Goal: Contribute content: Add original content to the website for others to see

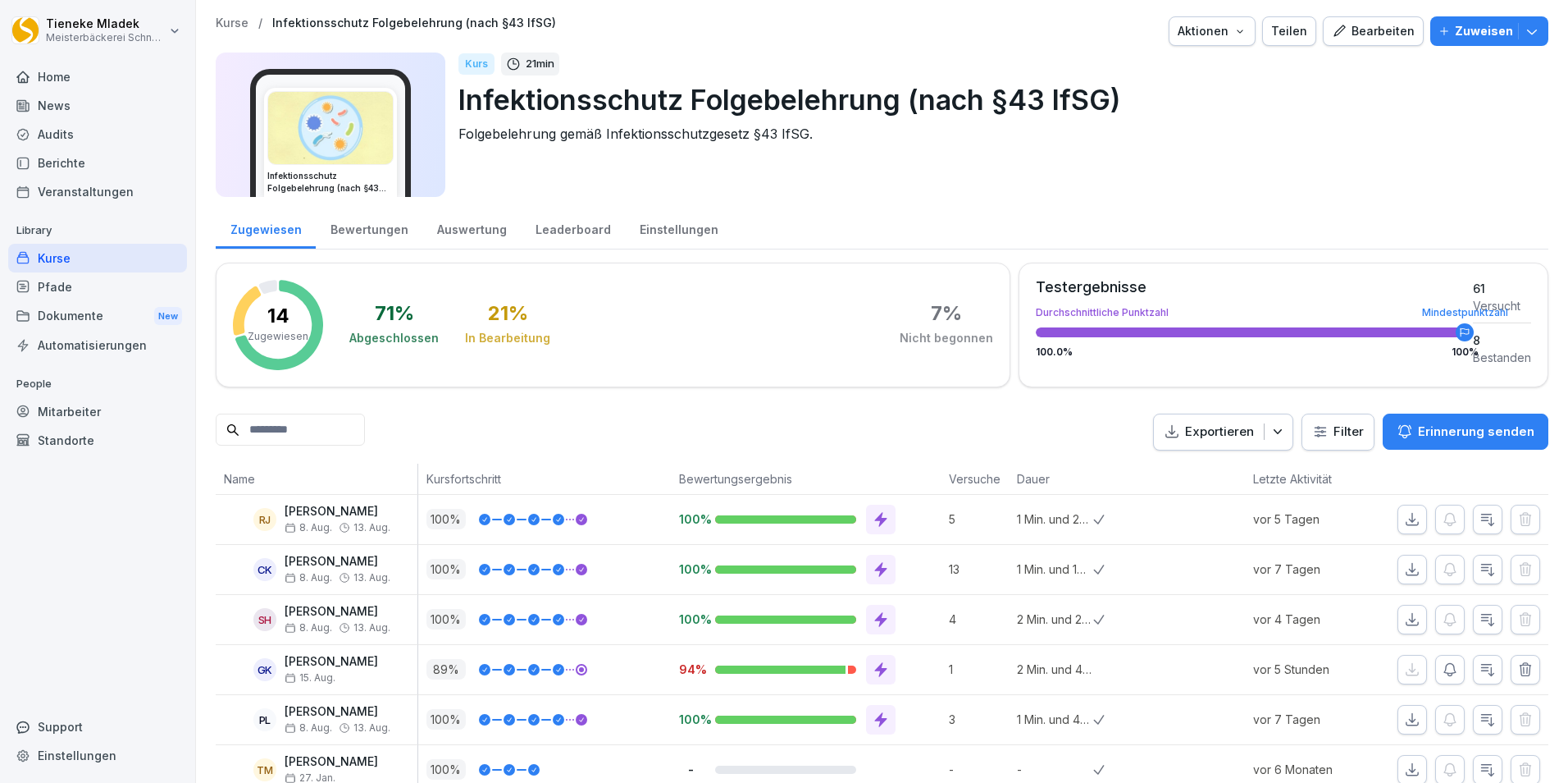
click at [533, 224] on div "Leaderboard" at bounding box center [572, 227] width 104 height 42
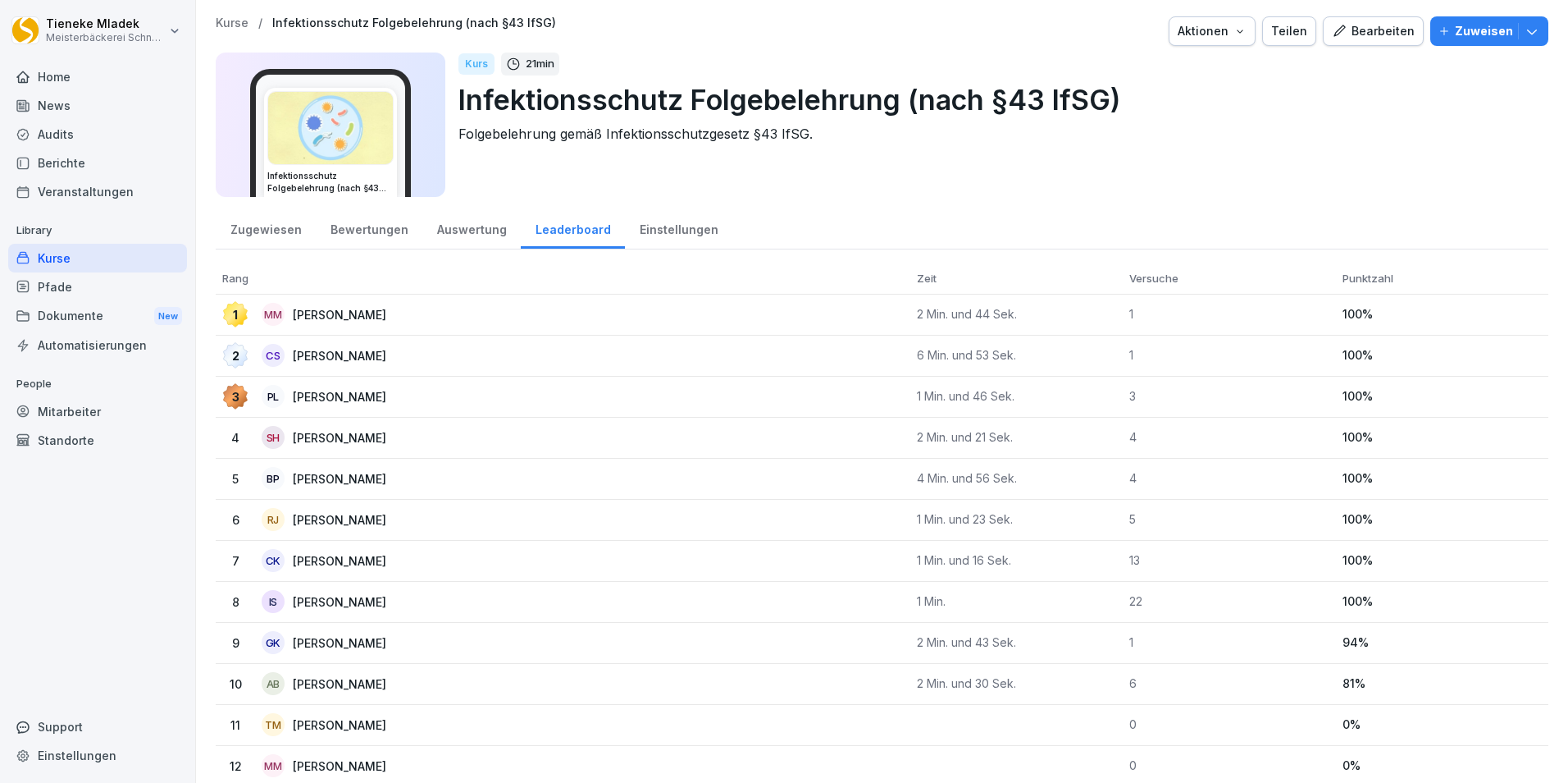
click at [375, 233] on div "Bewertungen" at bounding box center [368, 227] width 106 height 42
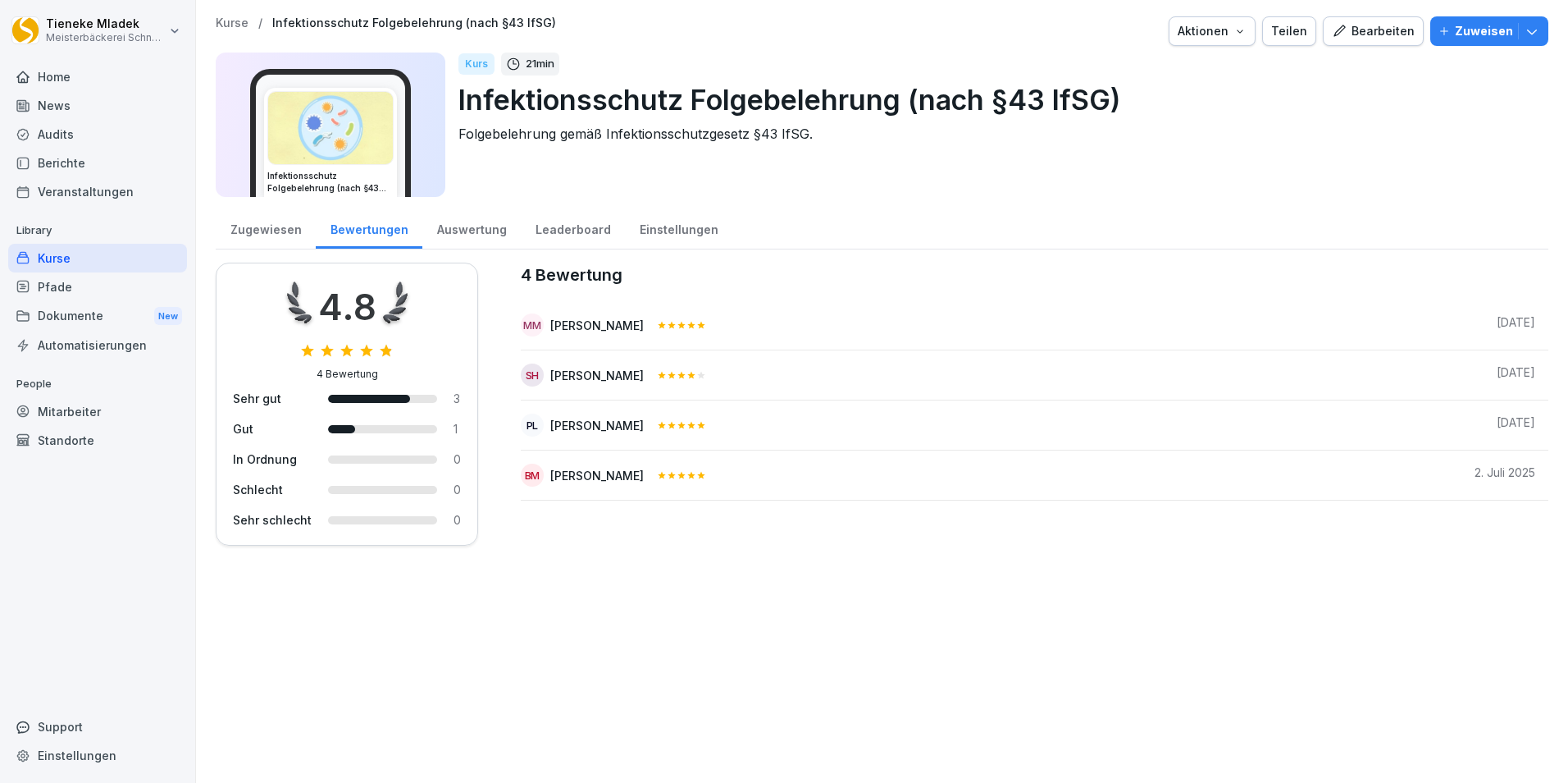
click at [457, 230] on div "Auswertung" at bounding box center [471, 227] width 98 height 42
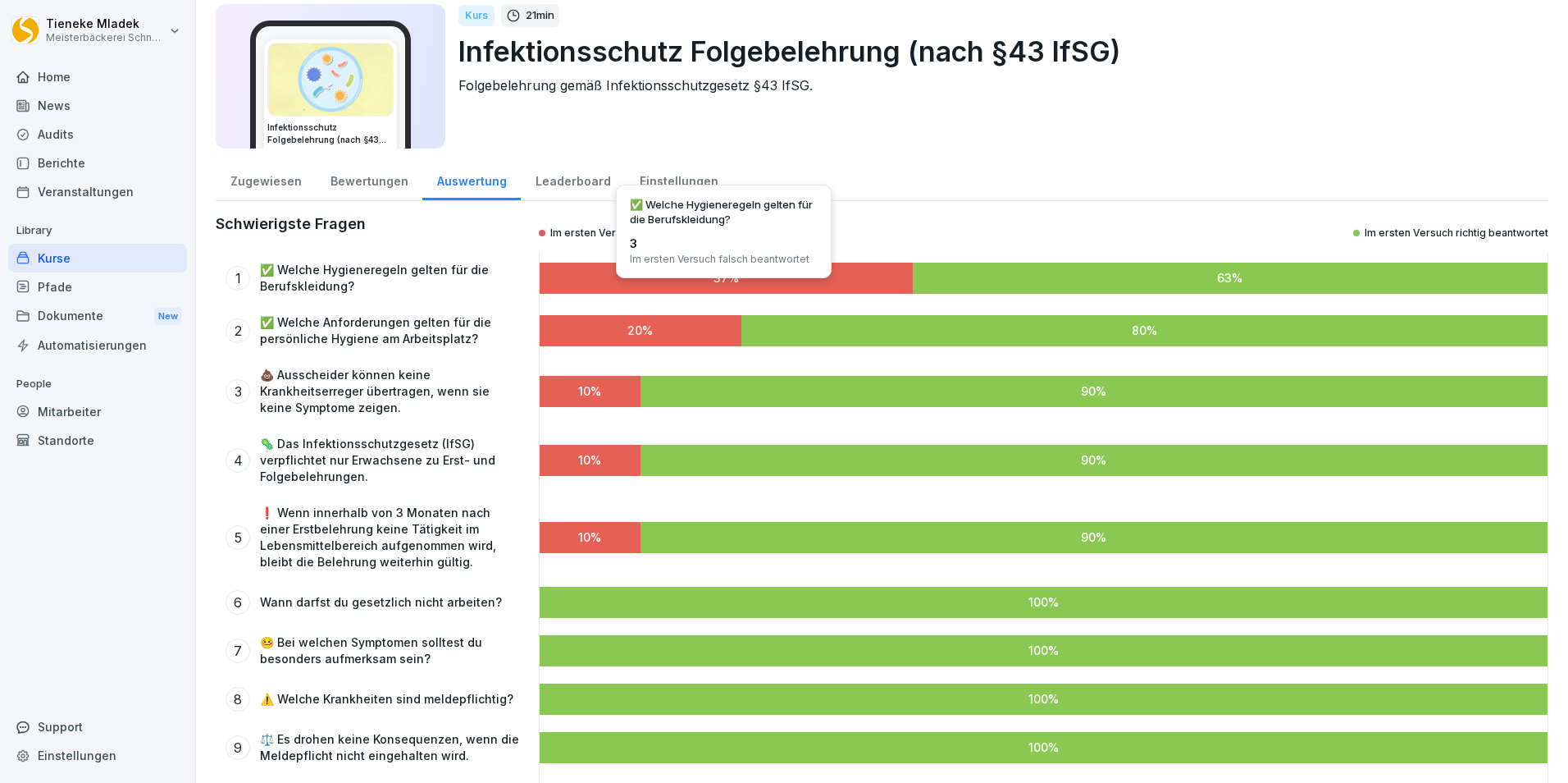
scroll to position [82, 0]
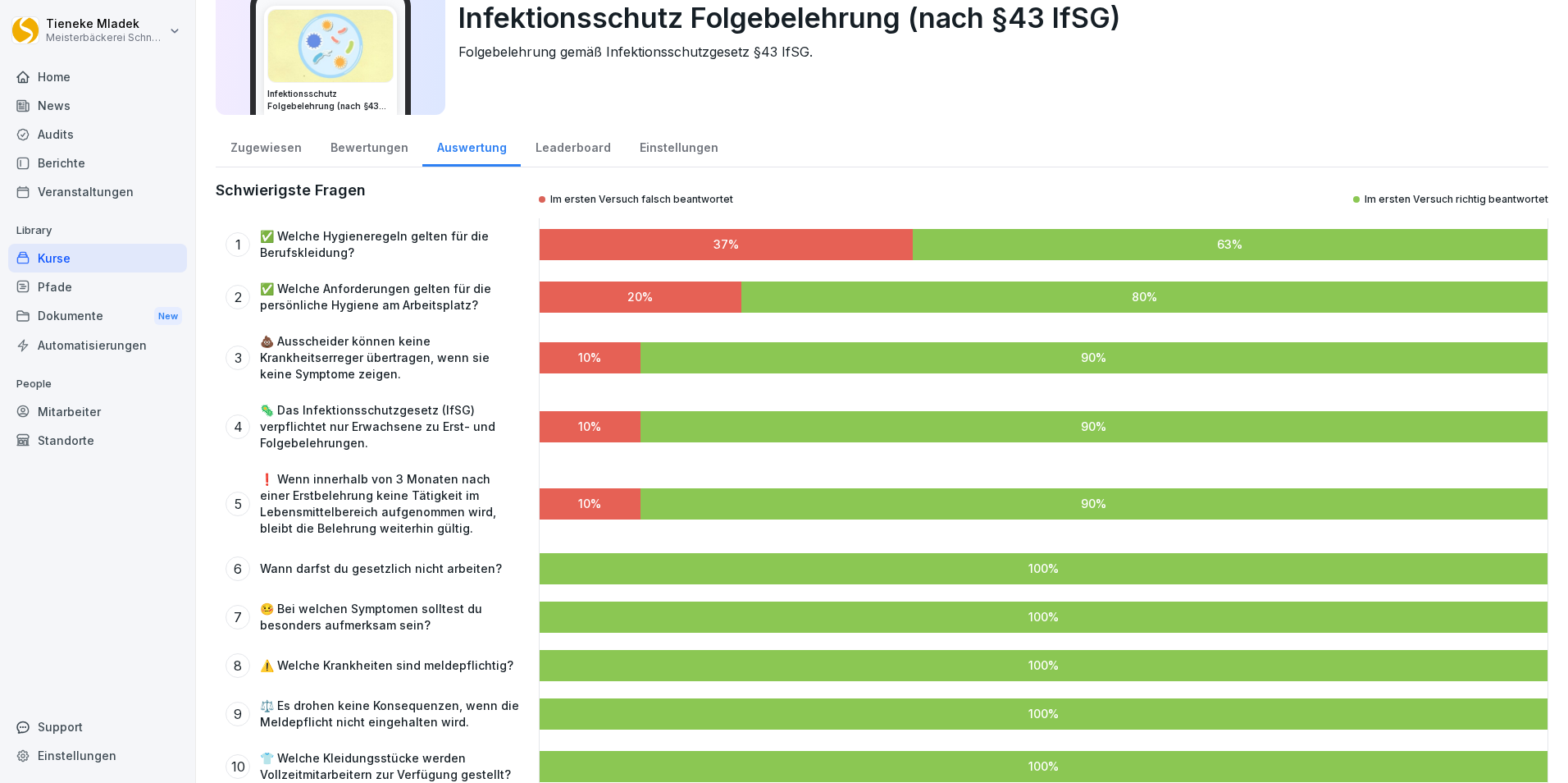
click at [265, 144] on div "Zugewiesen" at bounding box center [265, 145] width 100 height 42
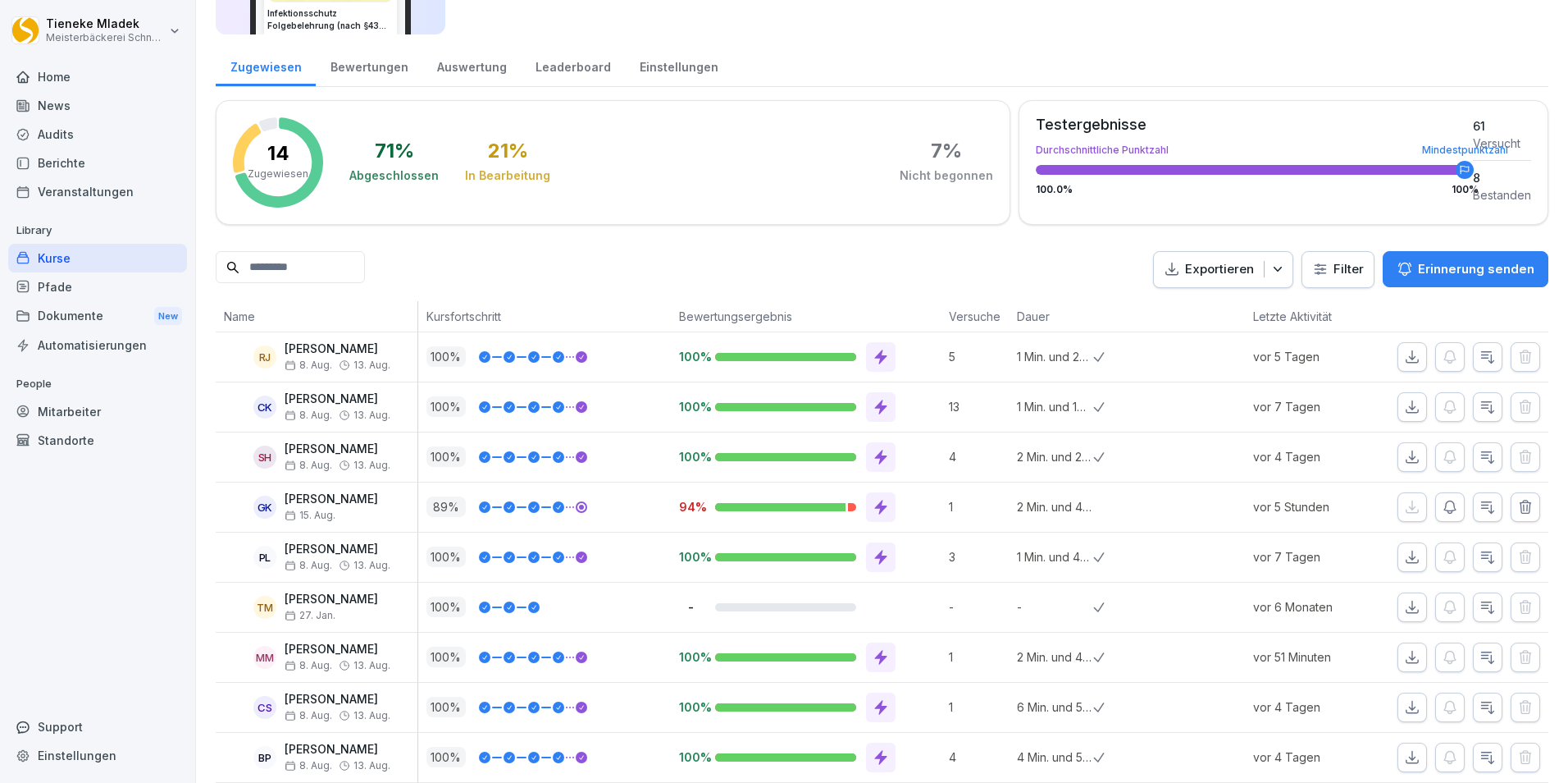
scroll to position [164, 0]
click at [1472, 493] on button "button" at bounding box center [1487, 505] width 29 height 29
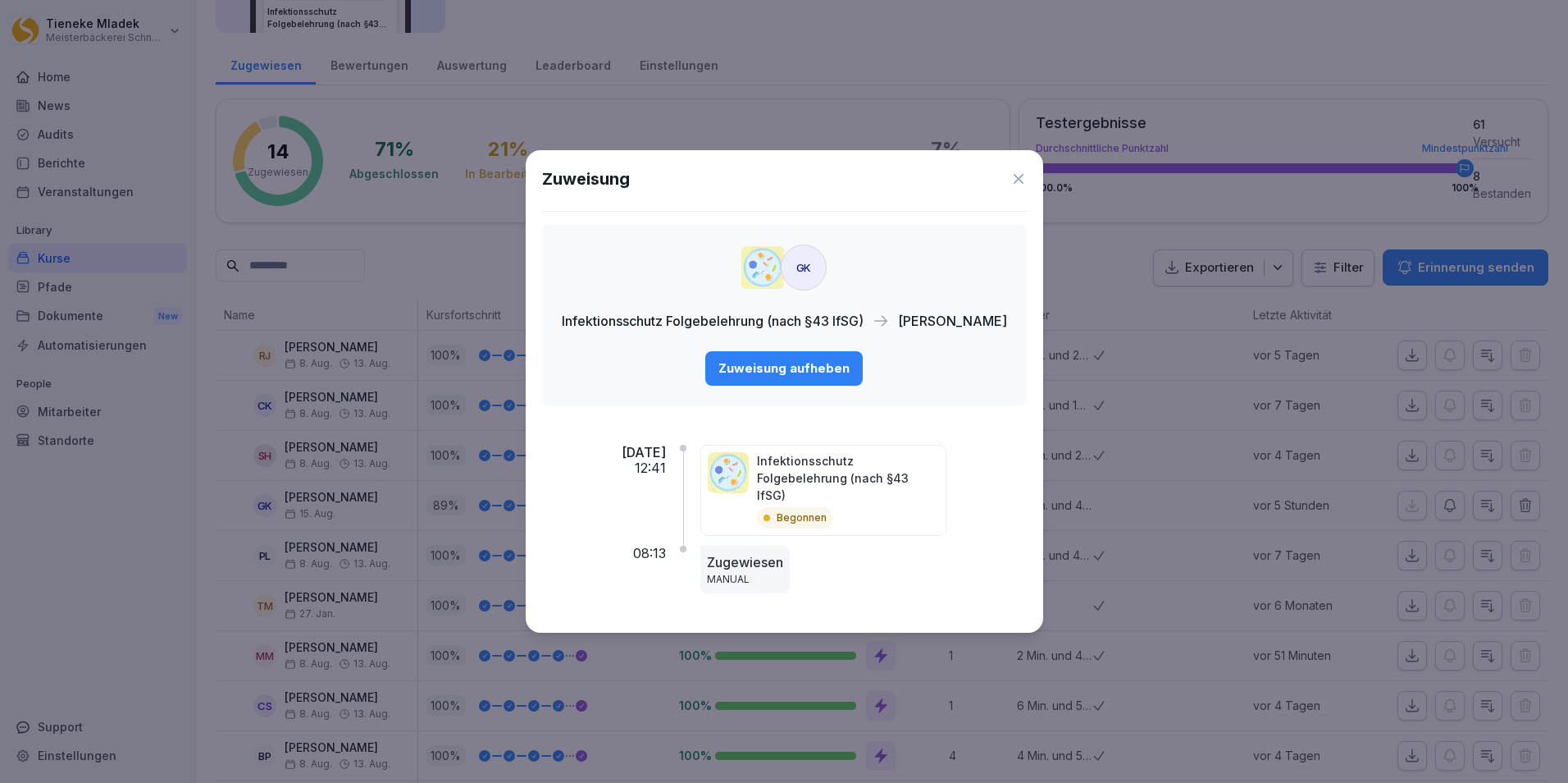
click at [1026, 187] on icon at bounding box center [1018, 178] width 17 height 17
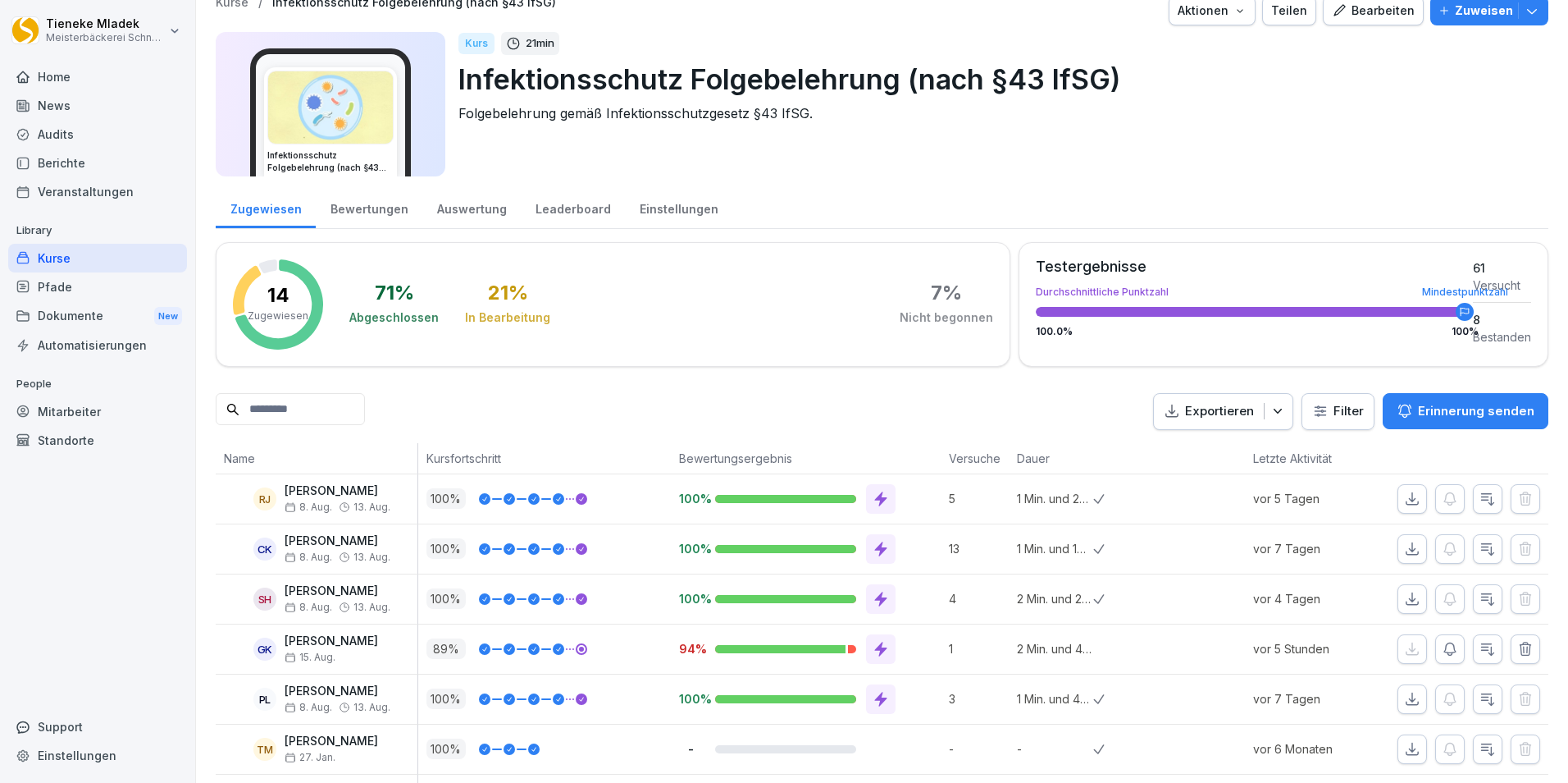
scroll to position [0, 0]
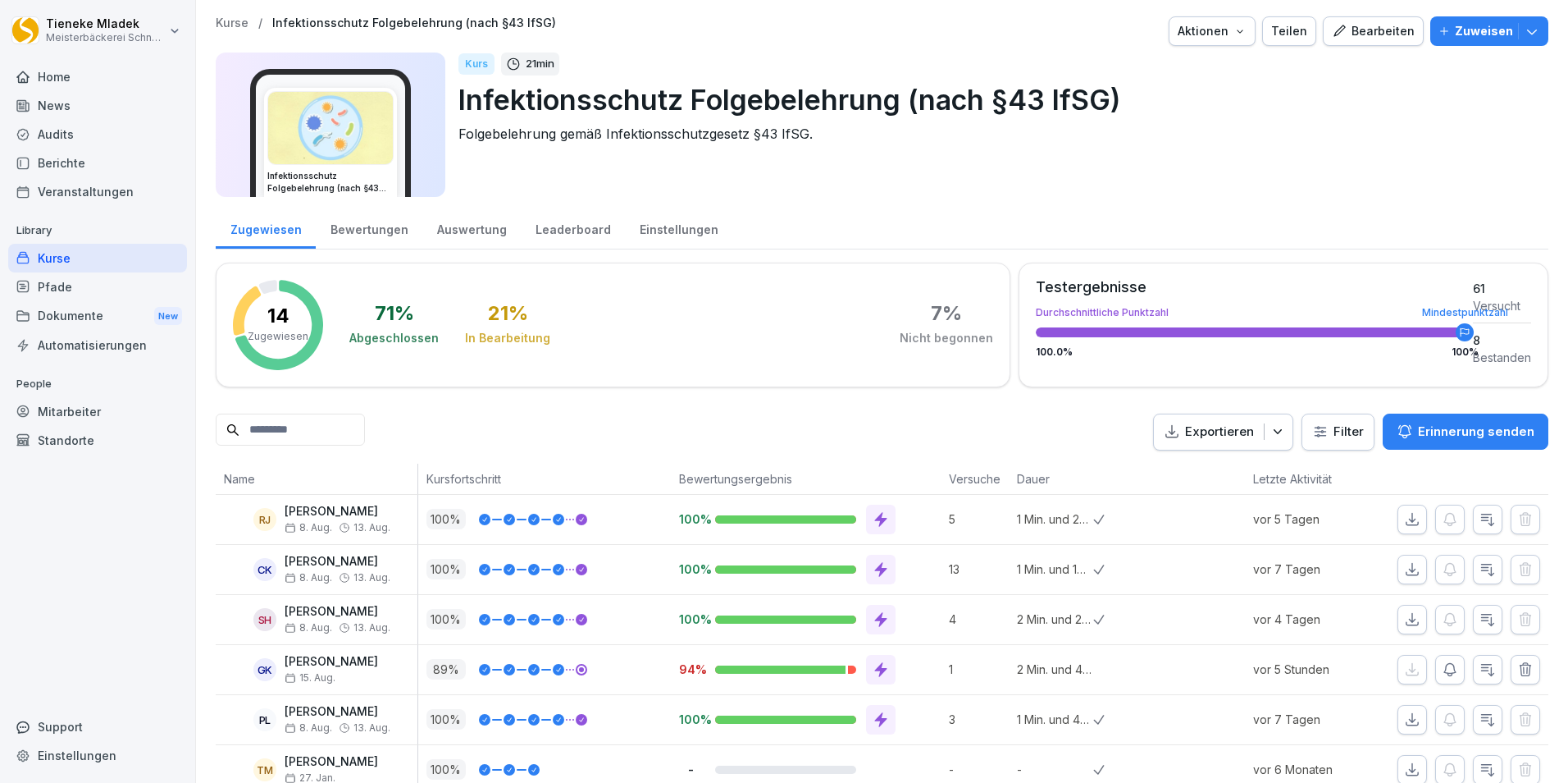
click at [394, 230] on div "Bewertungen" at bounding box center [368, 227] width 106 height 42
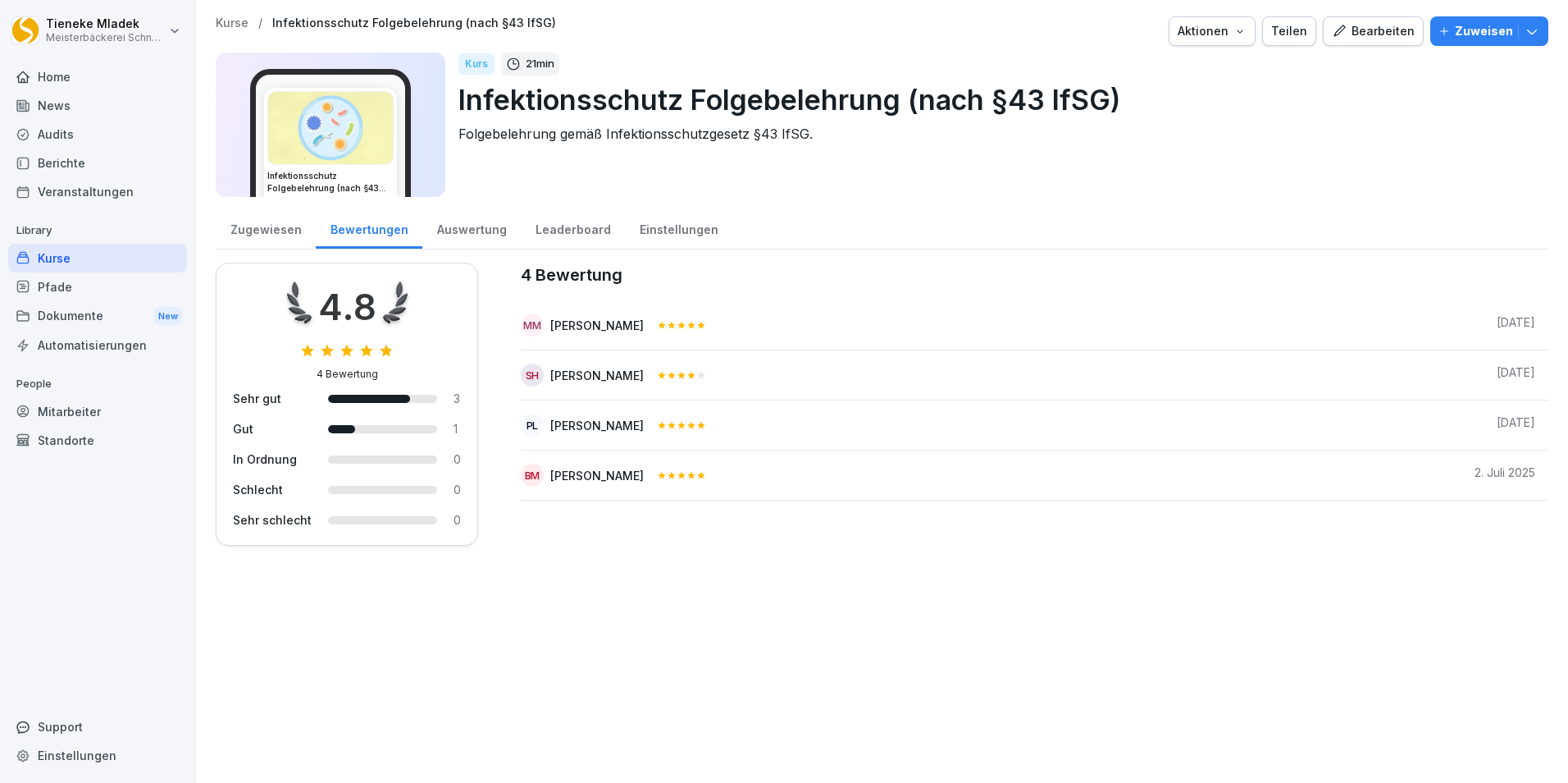
click at [473, 222] on div "Auswertung" at bounding box center [471, 227] width 98 height 42
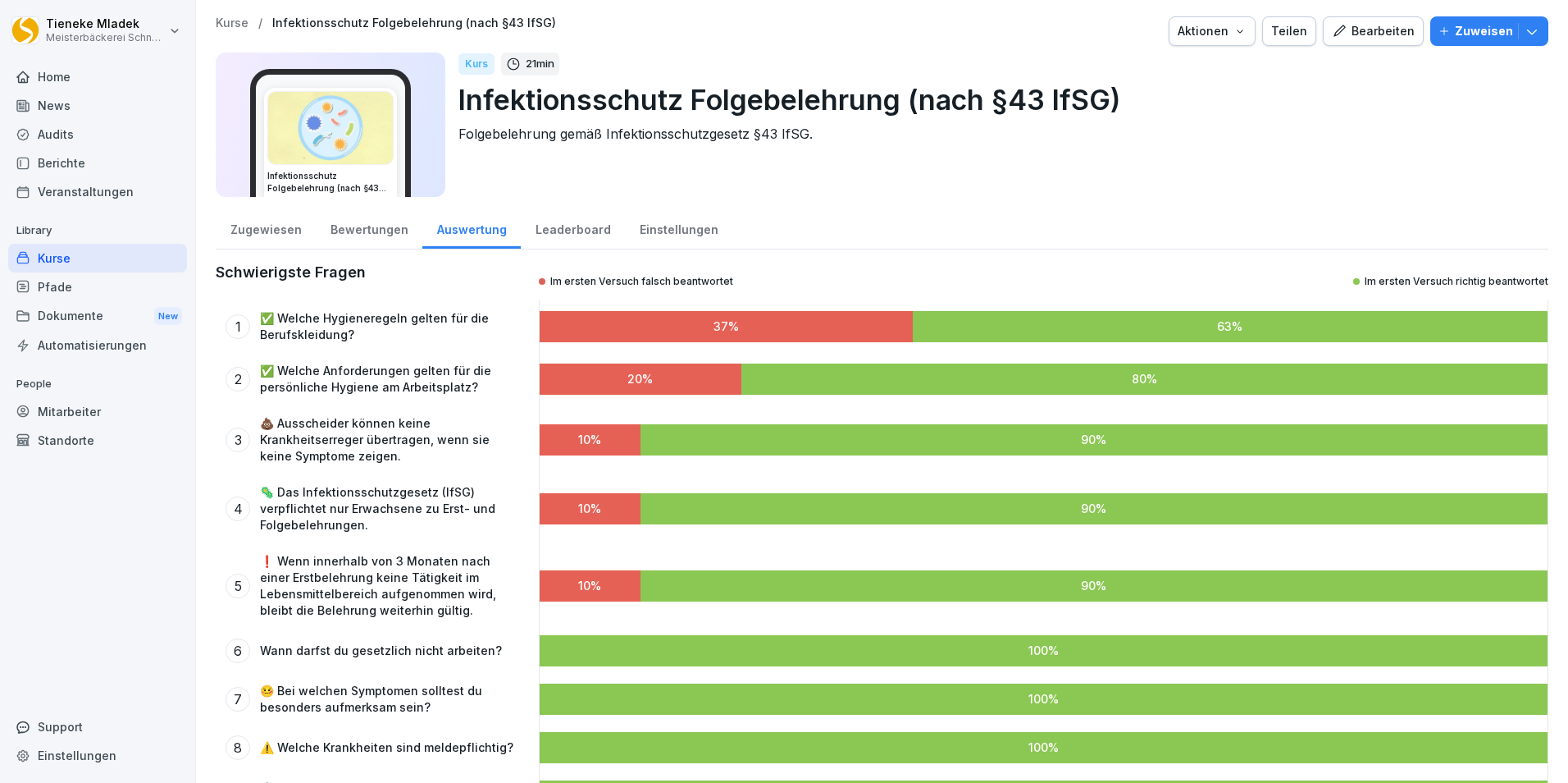
click at [551, 227] on div "Leaderboard" at bounding box center [572, 227] width 104 height 42
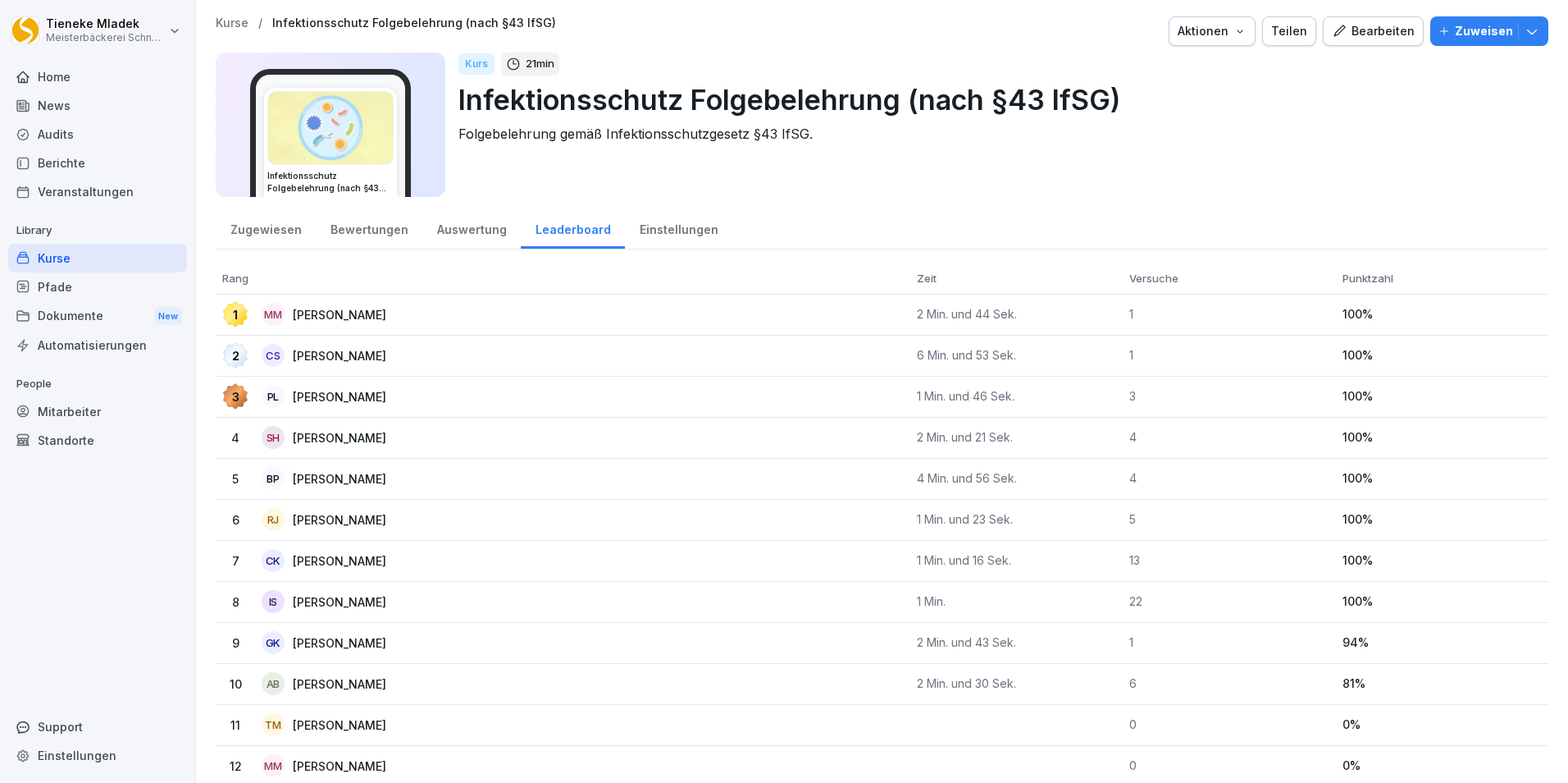
click at [353, 226] on div "Bewertungen" at bounding box center [368, 227] width 106 height 42
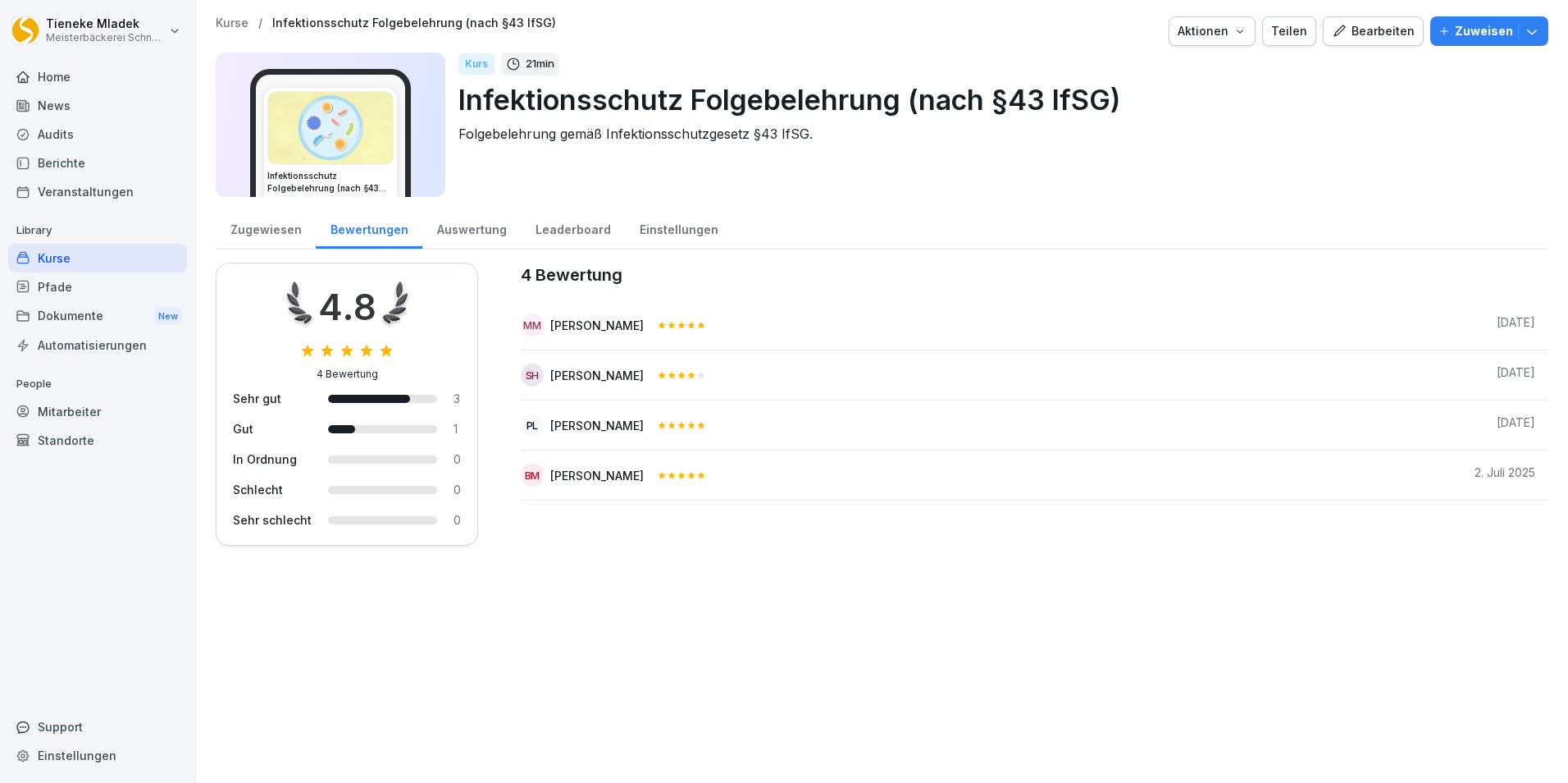
click at [107, 252] on div "Kurse" at bounding box center [96, 257] width 178 height 28
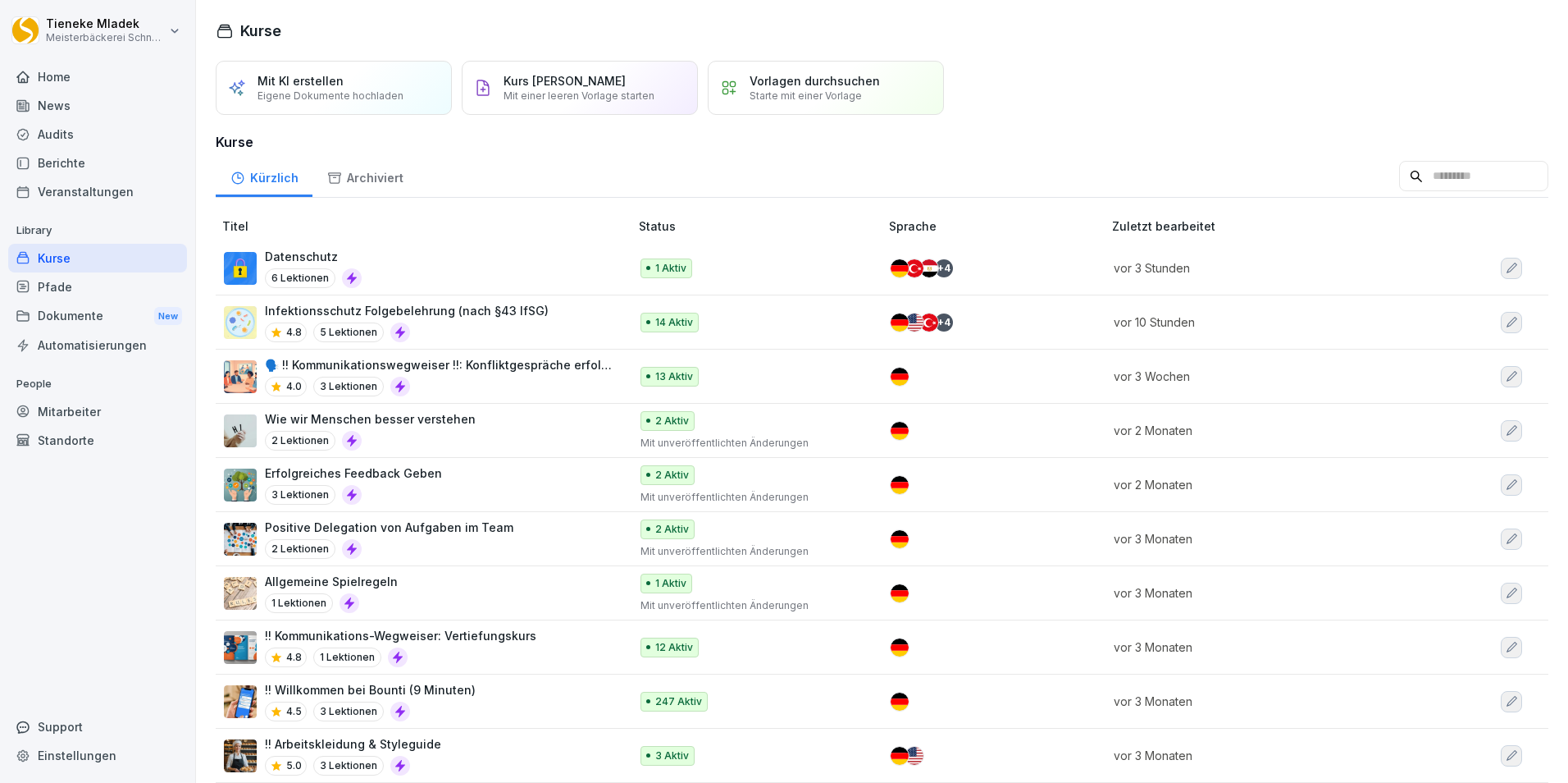
click at [1415, 322] on td "vor 10 Stunden" at bounding box center [1271, 323] width 331 height 55
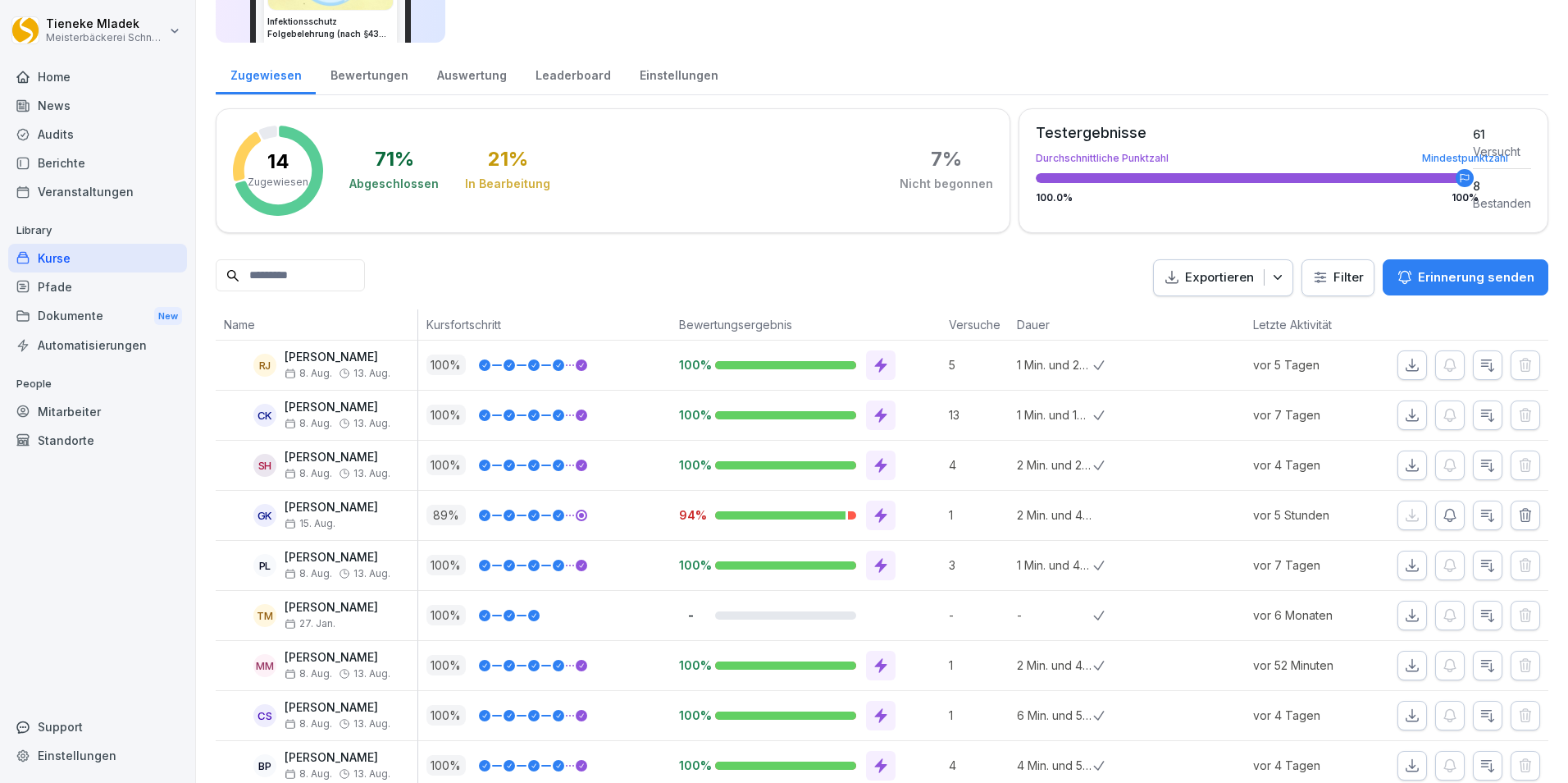
scroll to position [329, 0]
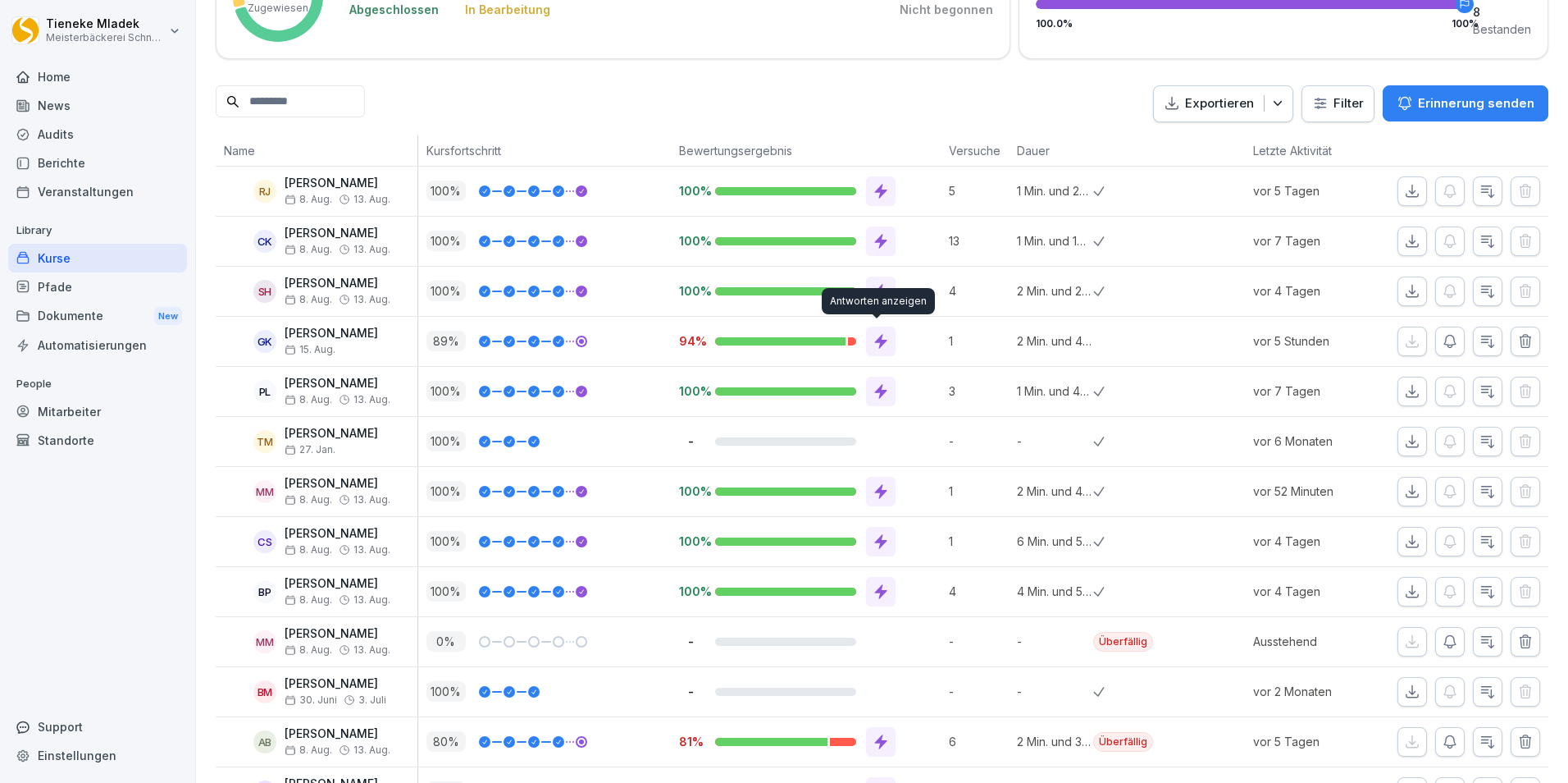
click at [875, 341] on icon at bounding box center [881, 340] width 13 height 15
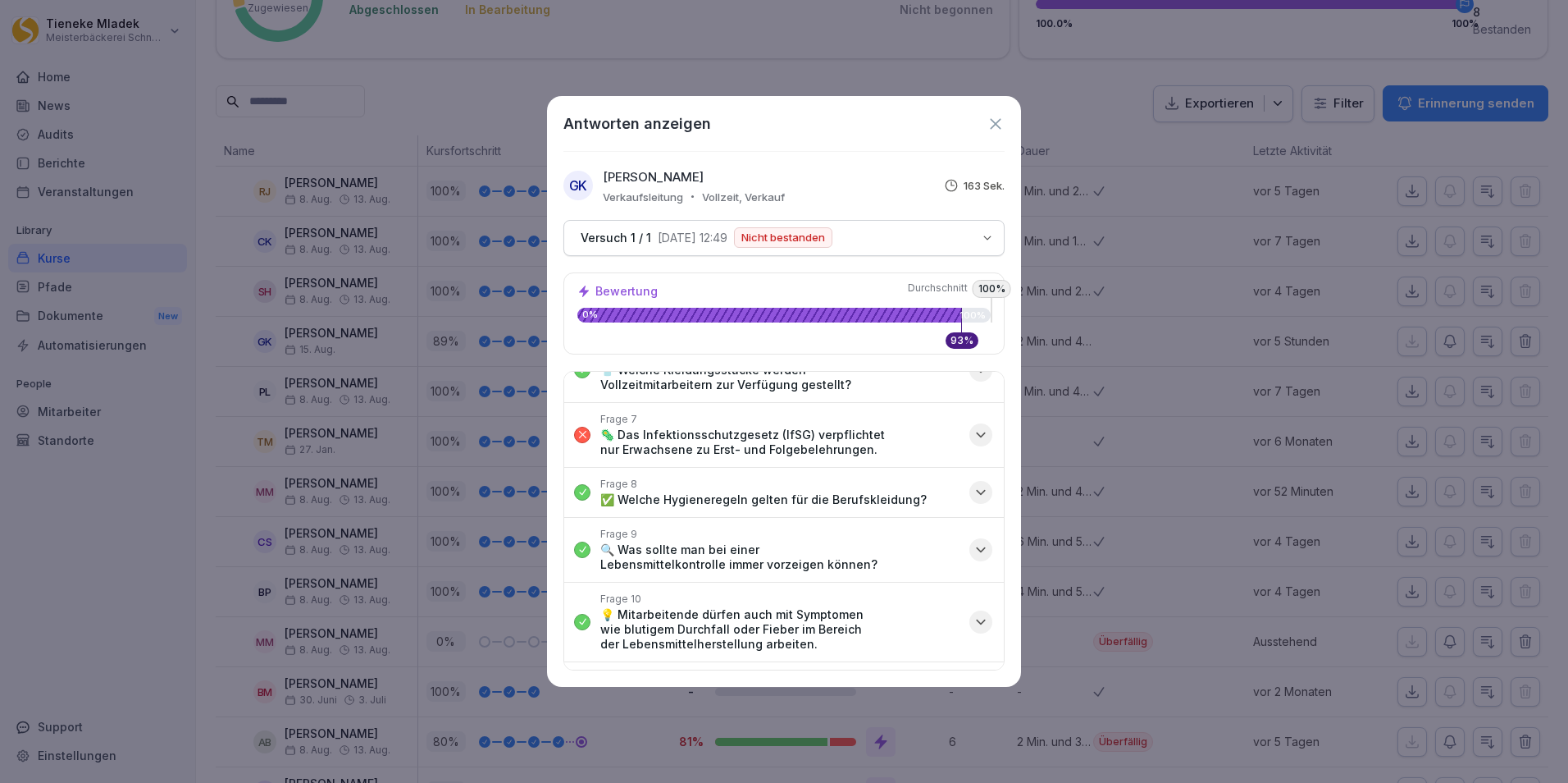
click at [973, 429] on icon "button" at bounding box center [980, 435] width 17 height 17
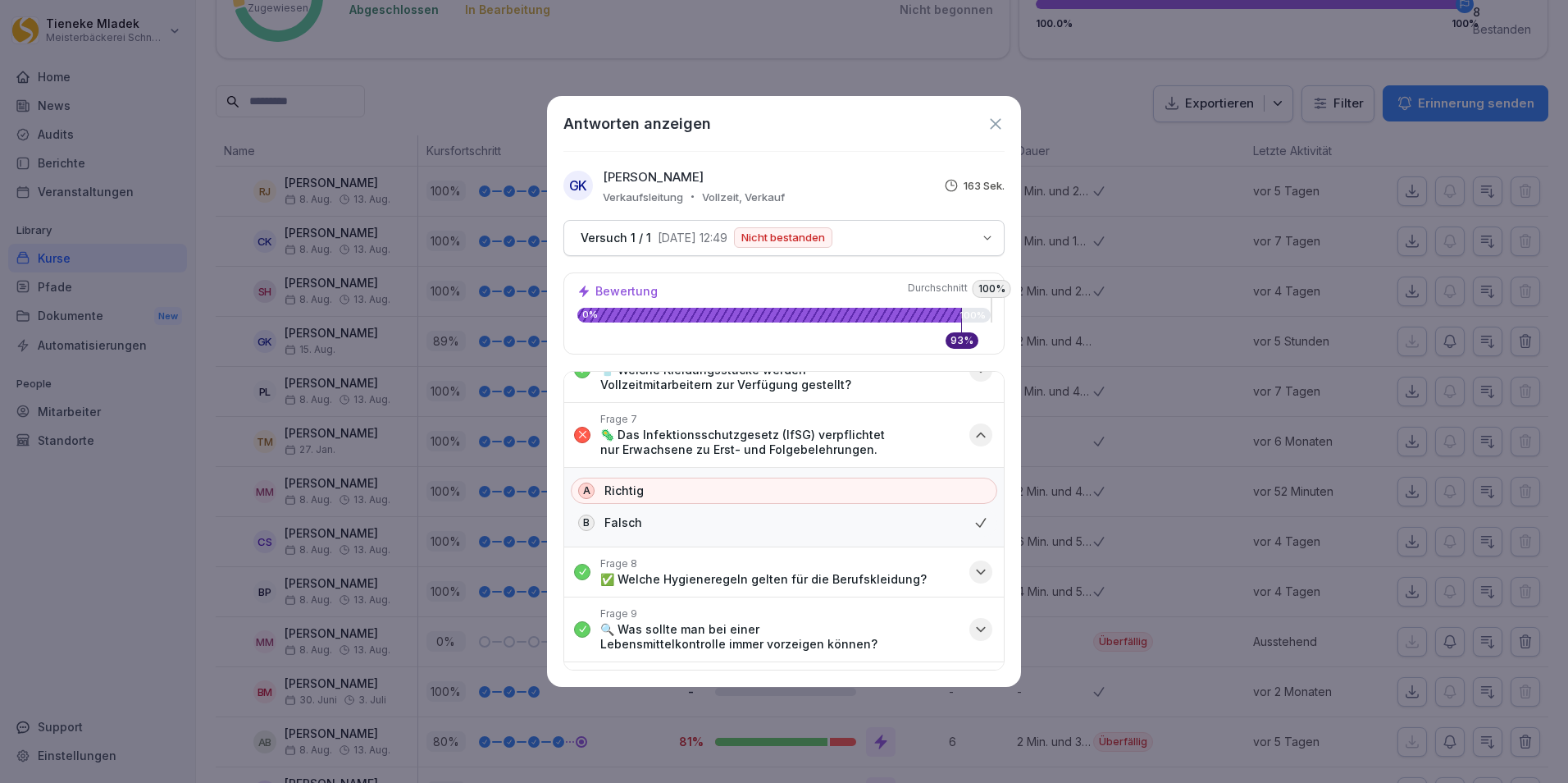
click at [972, 423] on div "button" at bounding box center [981, 435] width 23 height 23
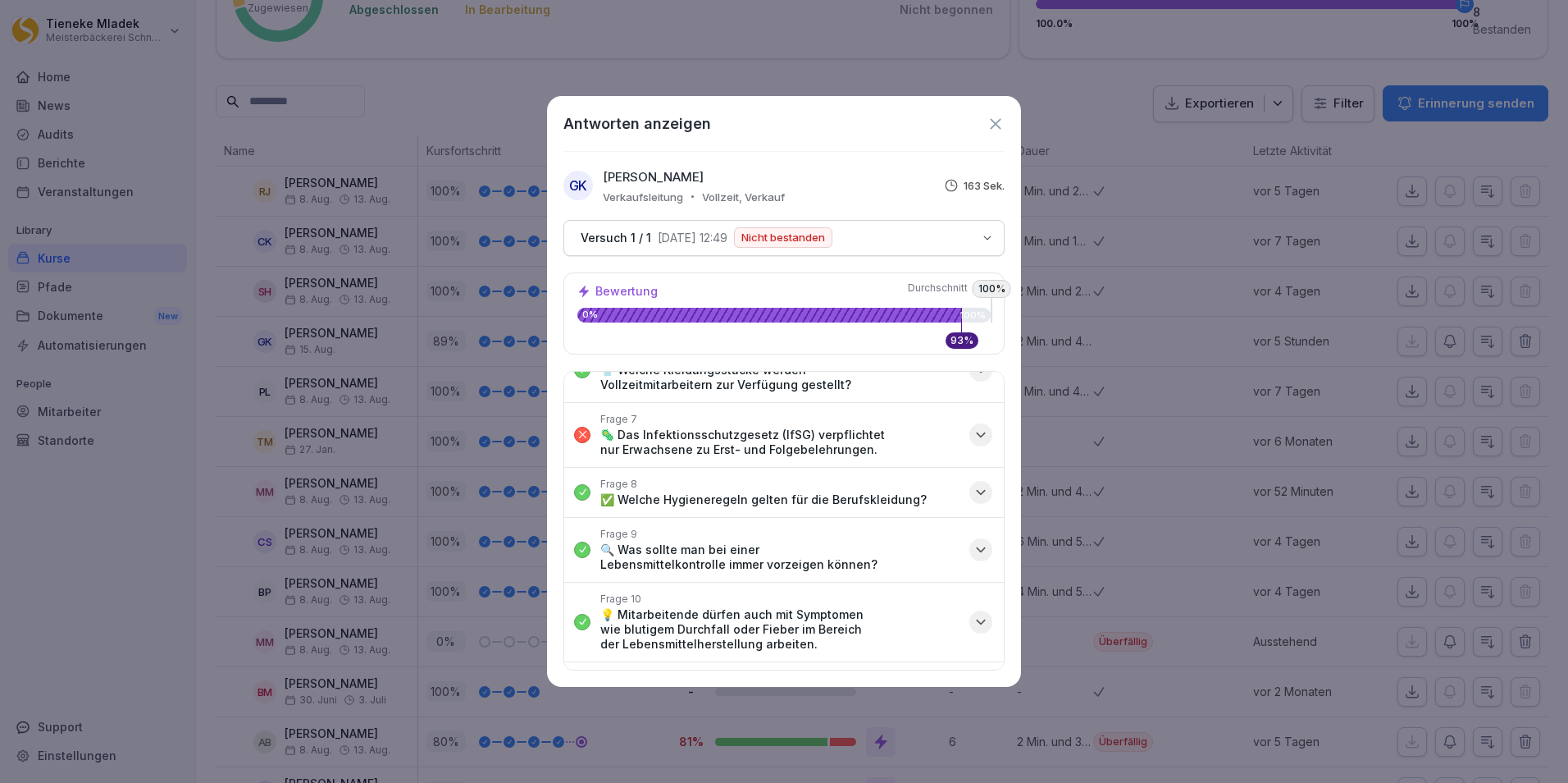
click at [976, 437] on icon "button" at bounding box center [980, 434] width 8 height 4
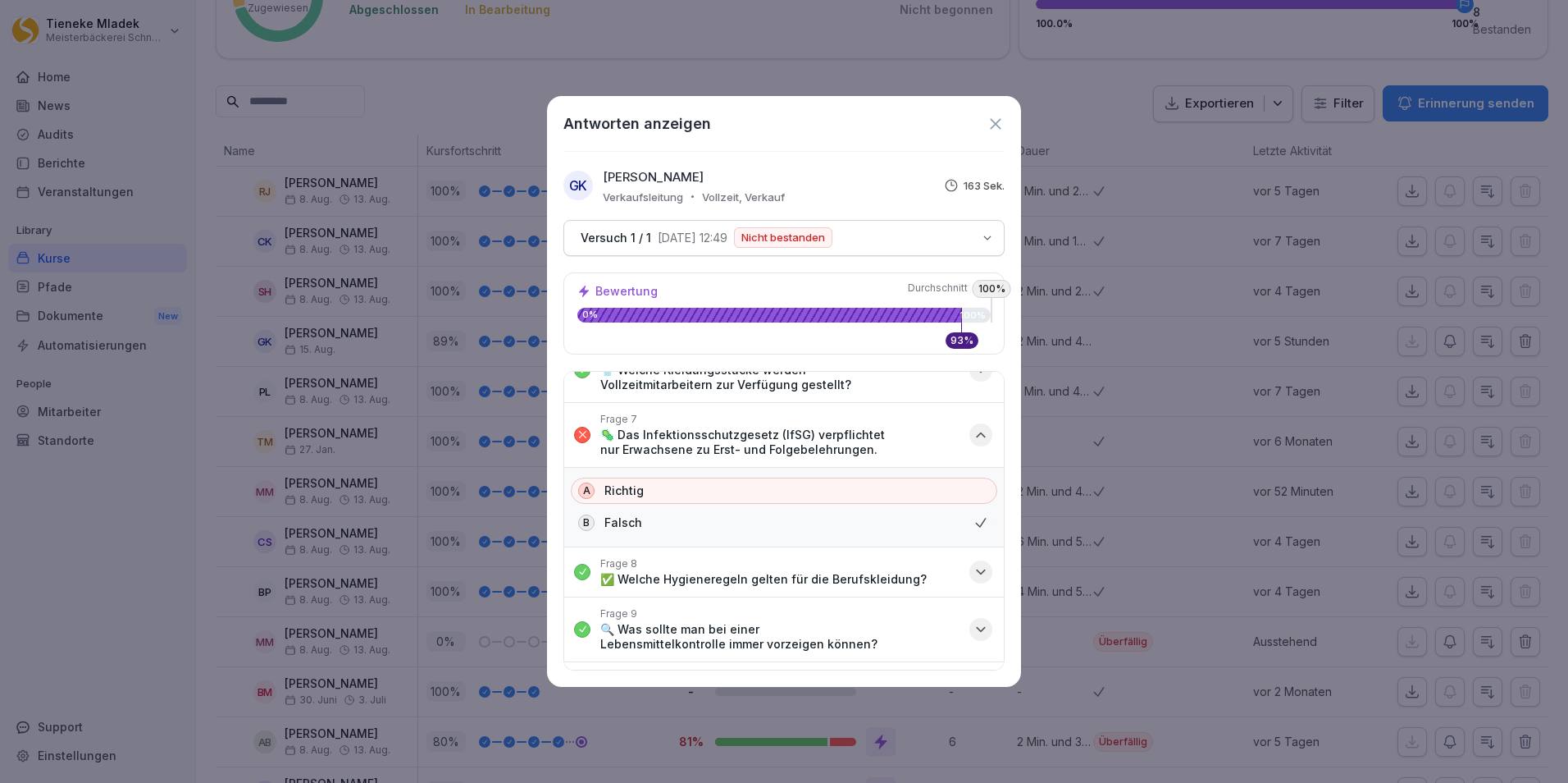
drag, startPoint x: 966, startPoint y: 432, endPoint x: 965, endPoint y: 360, distance: 72.0
click at [973, 431] on icon "button" at bounding box center [980, 435] width 17 height 17
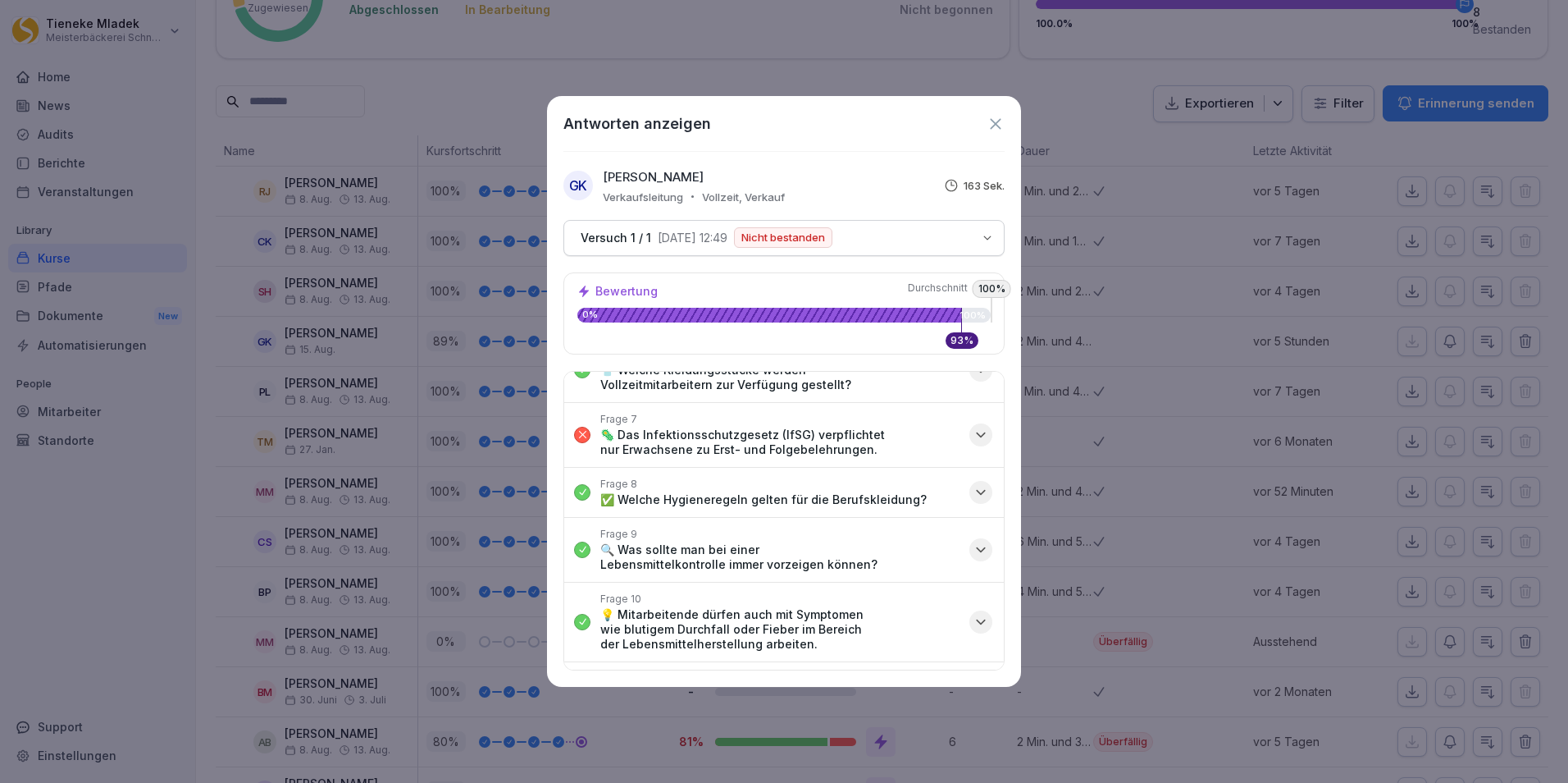
click at [973, 432] on icon "button" at bounding box center [980, 435] width 17 height 17
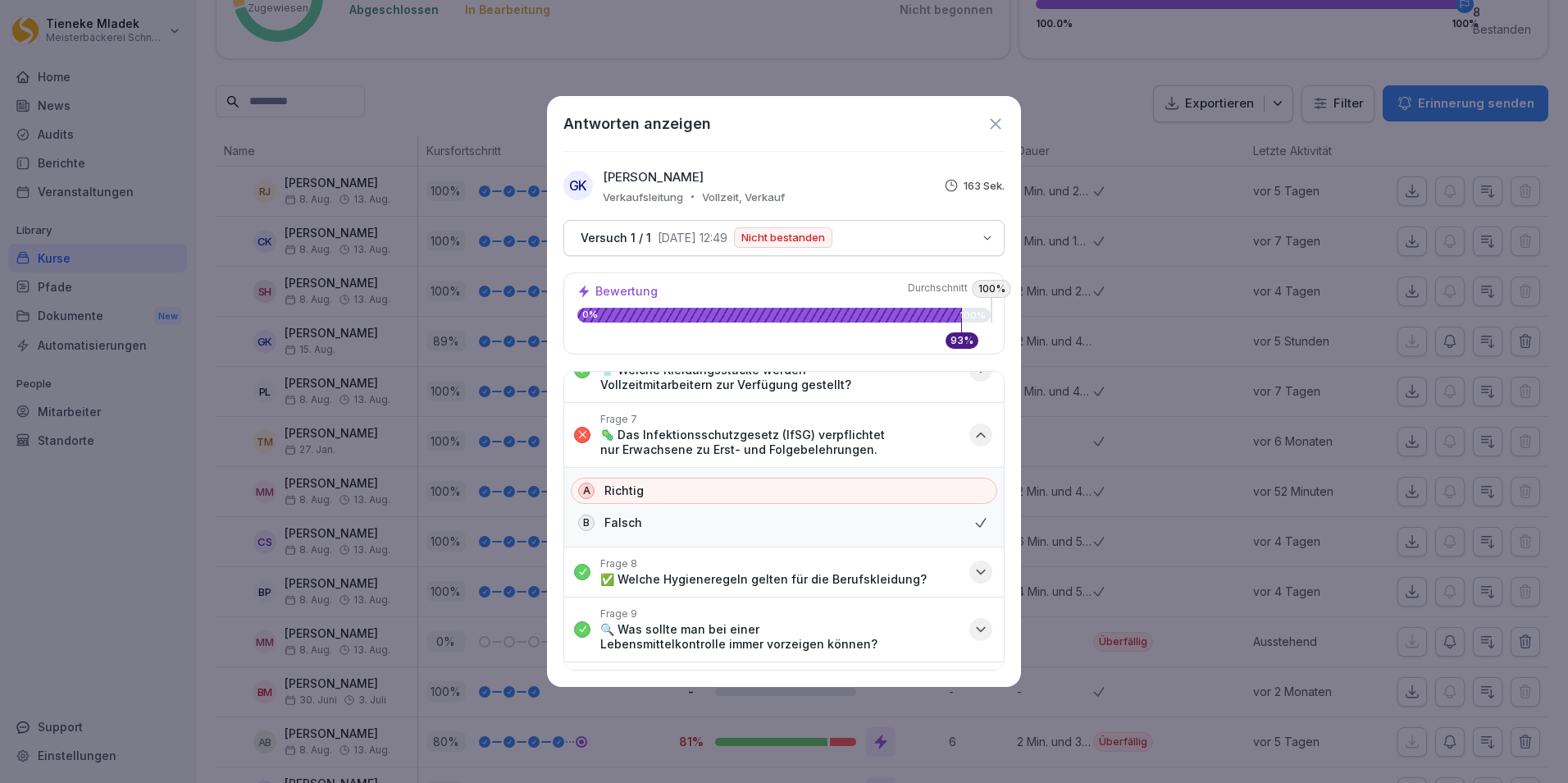
click at [973, 438] on icon "button" at bounding box center [980, 435] width 17 height 17
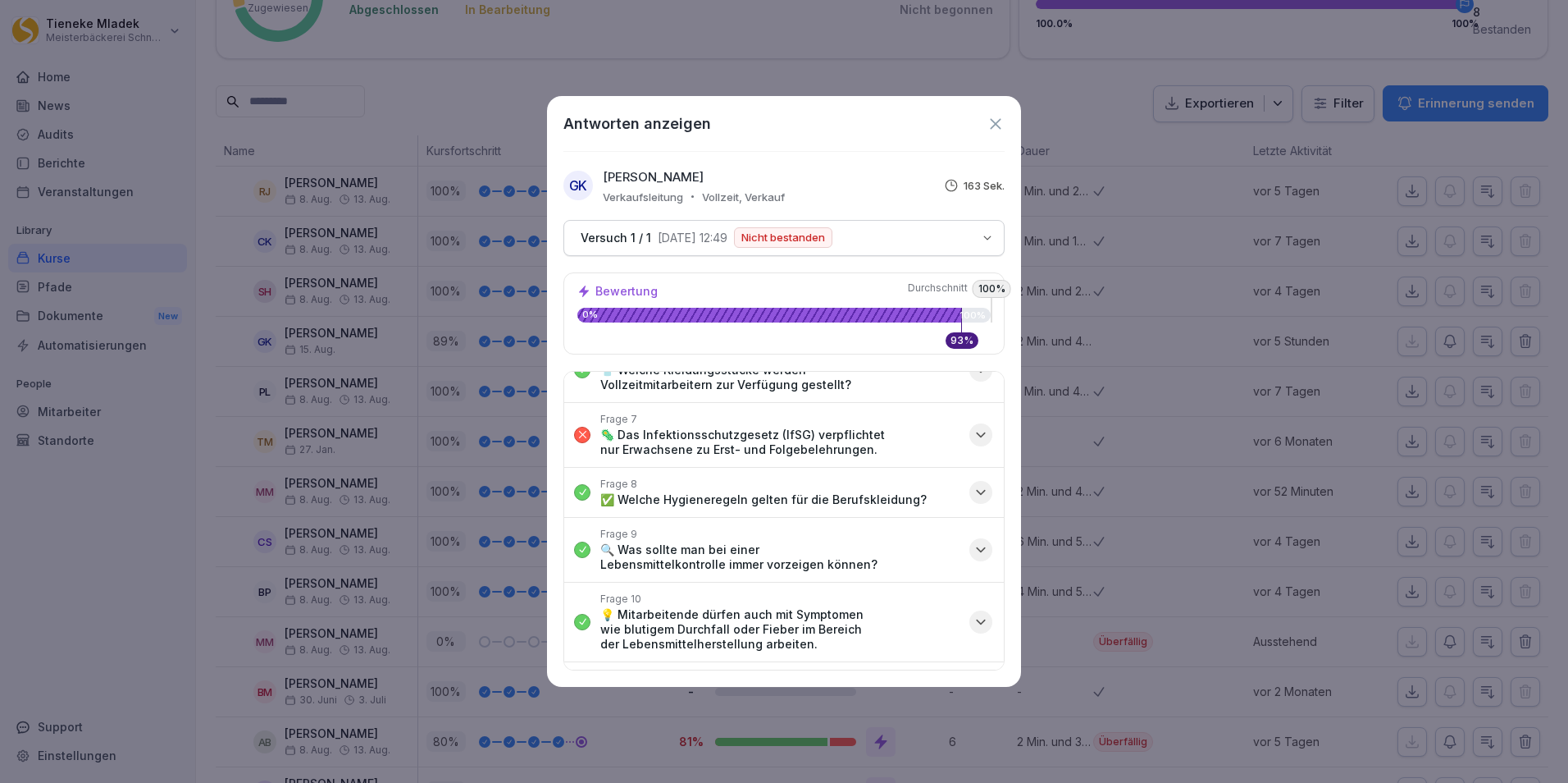
click at [999, 123] on icon at bounding box center [995, 124] width 19 height 19
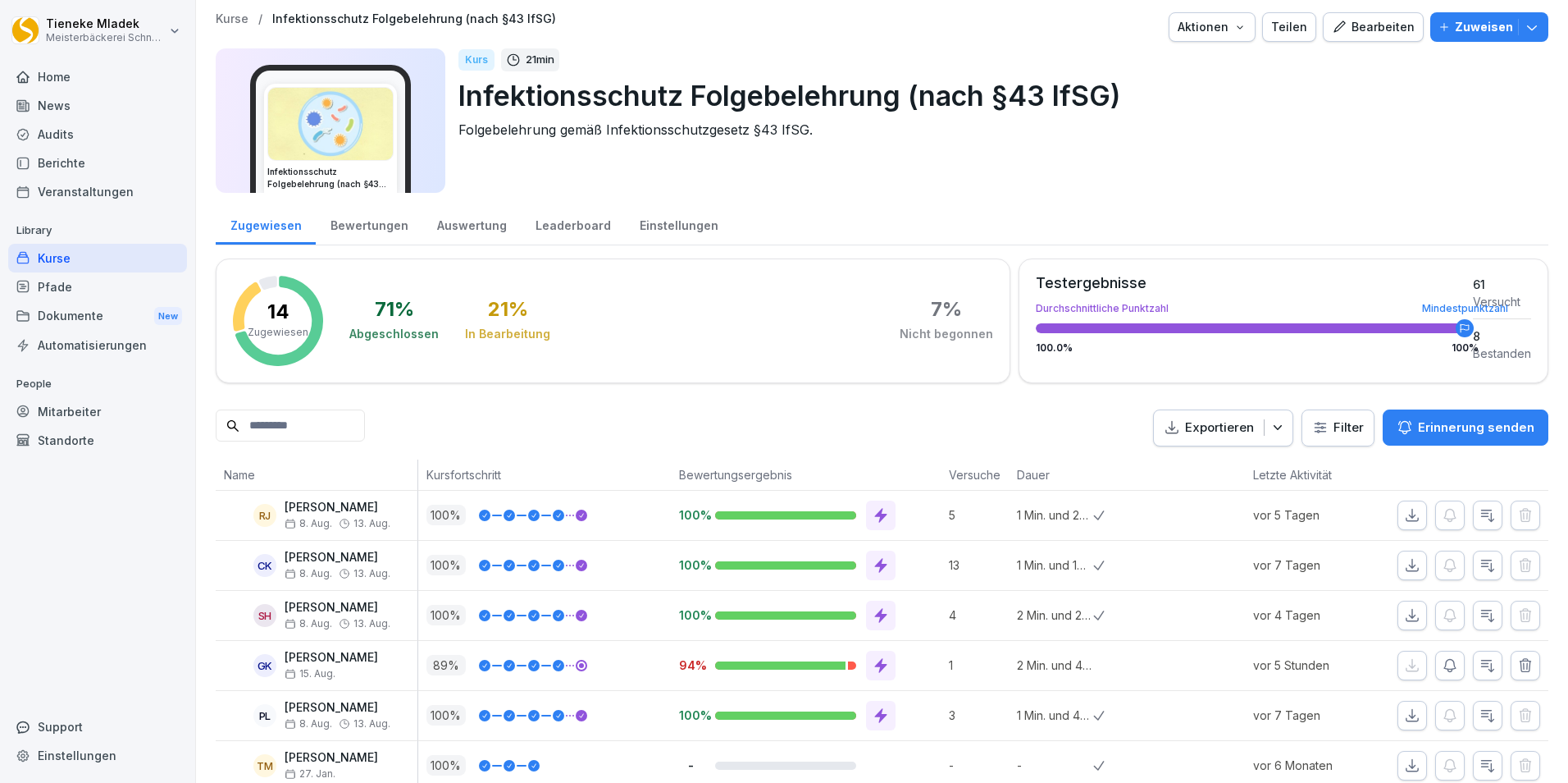
scroll to position [0, 0]
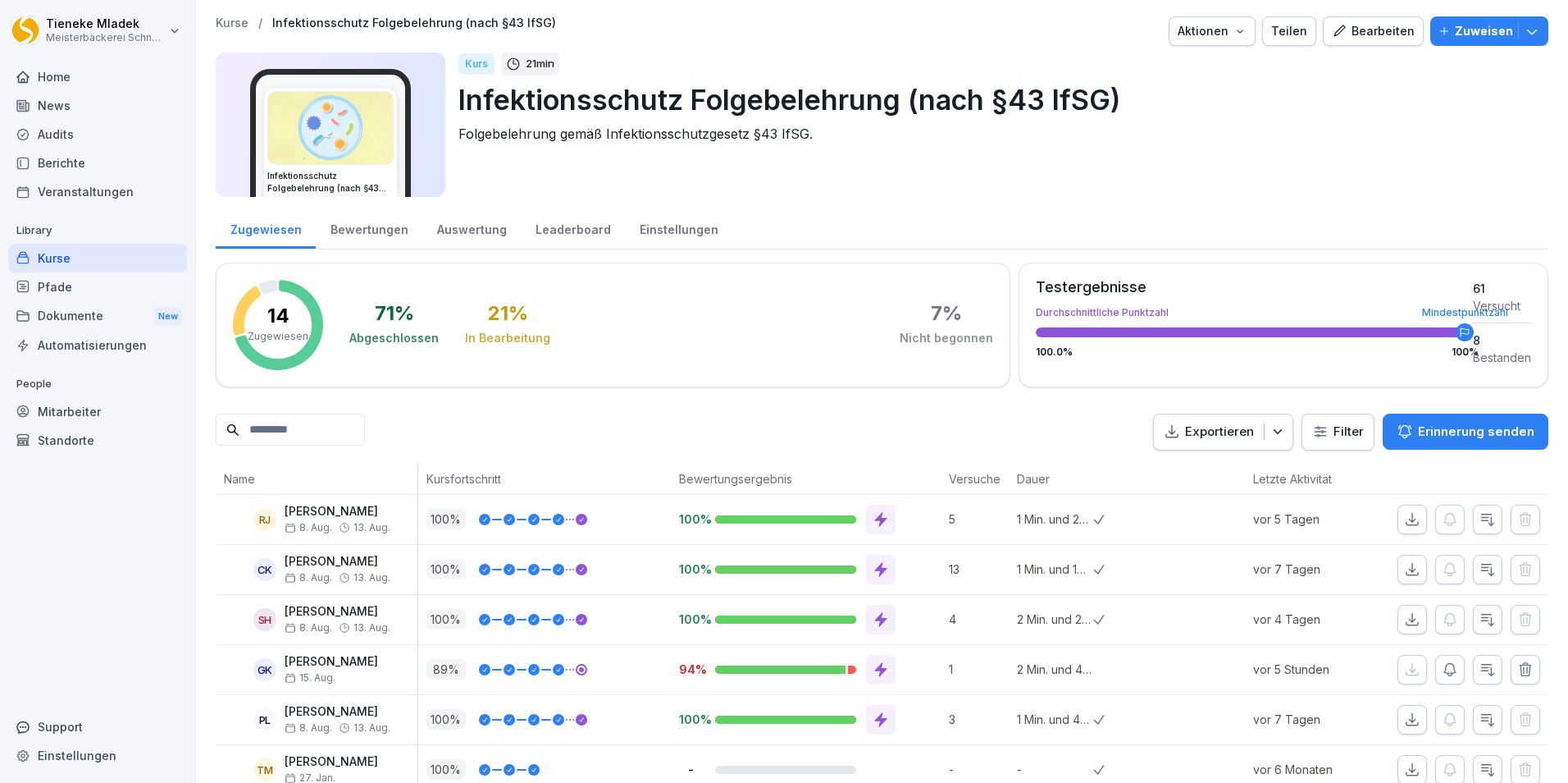
click at [1395, 33] on div "Bearbeiten" at bounding box center [1372, 31] width 83 height 19
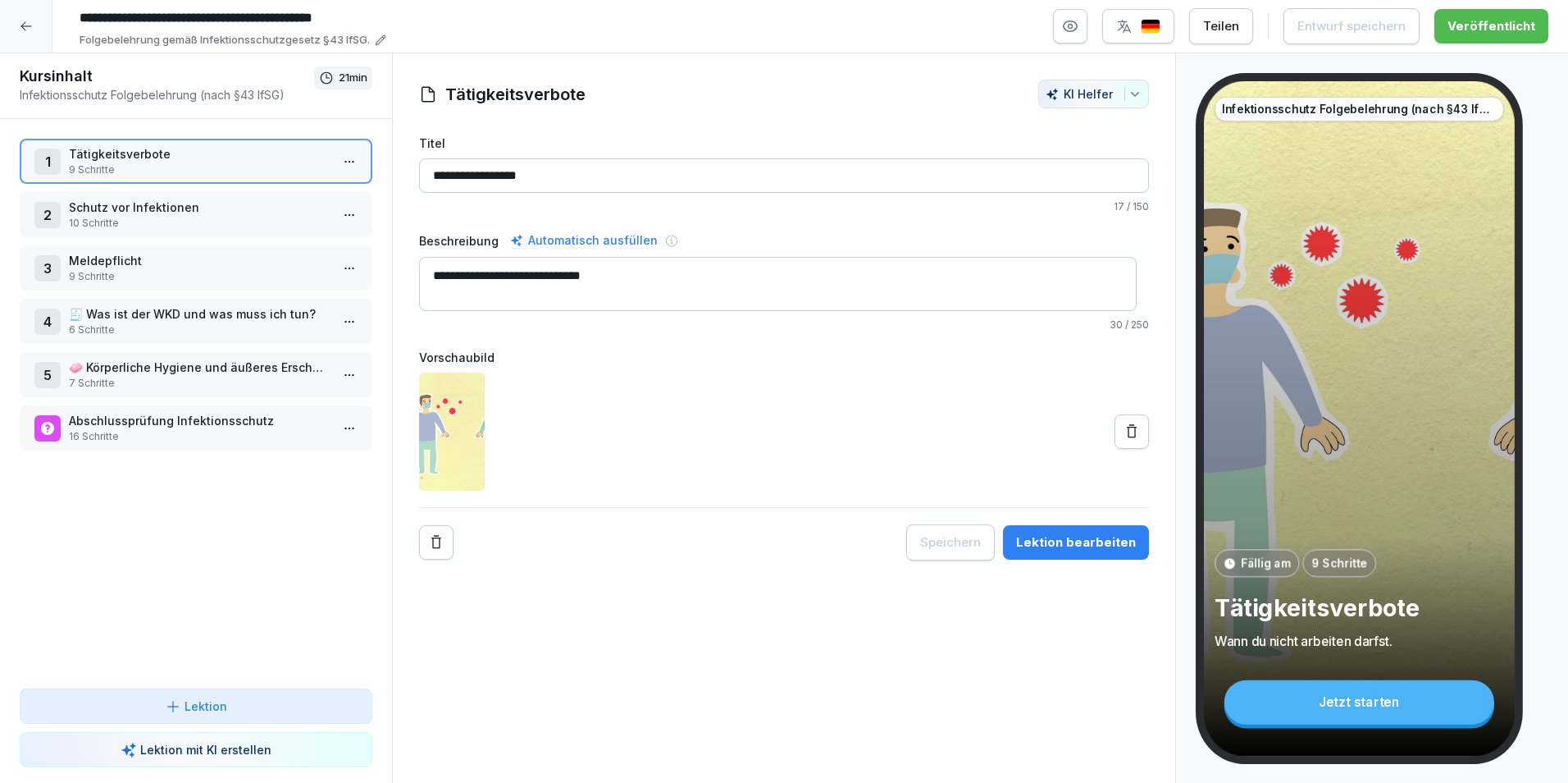
click at [168, 219] on p "10 Schritte" at bounding box center [200, 222] width 261 height 15
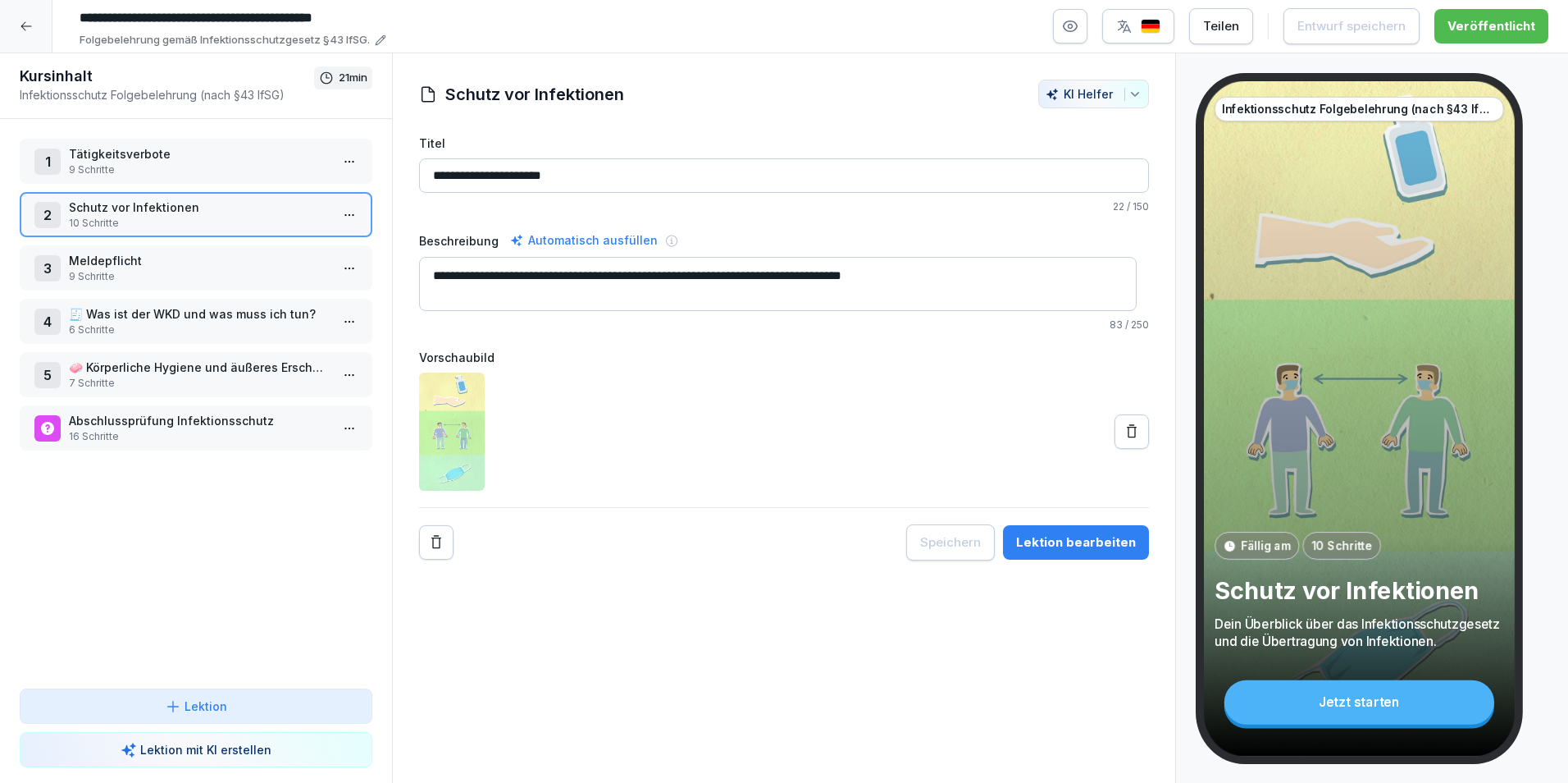
click at [166, 225] on p "10 Schritte" at bounding box center [200, 222] width 261 height 15
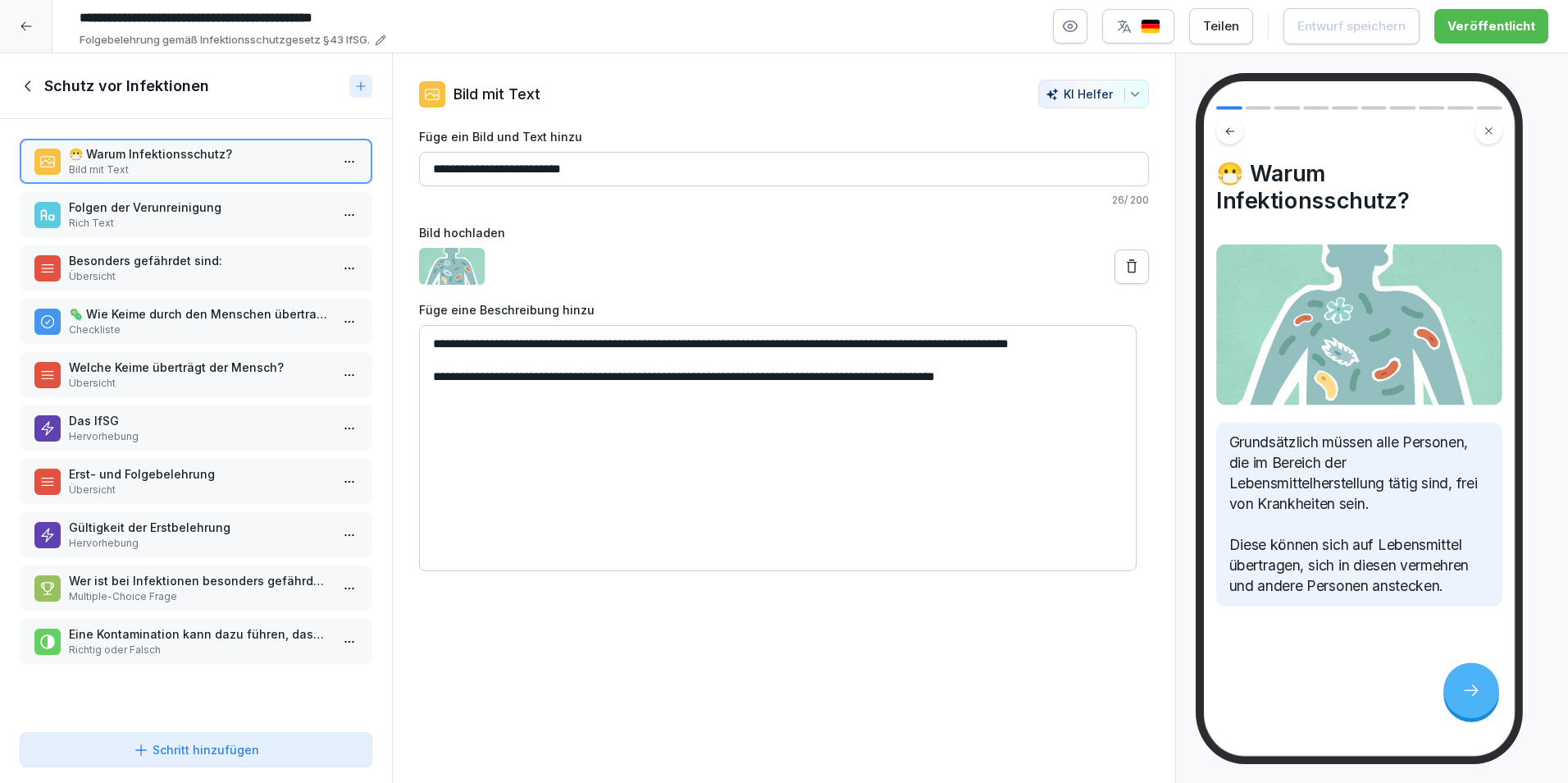
click at [19, 86] on icon at bounding box center [28, 86] width 19 height 19
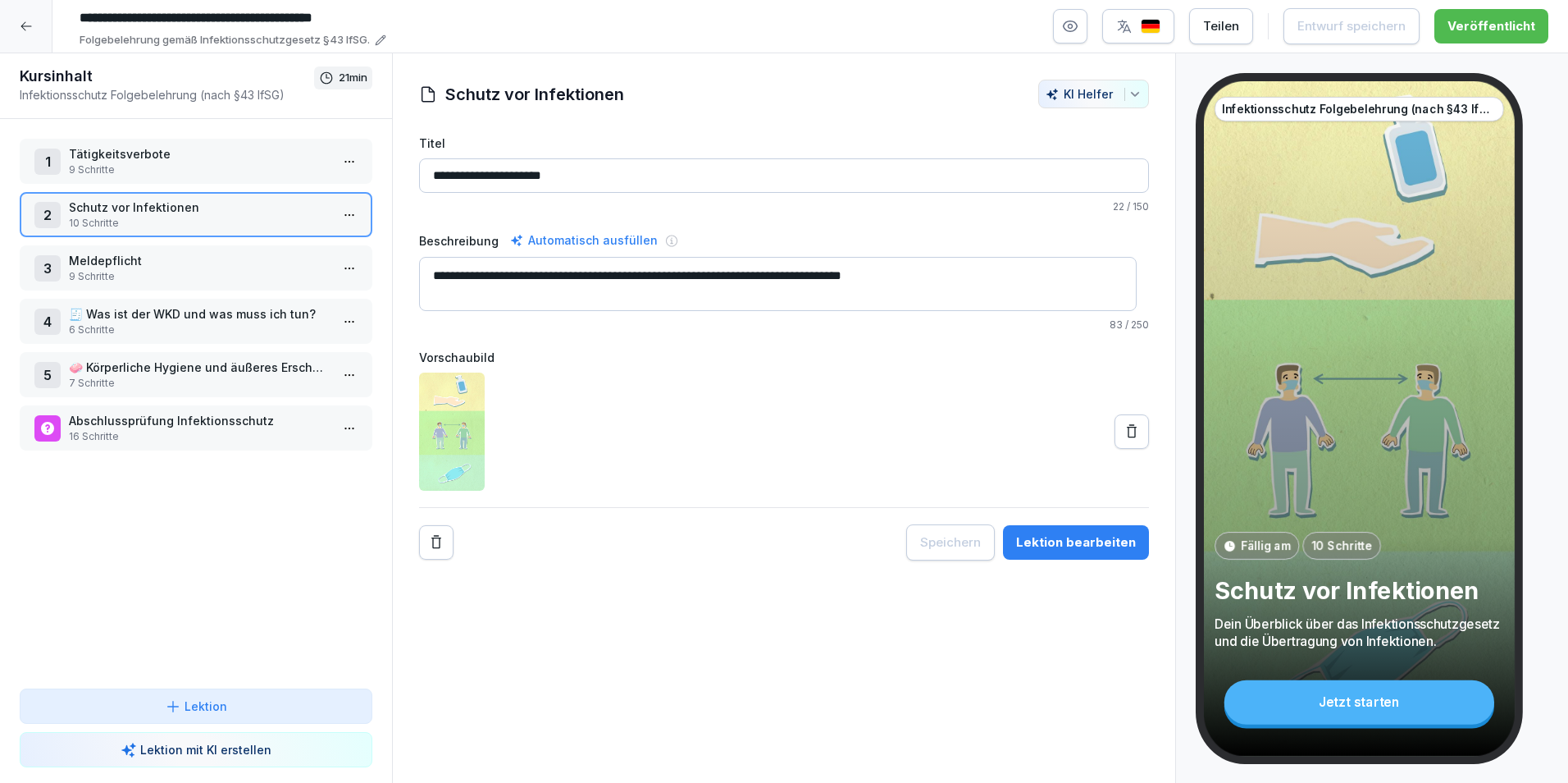
click at [188, 277] on p "9 Schritte" at bounding box center [200, 276] width 261 height 15
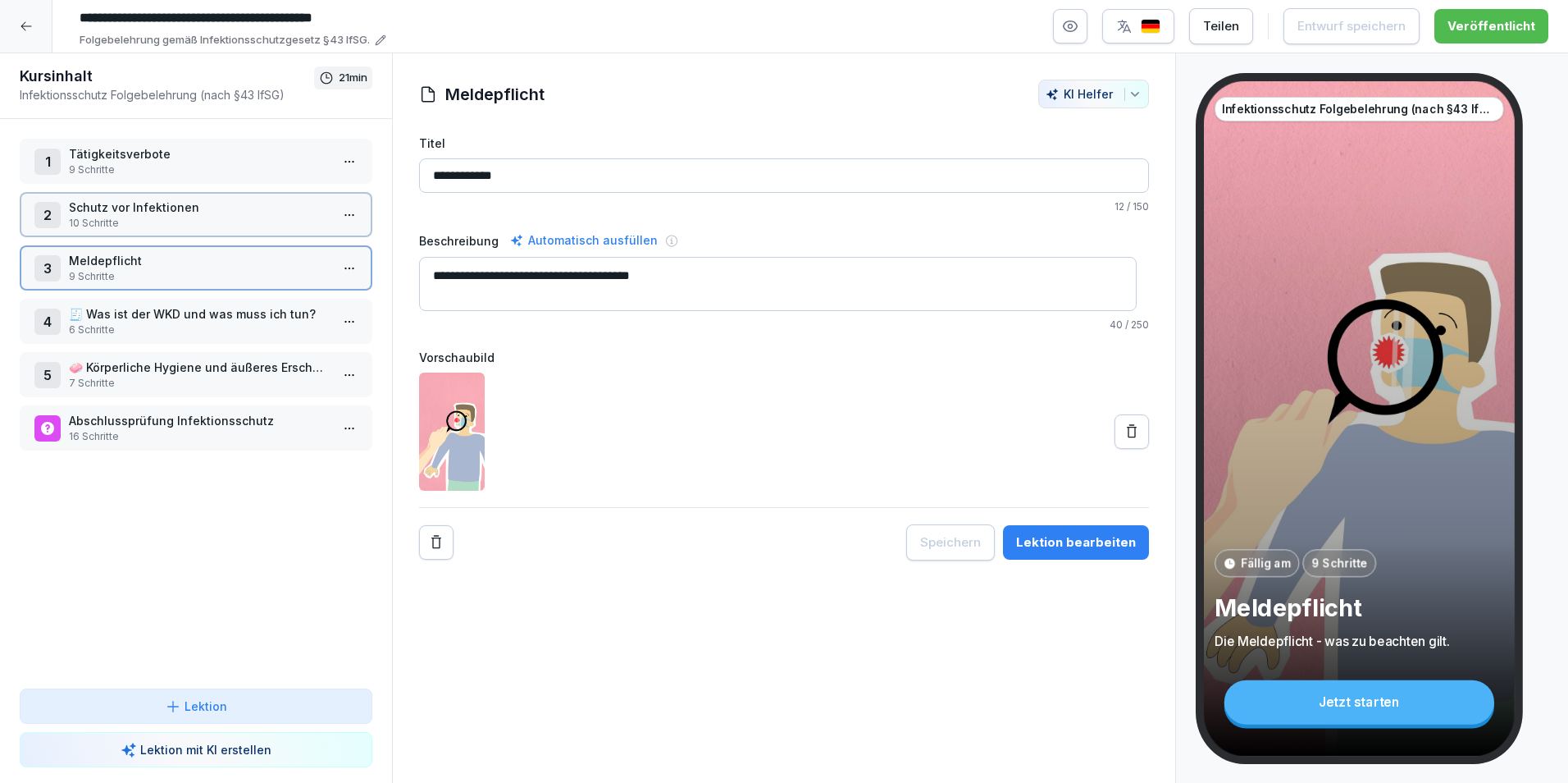
click at [188, 277] on p "9 Schritte" at bounding box center [200, 276] width 261 height 15
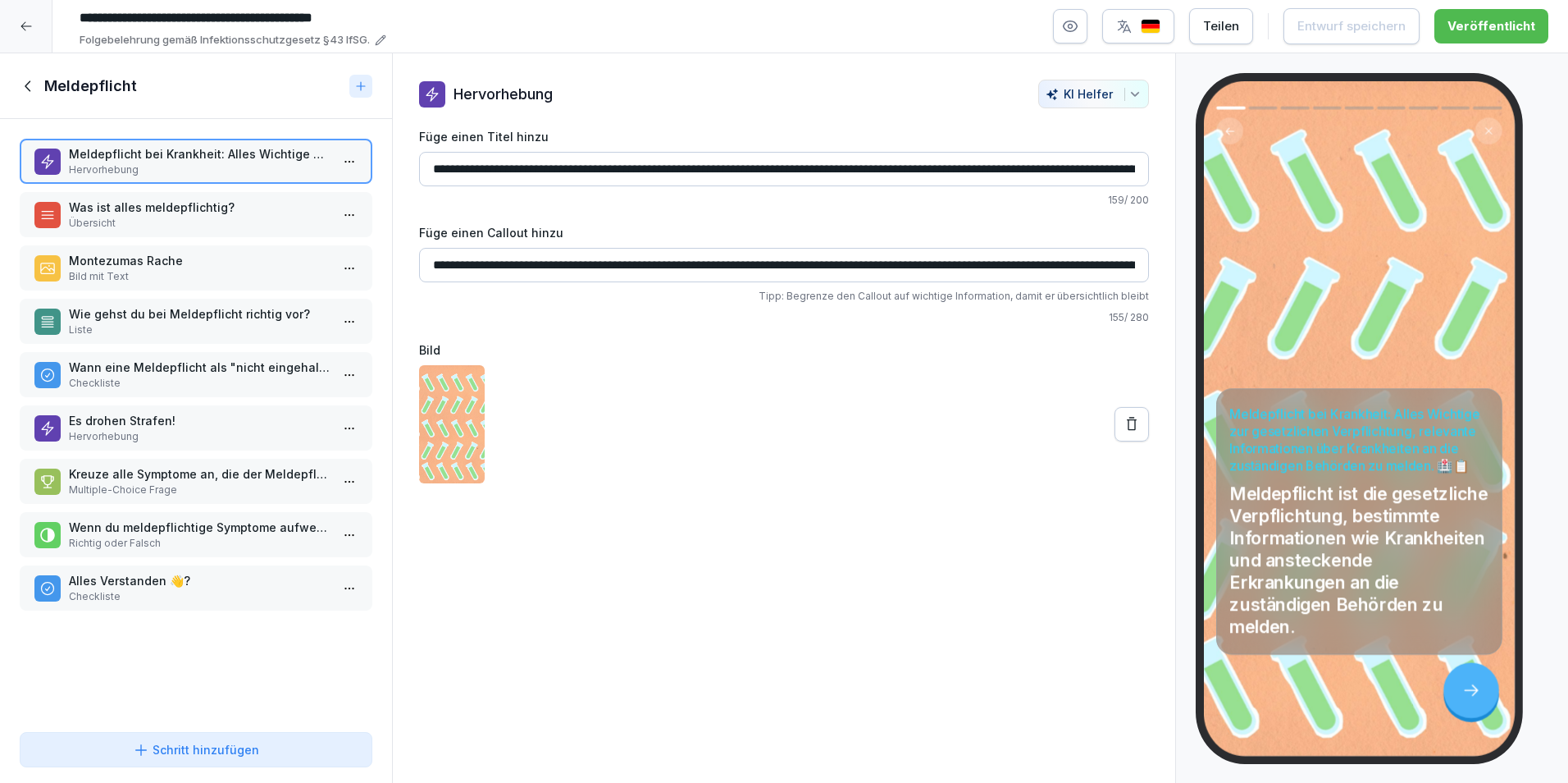
click at [23, 87] on icon at bounding box center [28, 86] width 19 height 19
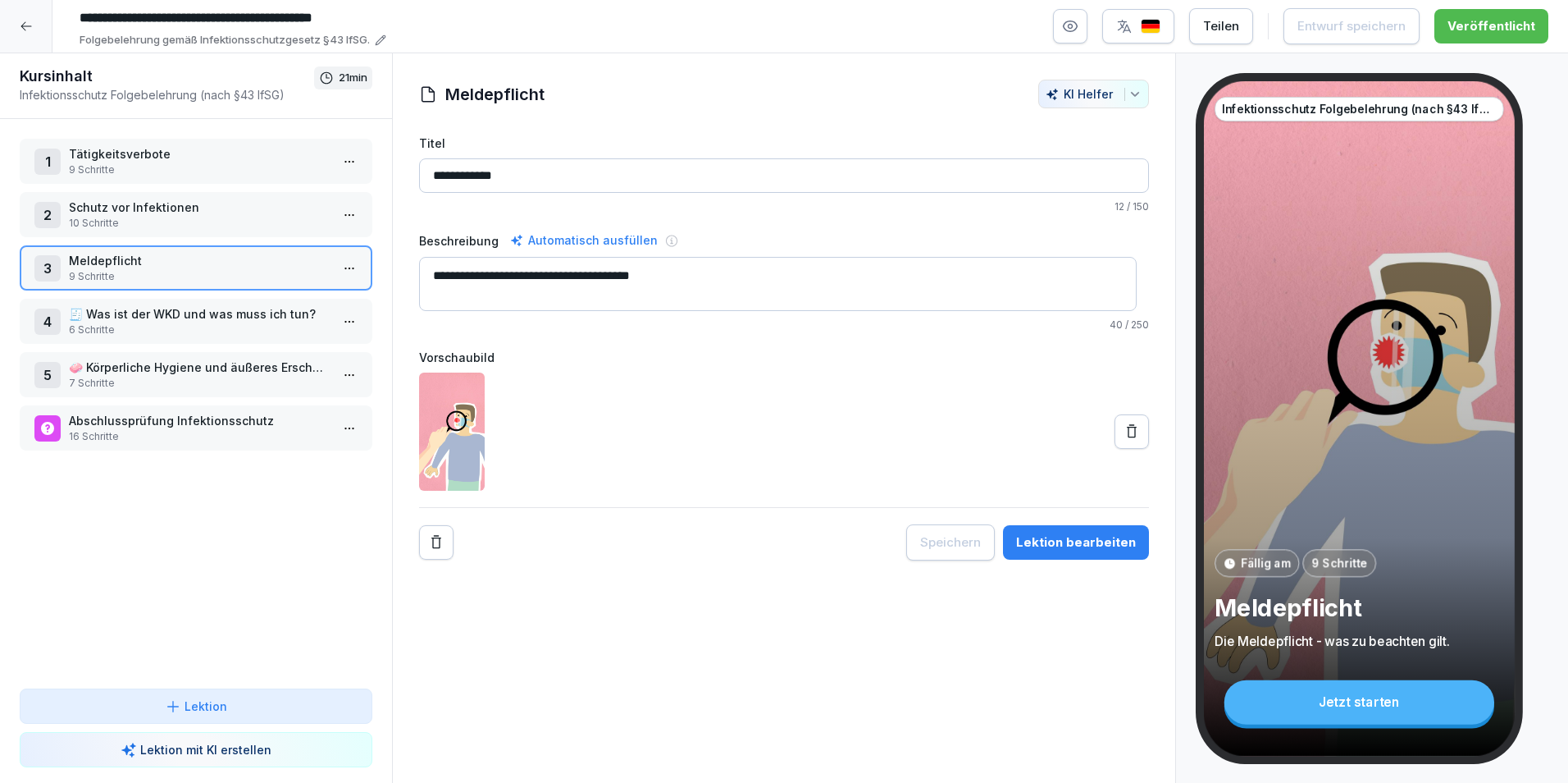
click at [231, 164] on p "9 Schritte" at bounding box center [200, 170] width 261 height 15
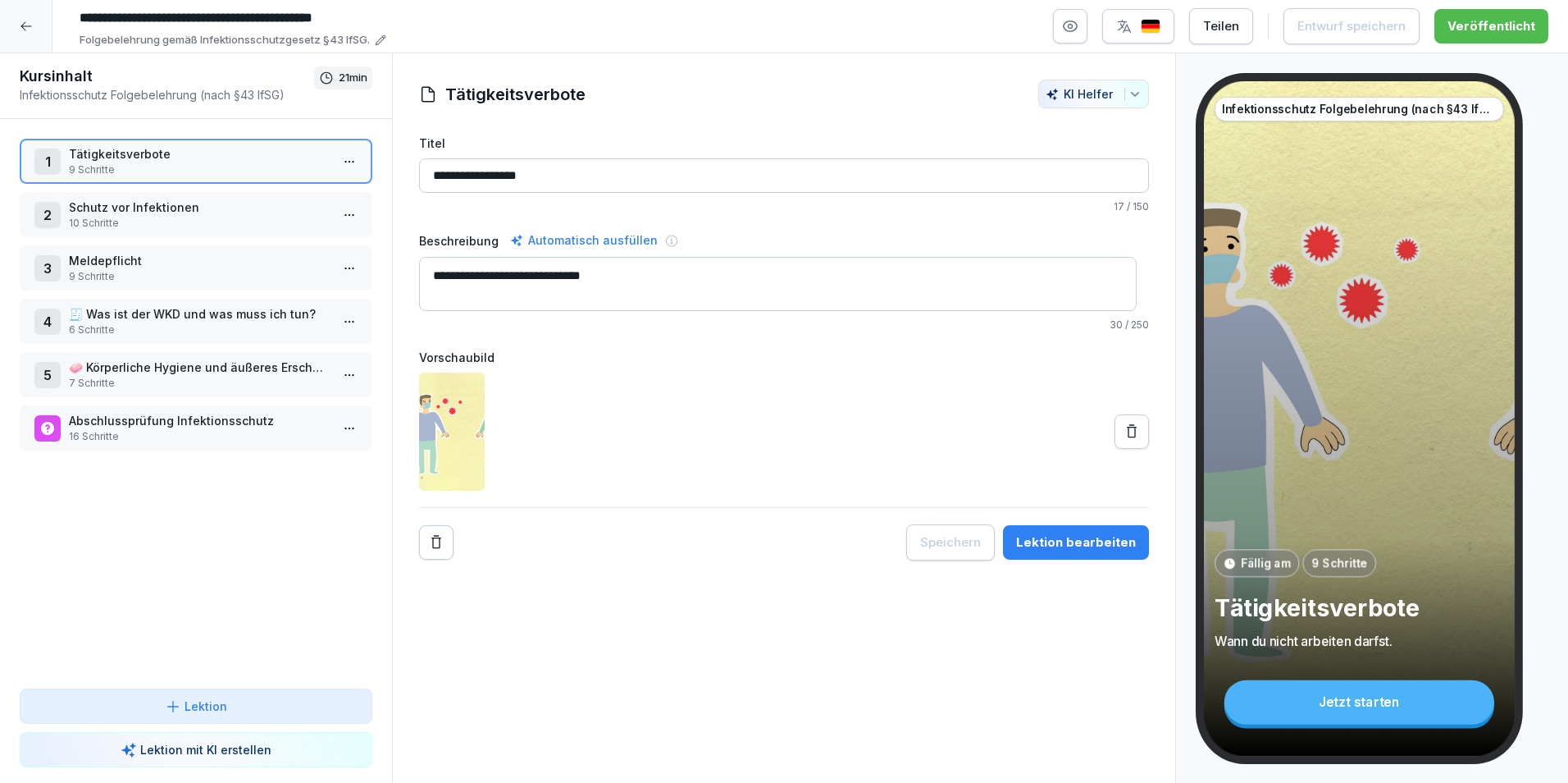
click at [30, 27] on icon at bounding box center [25, 25] width 13 height 13
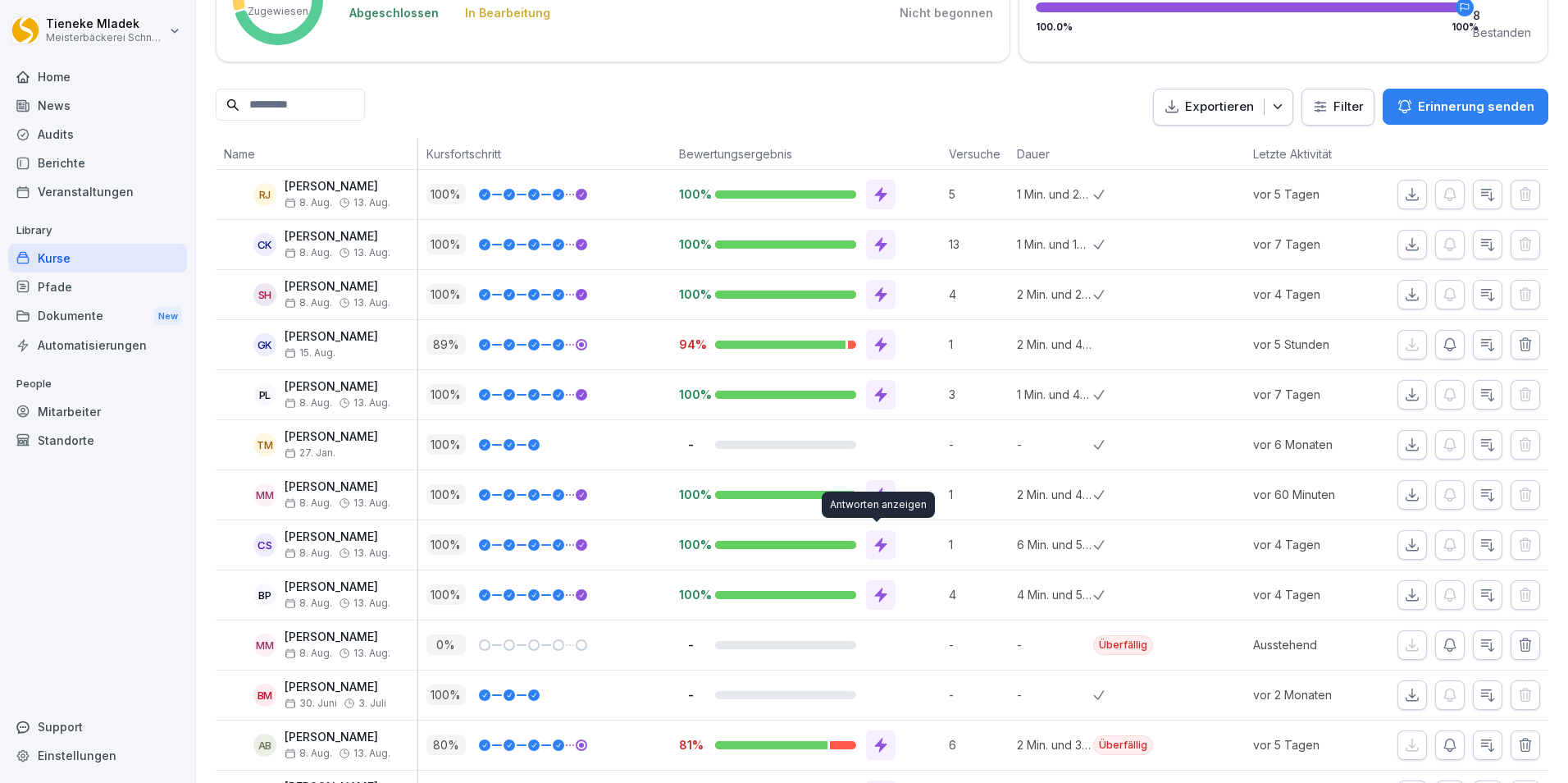
scroll to position [329, 0]
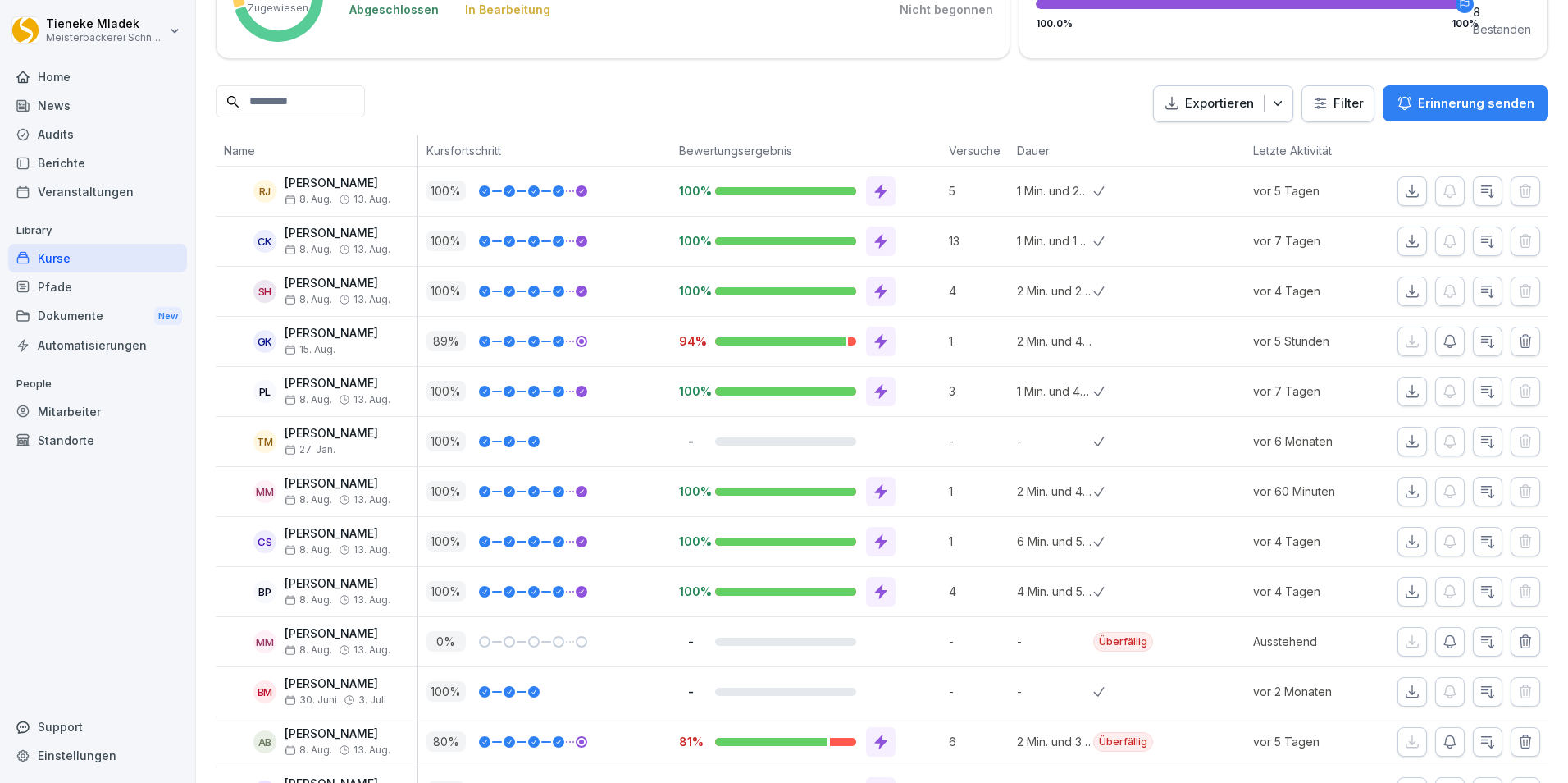
click at [525, 344] on div at bounding box center [528, 341] width 23 height 12
click at [1479, 334] on icon "button" at bounding box center [1487, 341] width 17 height 17
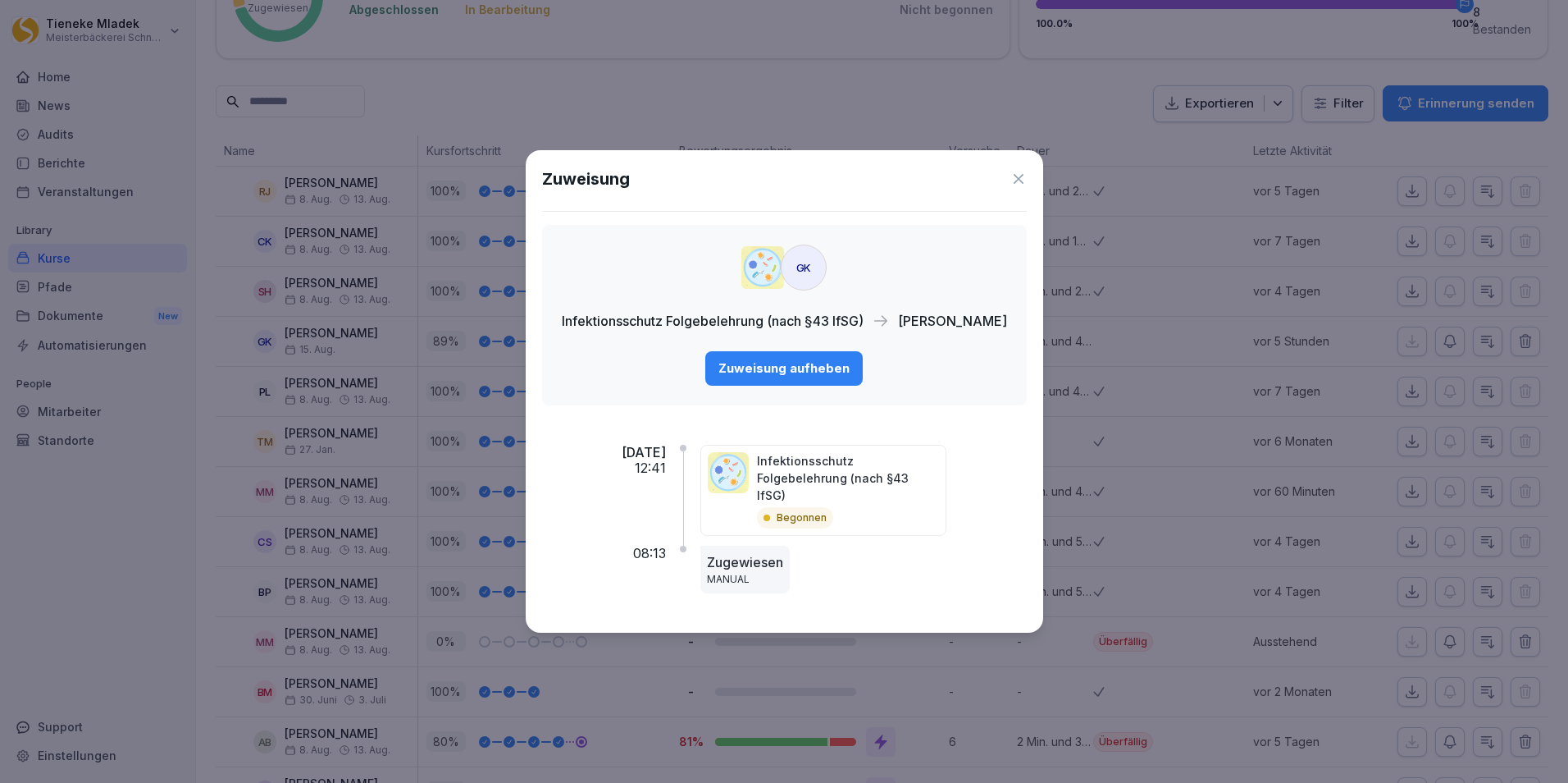
click at [1026, 187] on icon at bounding box center [1018, 178] width 17 height 17
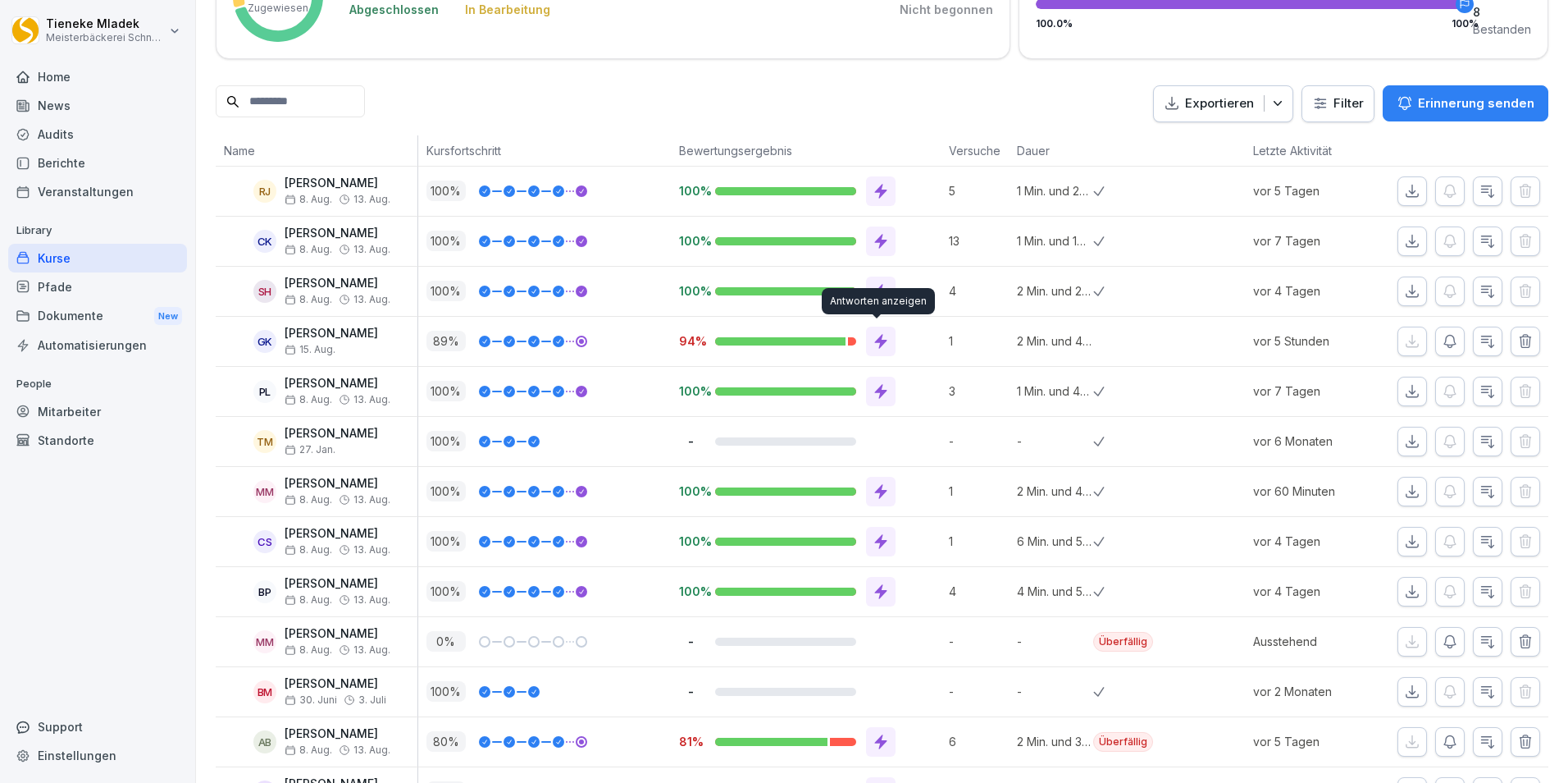
click at [878, 342] on icon at bounding box center [881, 340] width 13 height 15
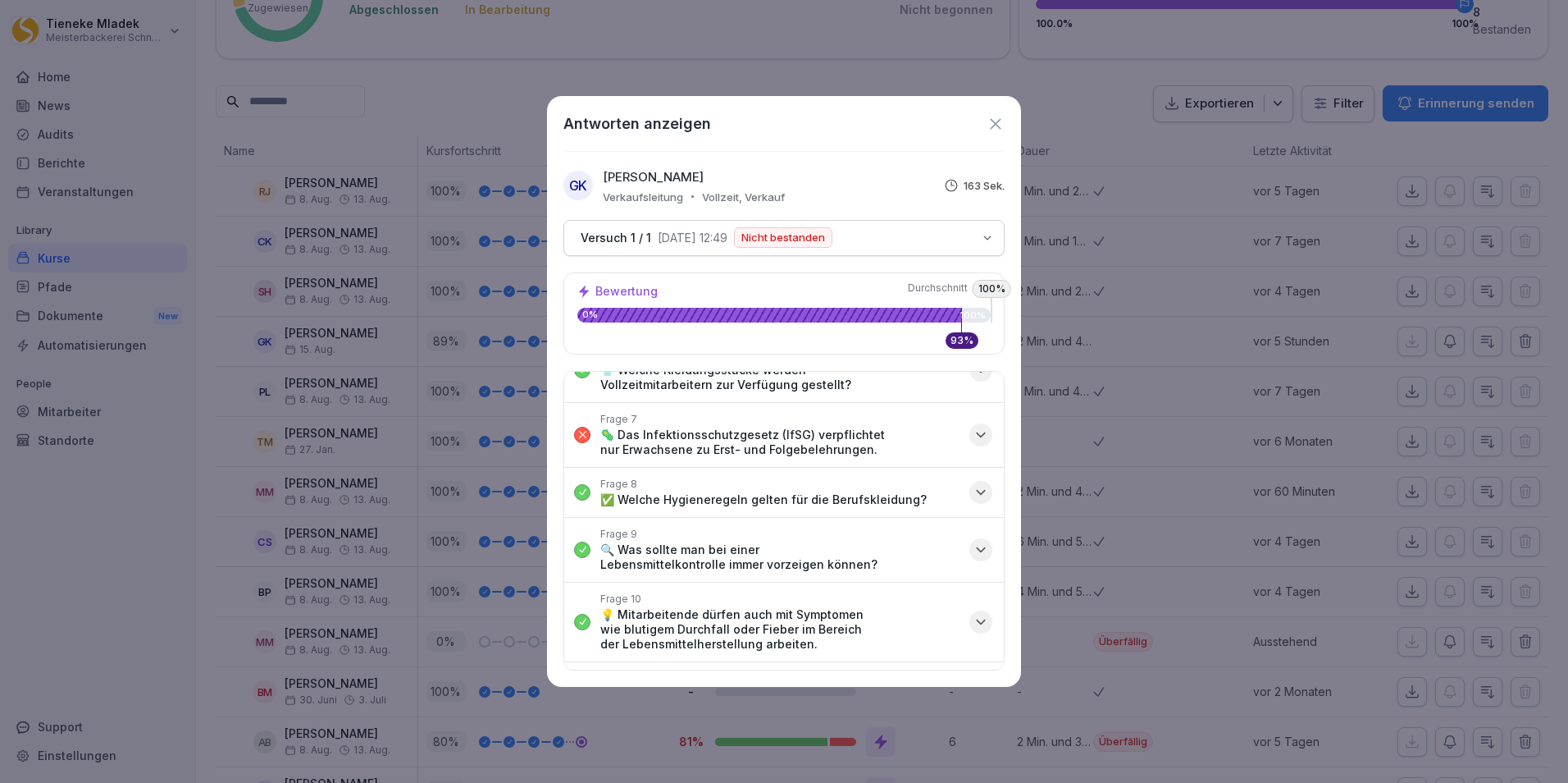
click at [977, 431] on div "button" at bounding box center [981, 435] width 23 height 23
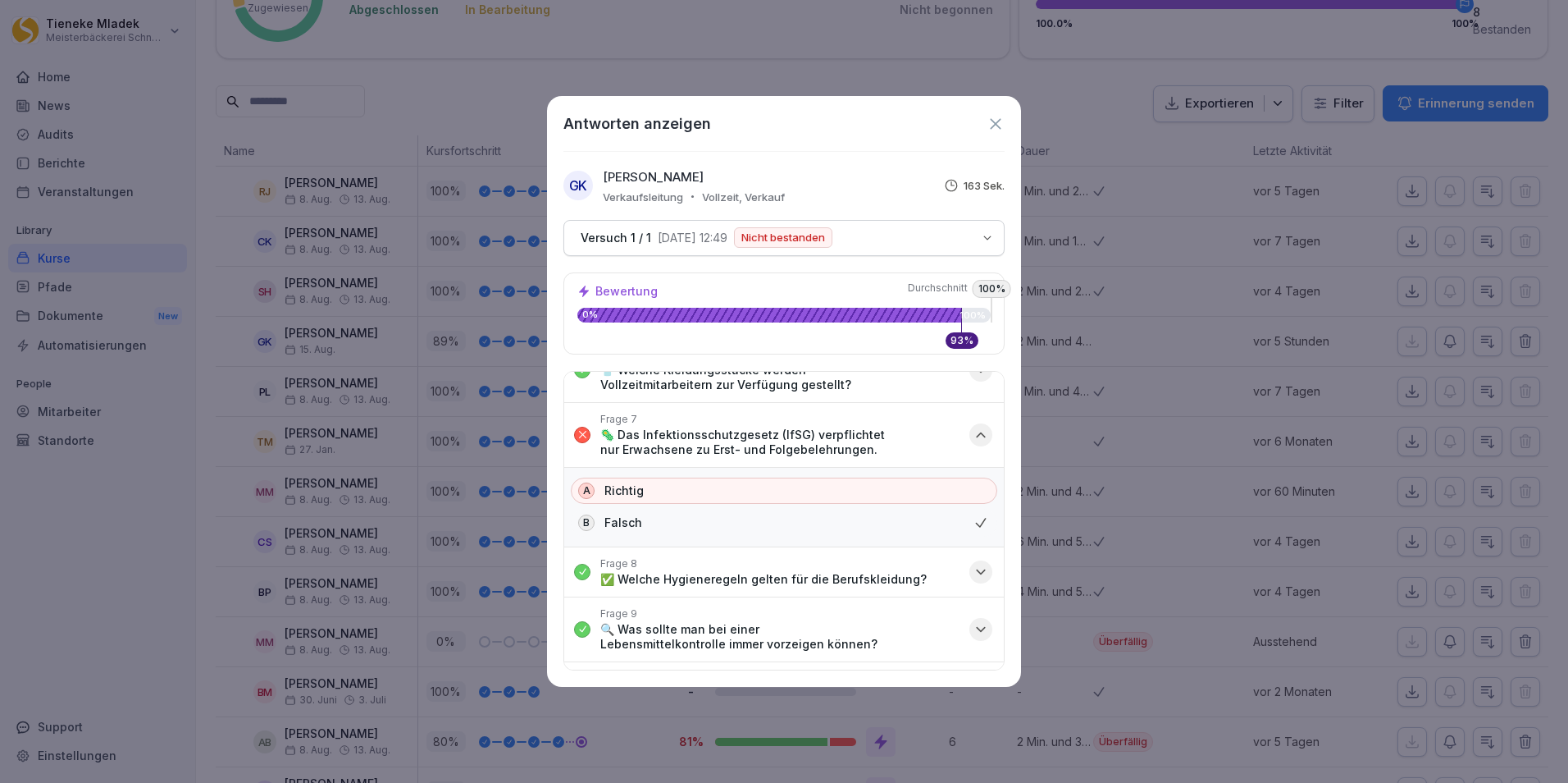
click at [973, 437] on icon "button" at bounding box center [980, 435] width 17 height 17
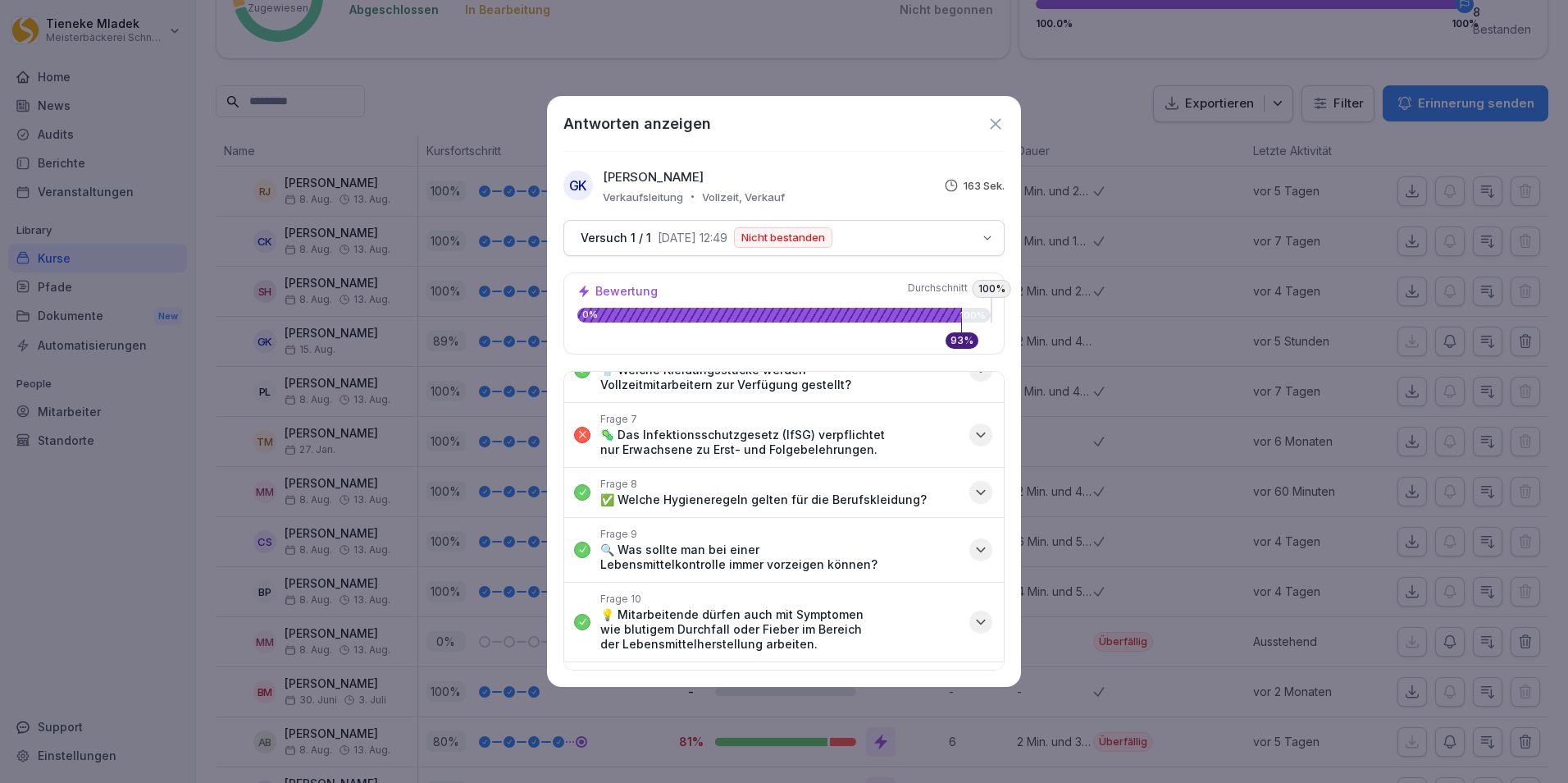
click at [993, 122] on icon at bounding box center [995, 123] width 11 height 11
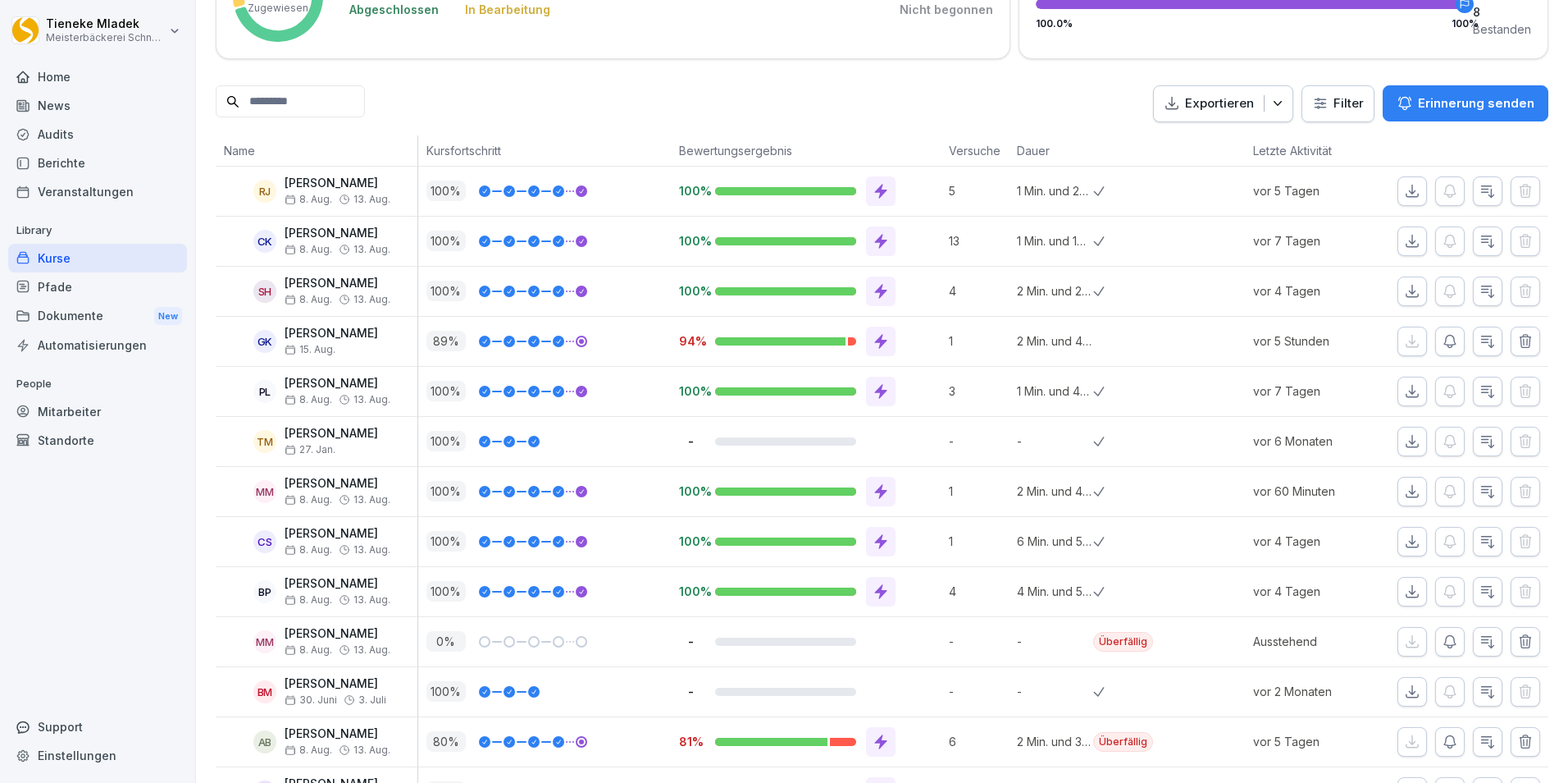
click at [62, 261] on div "Kurse" at bounding box center [96, 257] width 178 height 28
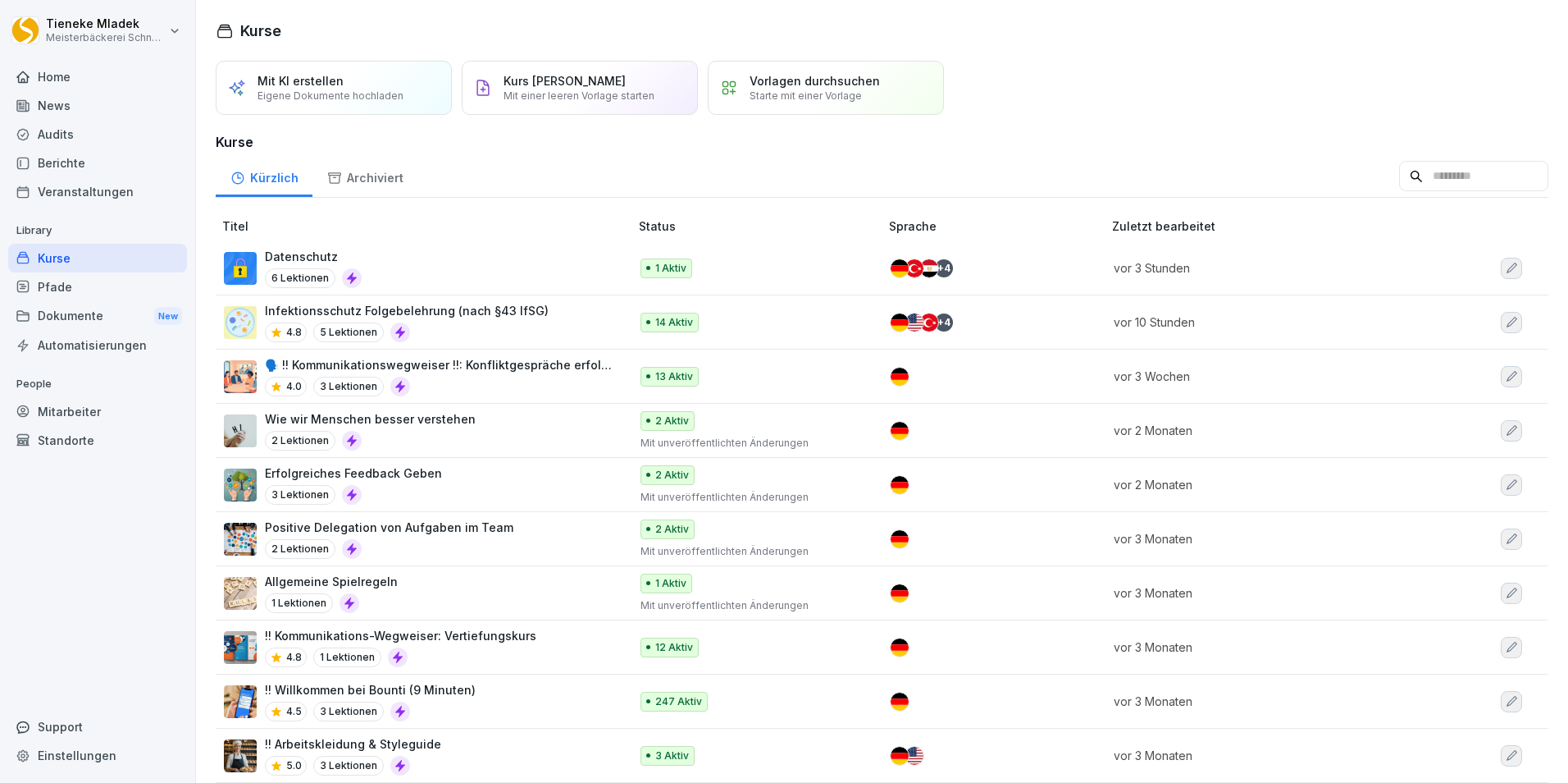
click at [418, 313] on p "Infektionsschutz Folgebelehrung (nach §43 IfSG)" at bounding box center [406, 311] width 284 height 18
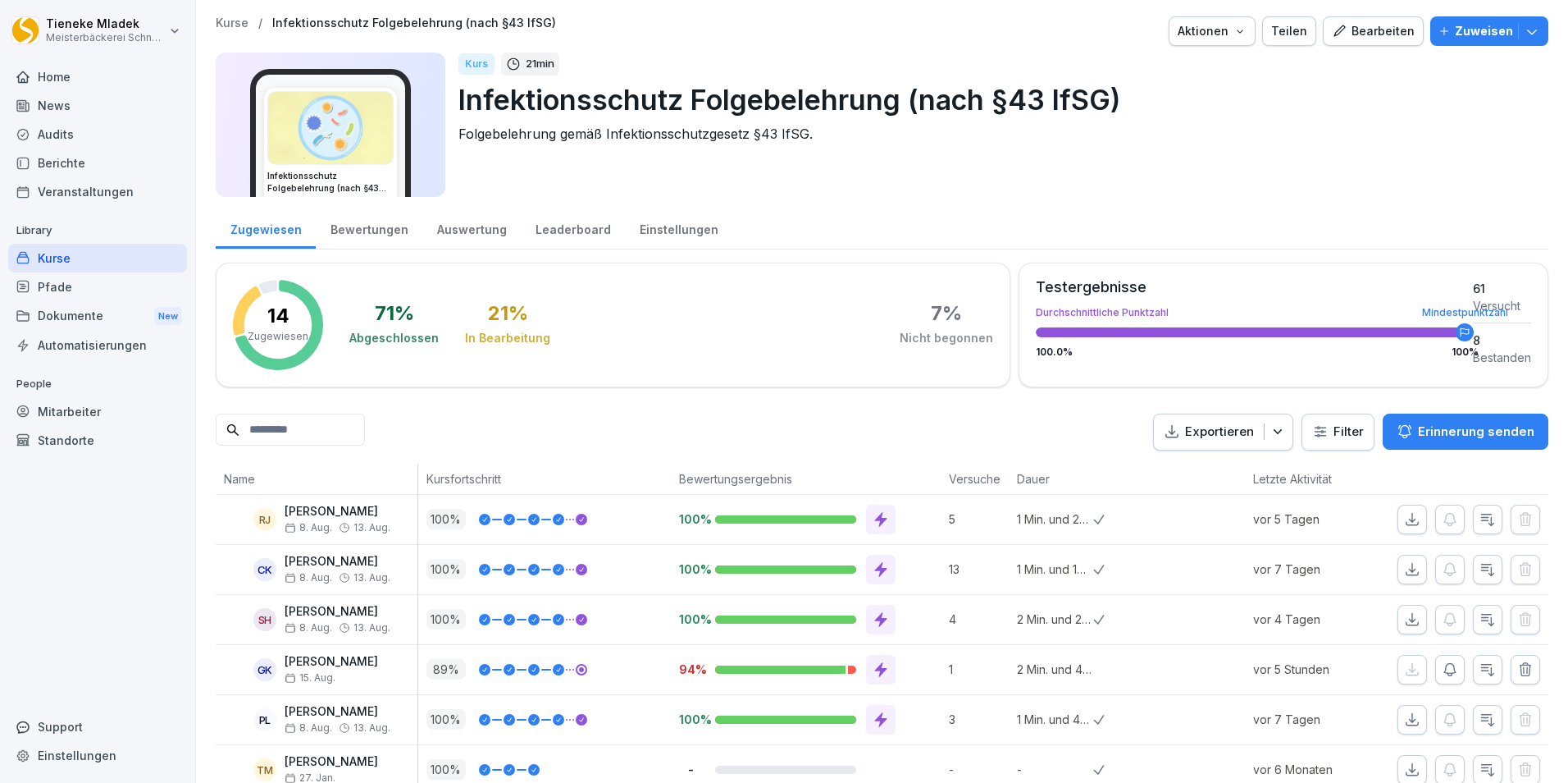
click at [1356, 31] on div "Bearbeiten" at bounding box center [1372, 31] width 83 height 19
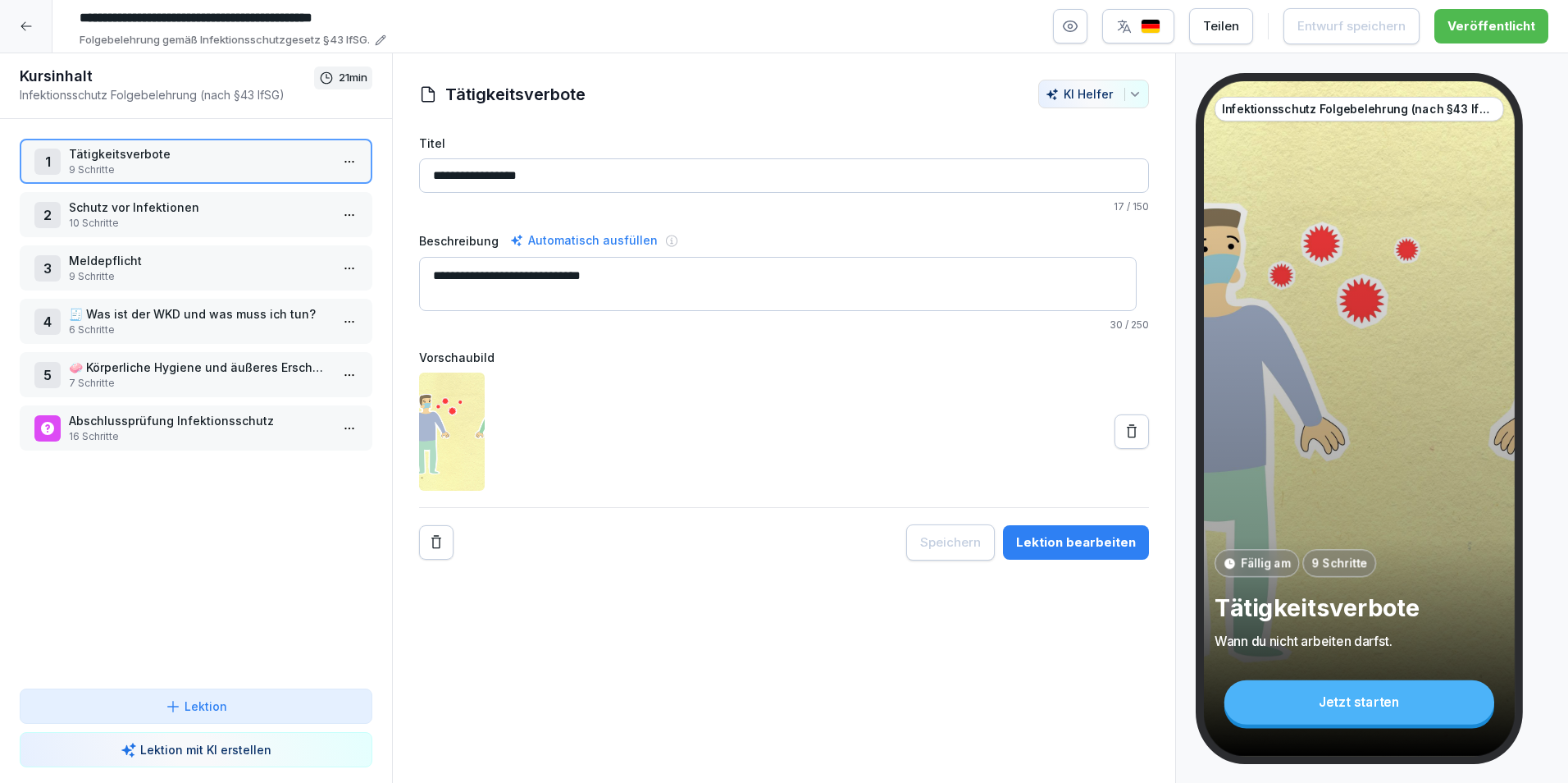
click at [208, 144] on div "1 Tätigkeitsverbote 9 Schritte" at bounding box center [196, 161] width 353 height 45
click at [207, 145] on div "1 Tätigkeitsverbote 9 Schritte" at bounding box center [196, 161] width 353 height 45
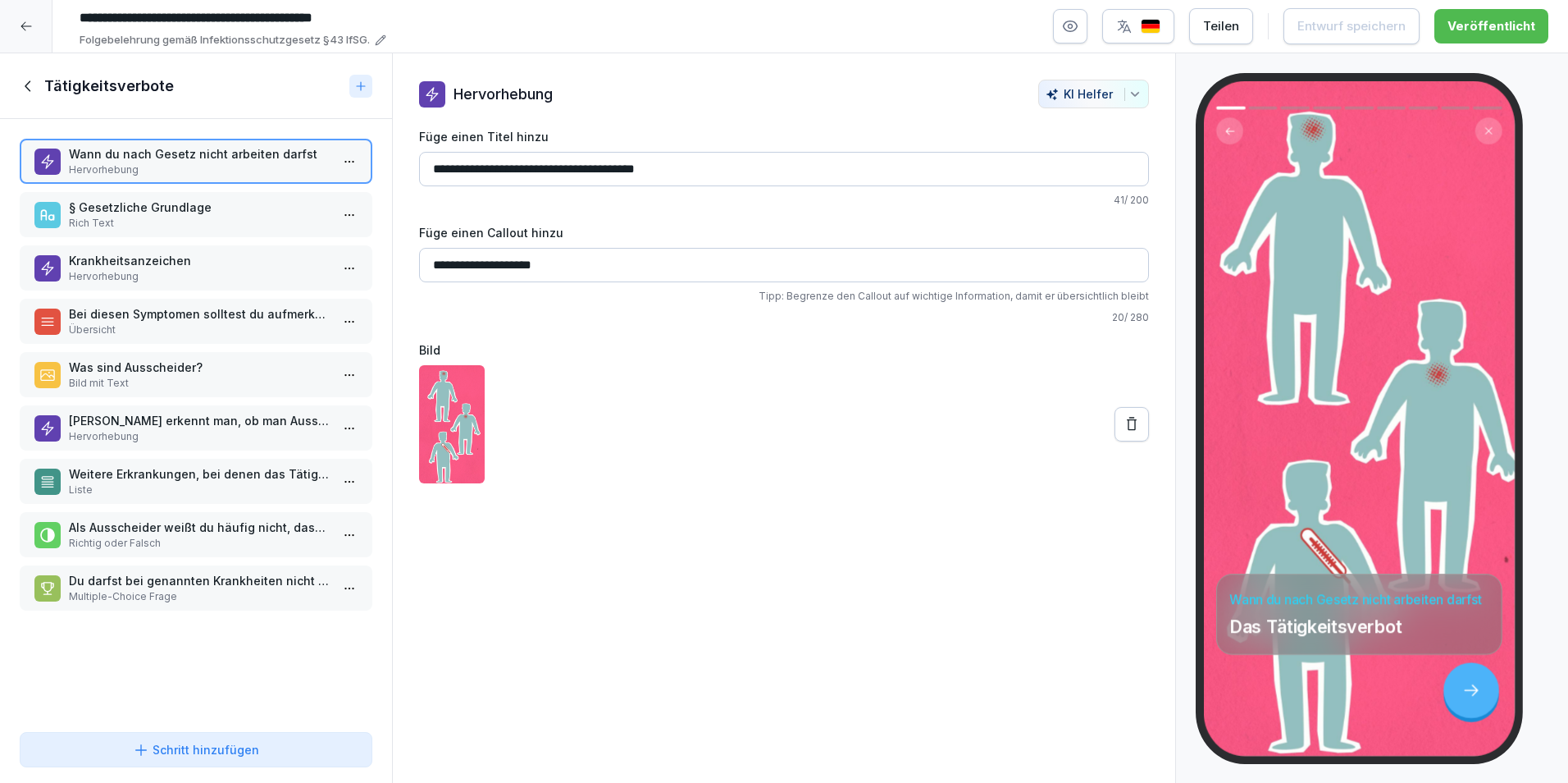
click at [29, 91] on icon at bounding box center [28, 86] width 19 height 19
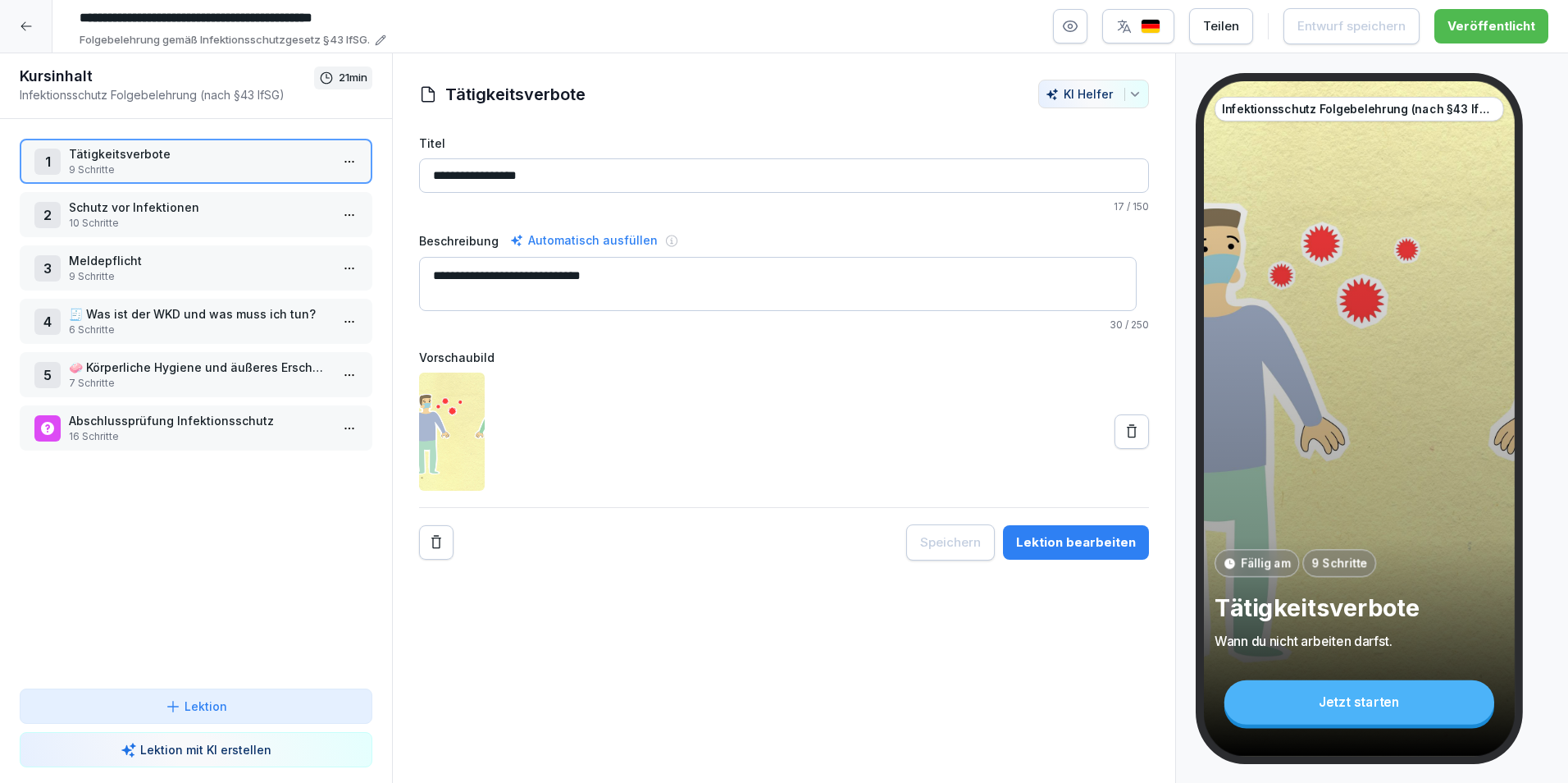
click at [195, 269] on p "9 Schritte" at bounding box center [200, 276] width 261 height 15
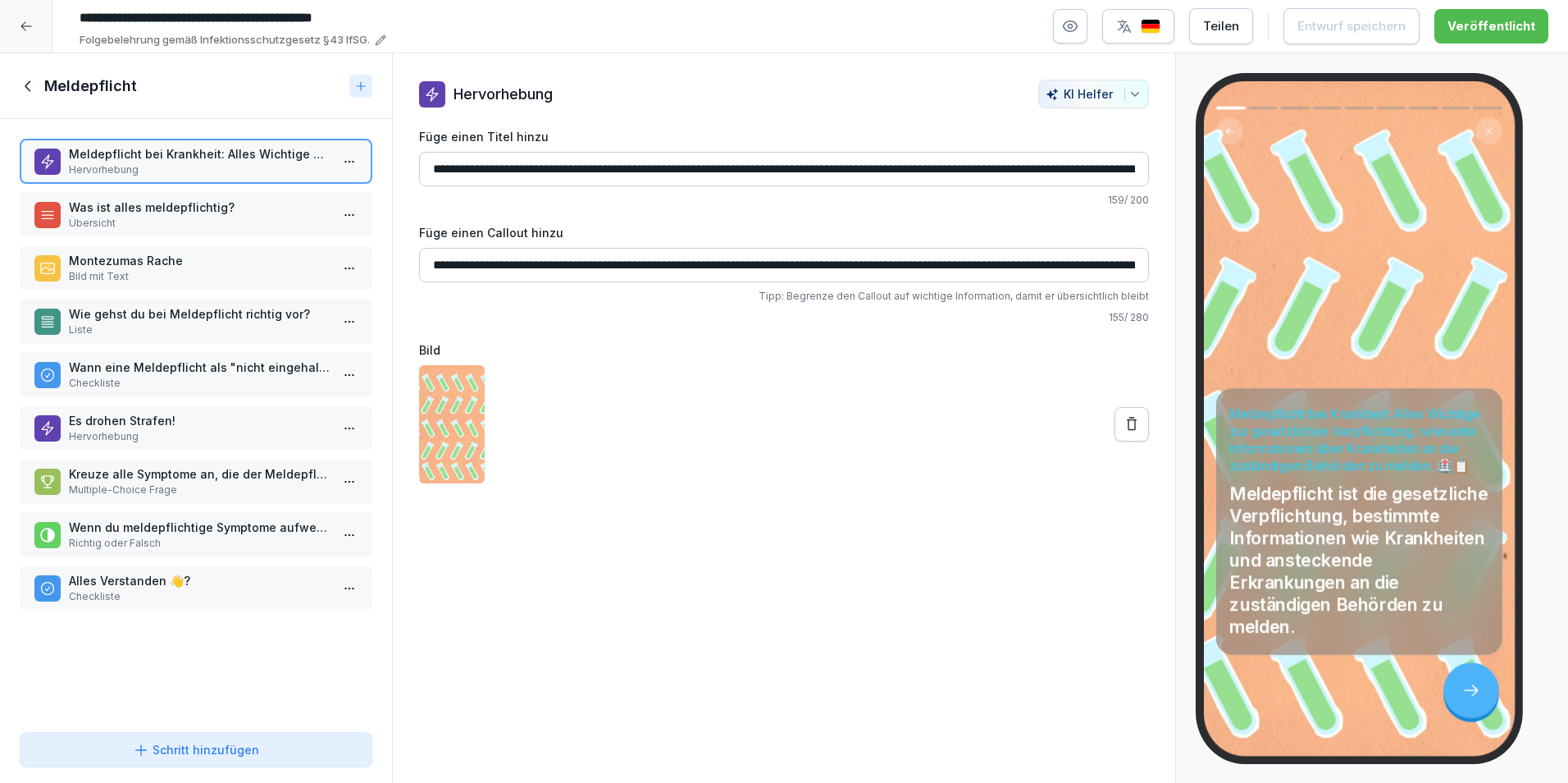
click at [160, 526] on p "Wenn du meldepflichtige Symptome aufweist, genügt es, deinem Arzt Bescheid zu g…" at bounding box center [200, 528] width 261 height 18
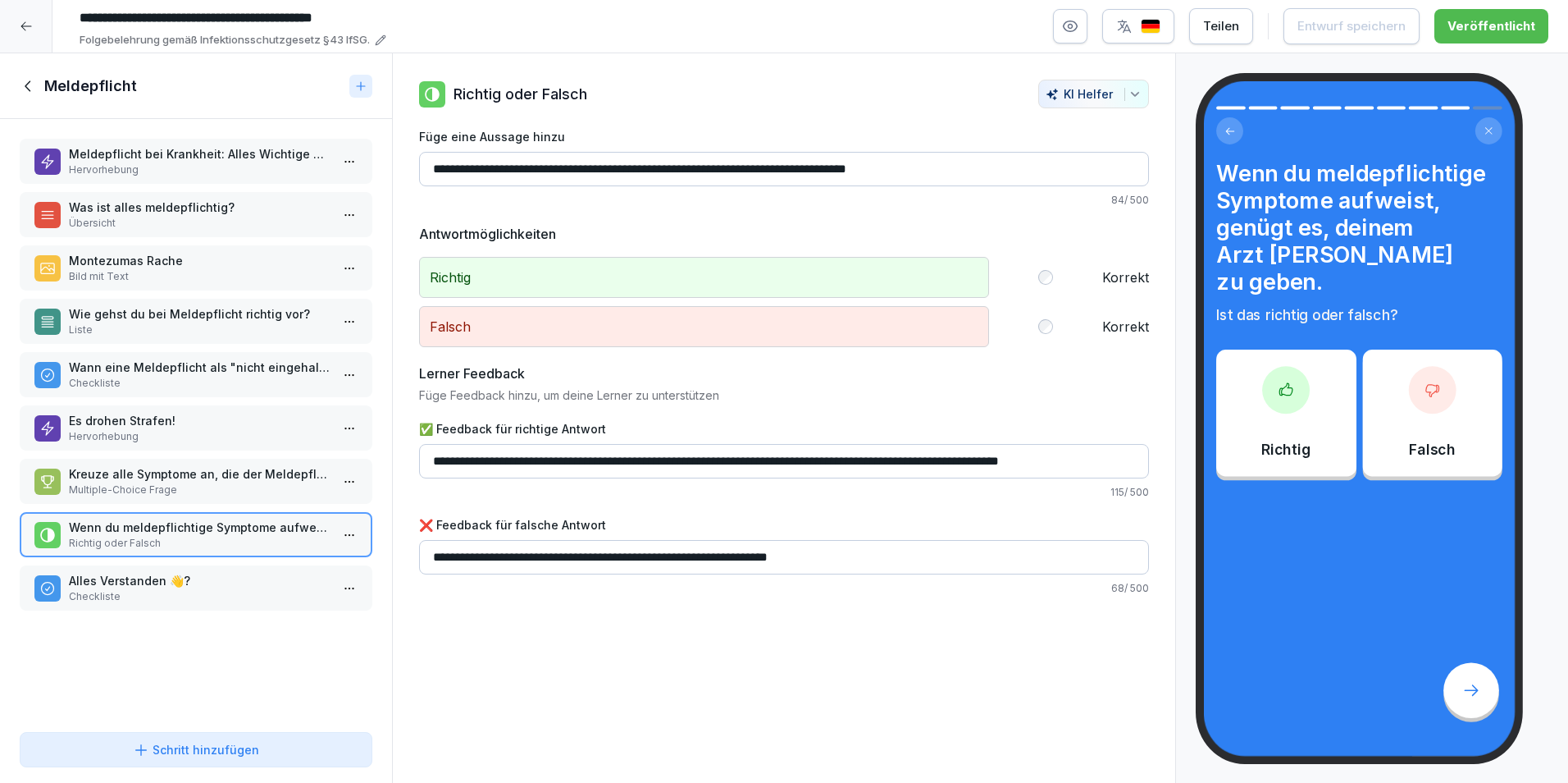
click at [25, 87] on icon at bounding box center [28, 86] width 19 height 19
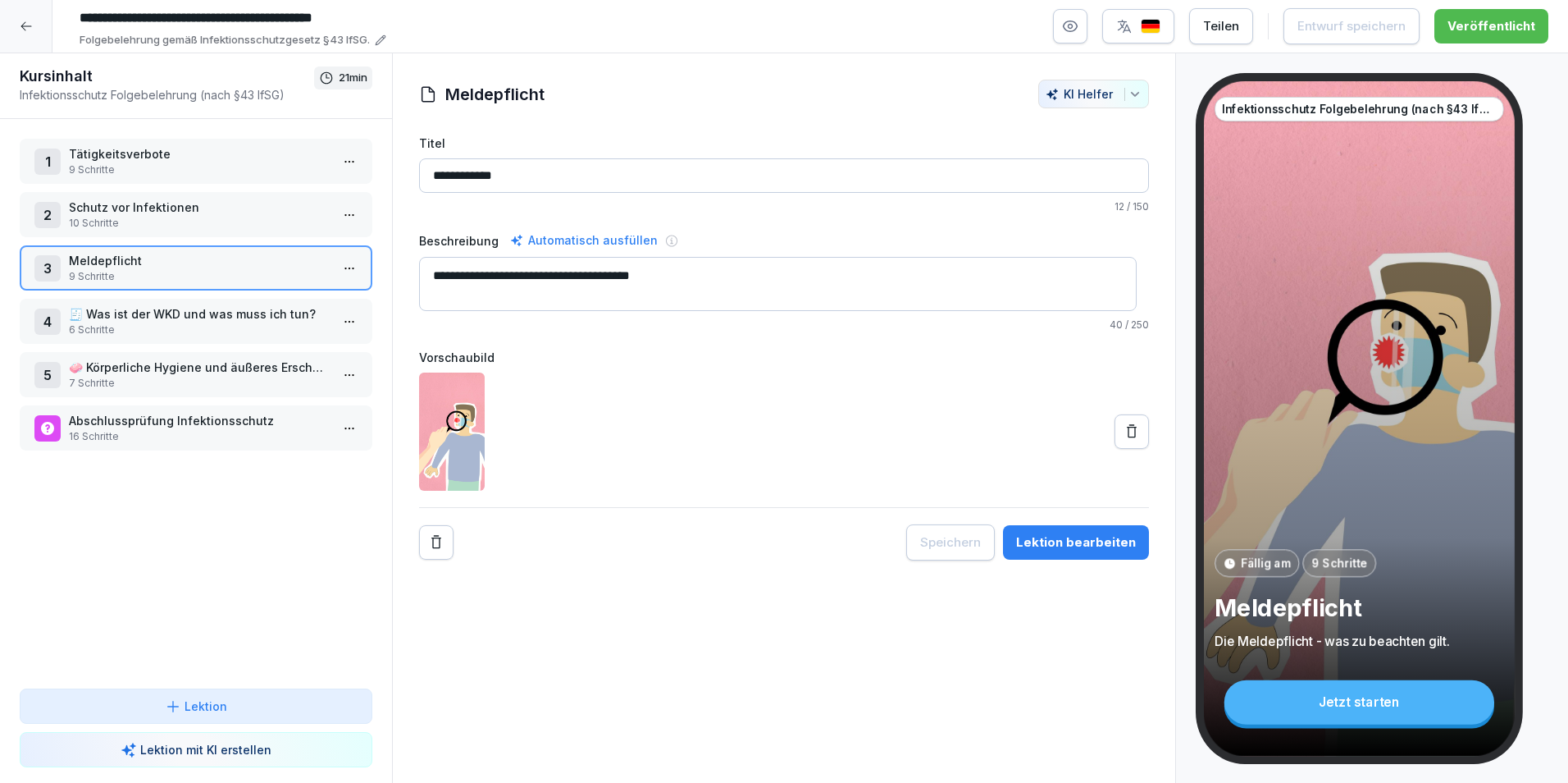
click at [171, 421] on p "Abschlussprüfung Infektionsschutz" at bounding box center [200, 420] width 261 height 18
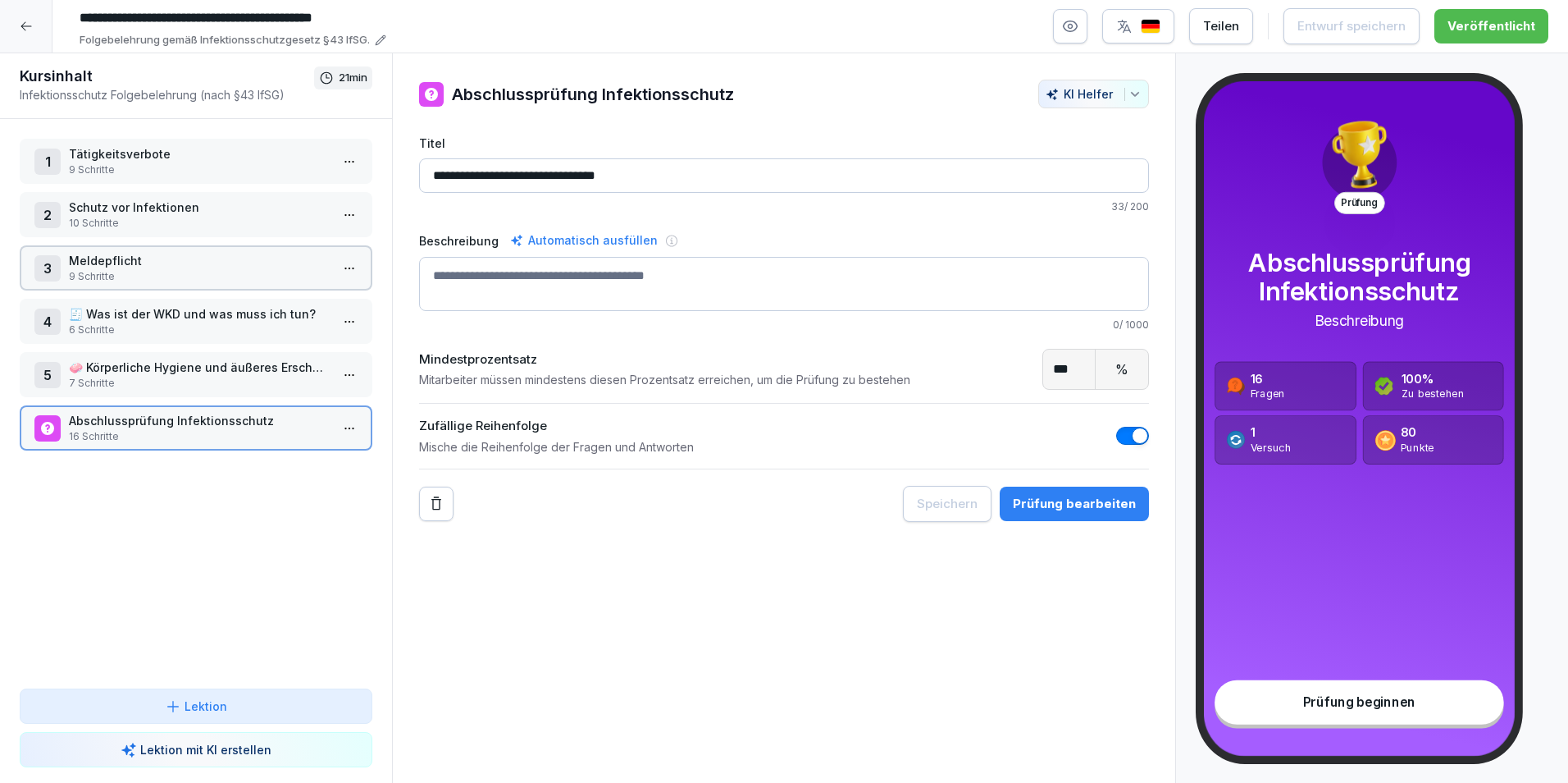
click at [171, 421] on p "Abschlussprüfung Infektionsschutz" at bounding box center [200, 420] width 261 height 18
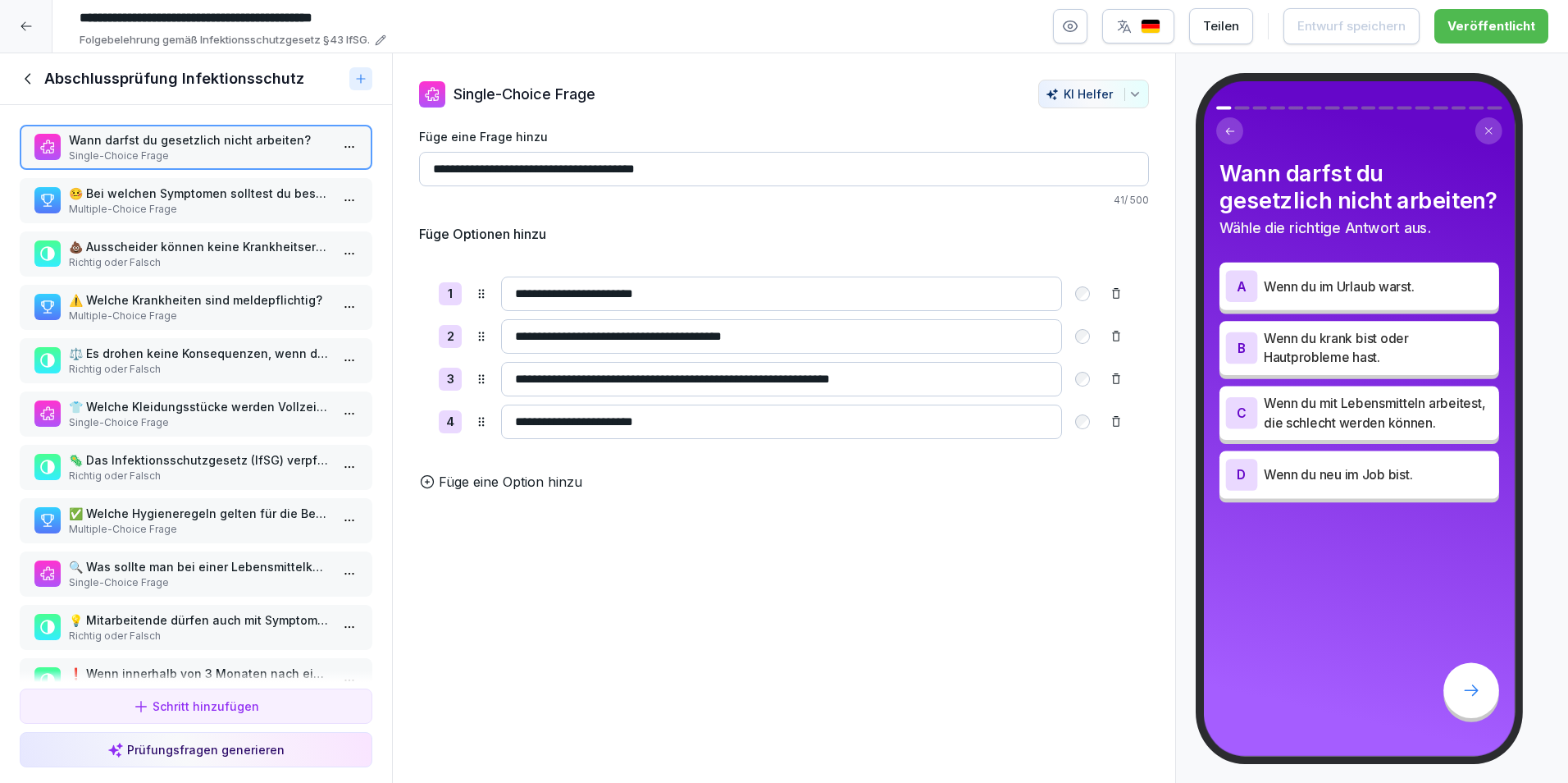
click at [183, 455] on p "🦠 Das Infektionsschutzgesetz (IfSG) verpflichtet nur Erwachsene zu Erst- und Fo…" at bounding box center [200, 460] width 261 height 18
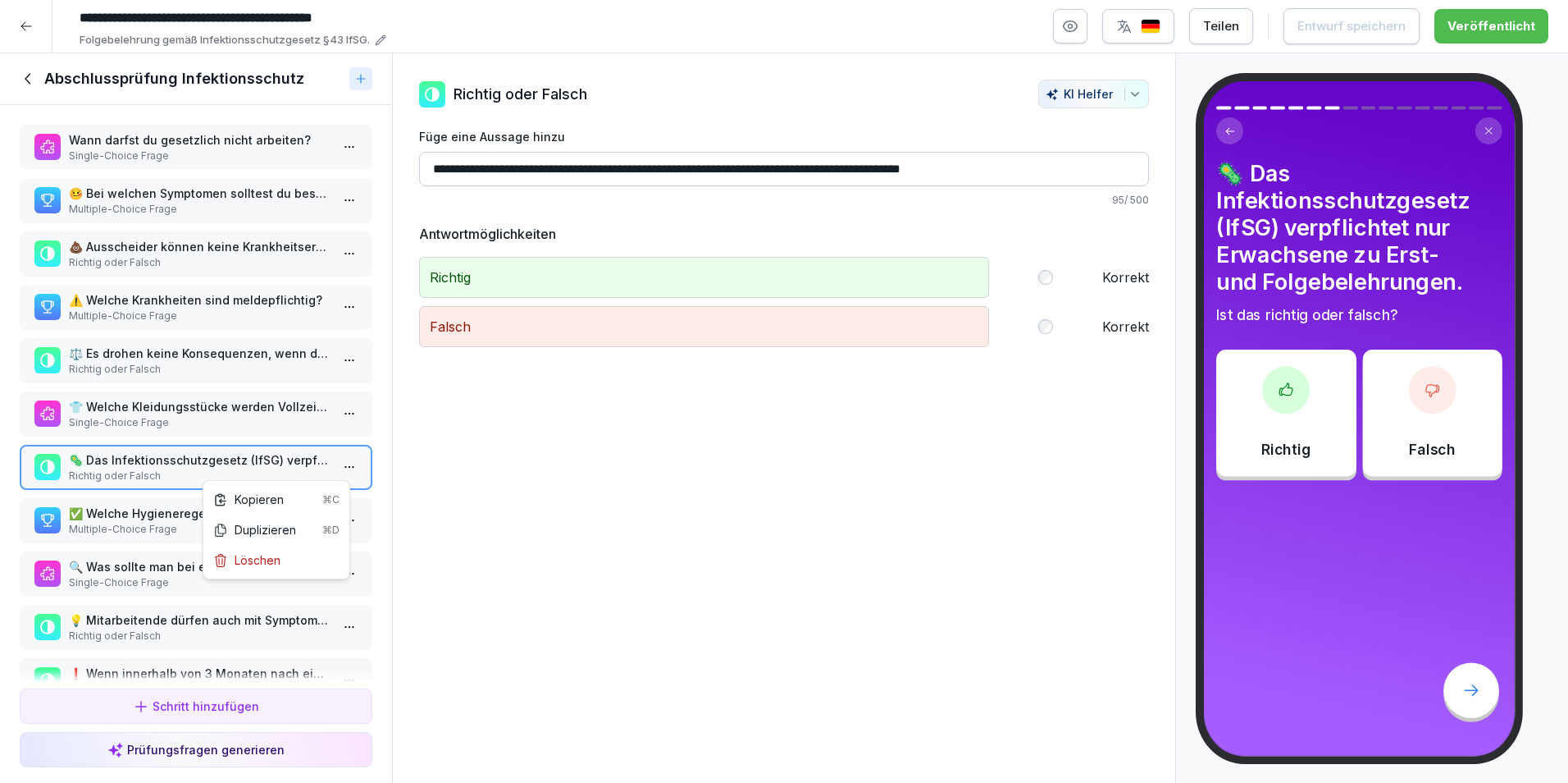
click at [342, 473] on html "**********" at bounding box center [784, 391] width 1568 height 783
click at [270, 562] on div "Löschen" at bounding box center [247, 560] width 67 height 18
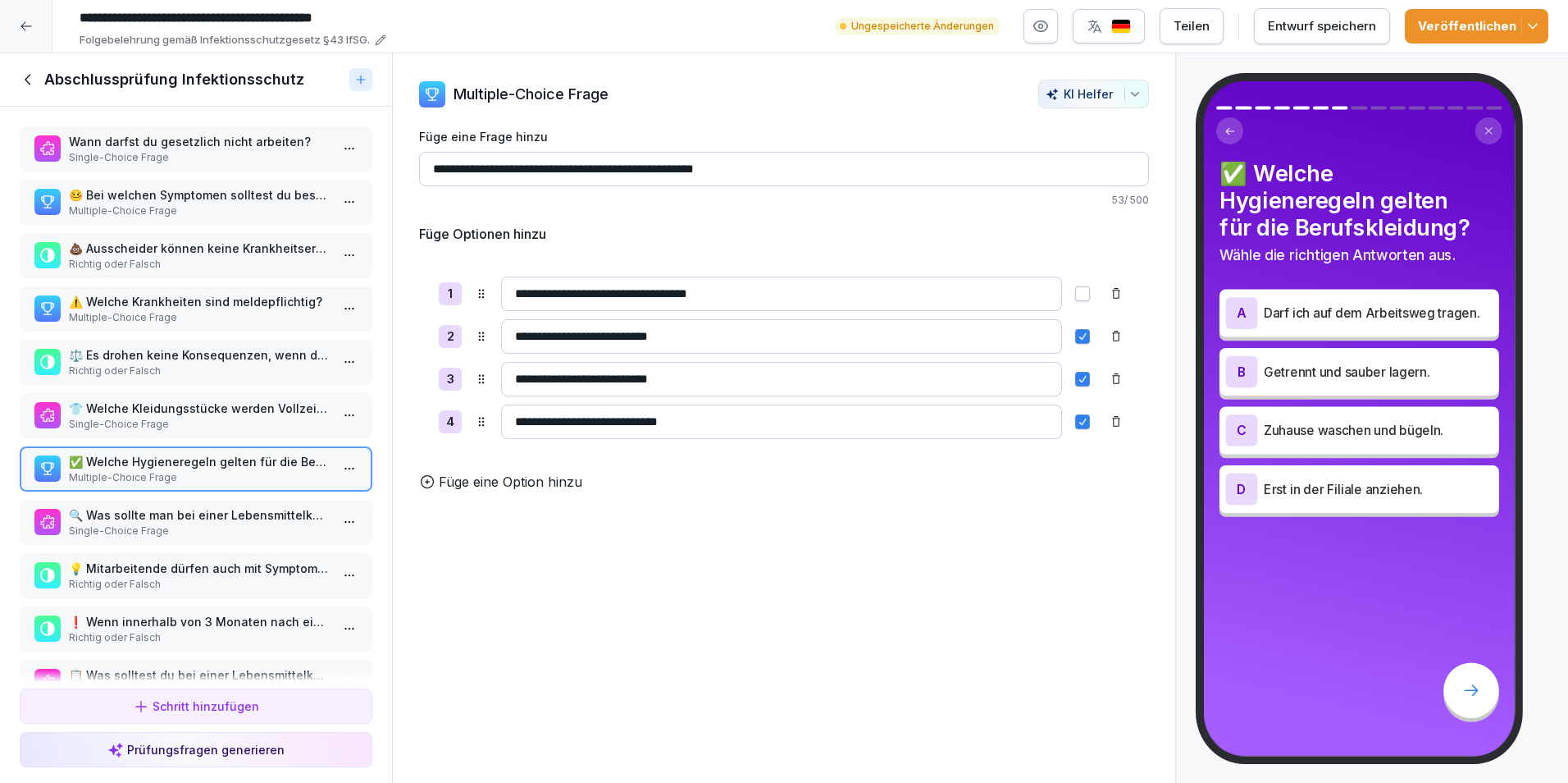
click at [1535, 19] on icon "button" at bounding box center [1532, 26] width 17 height 17
click at [20, 23] on icon at bounding box center [25, 25] width 13 height 13
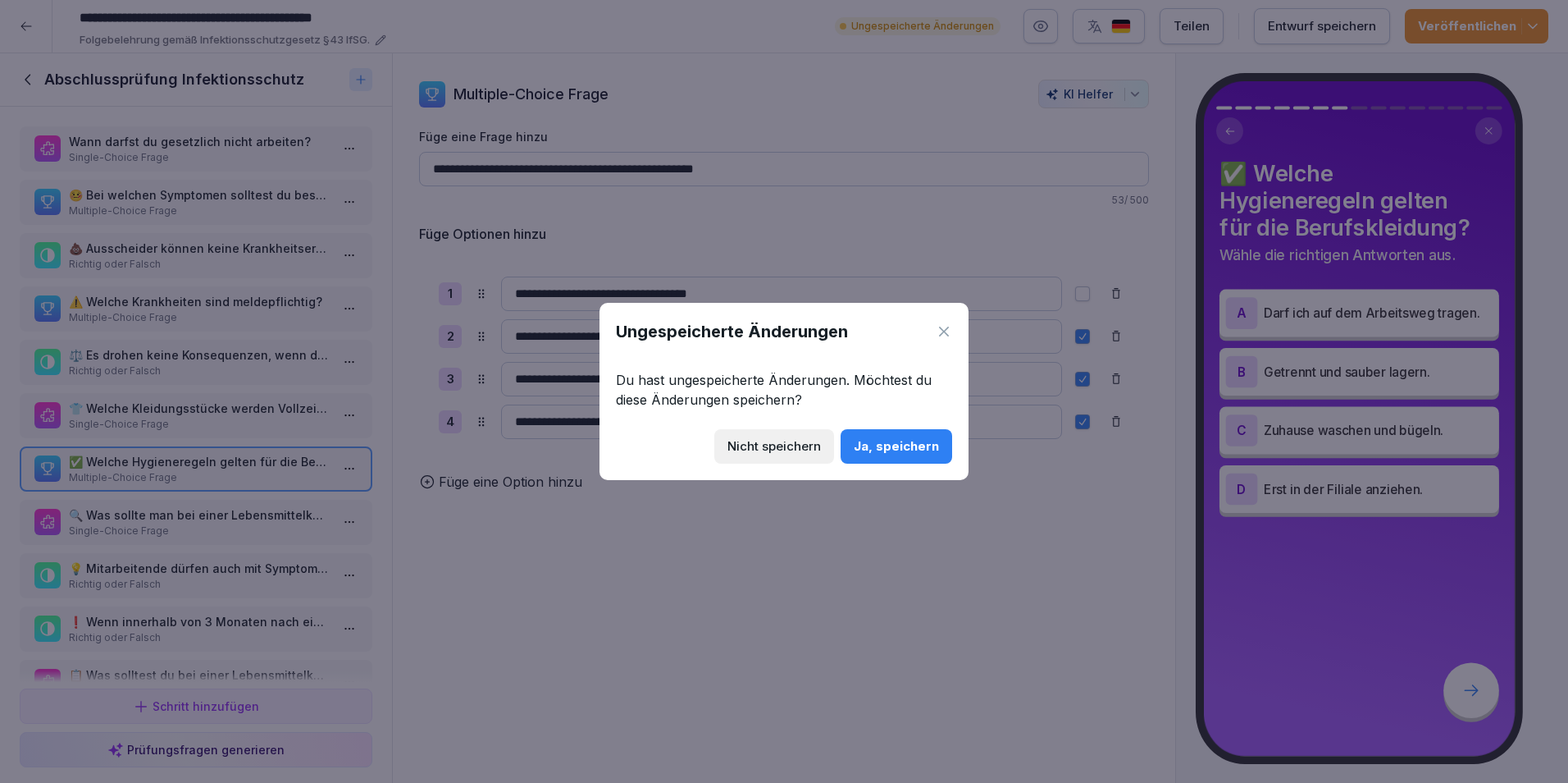
click at [746, 452] on div "Nicht speichern" at bounding box center [774, 446] width 94 height 19
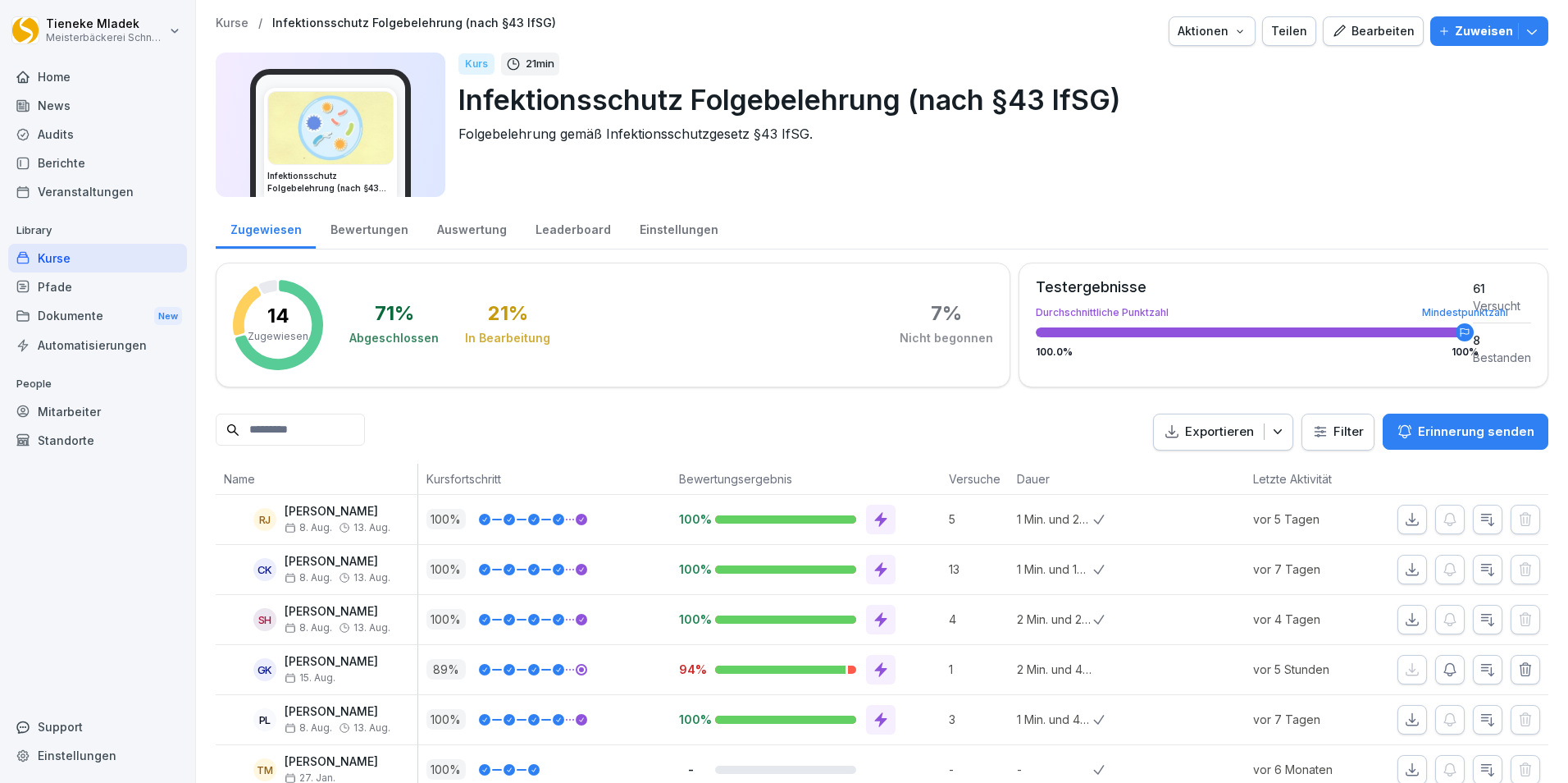
click at [60, 258] on div "Kurse" at bounding box center [96, 257] width 178 height 28
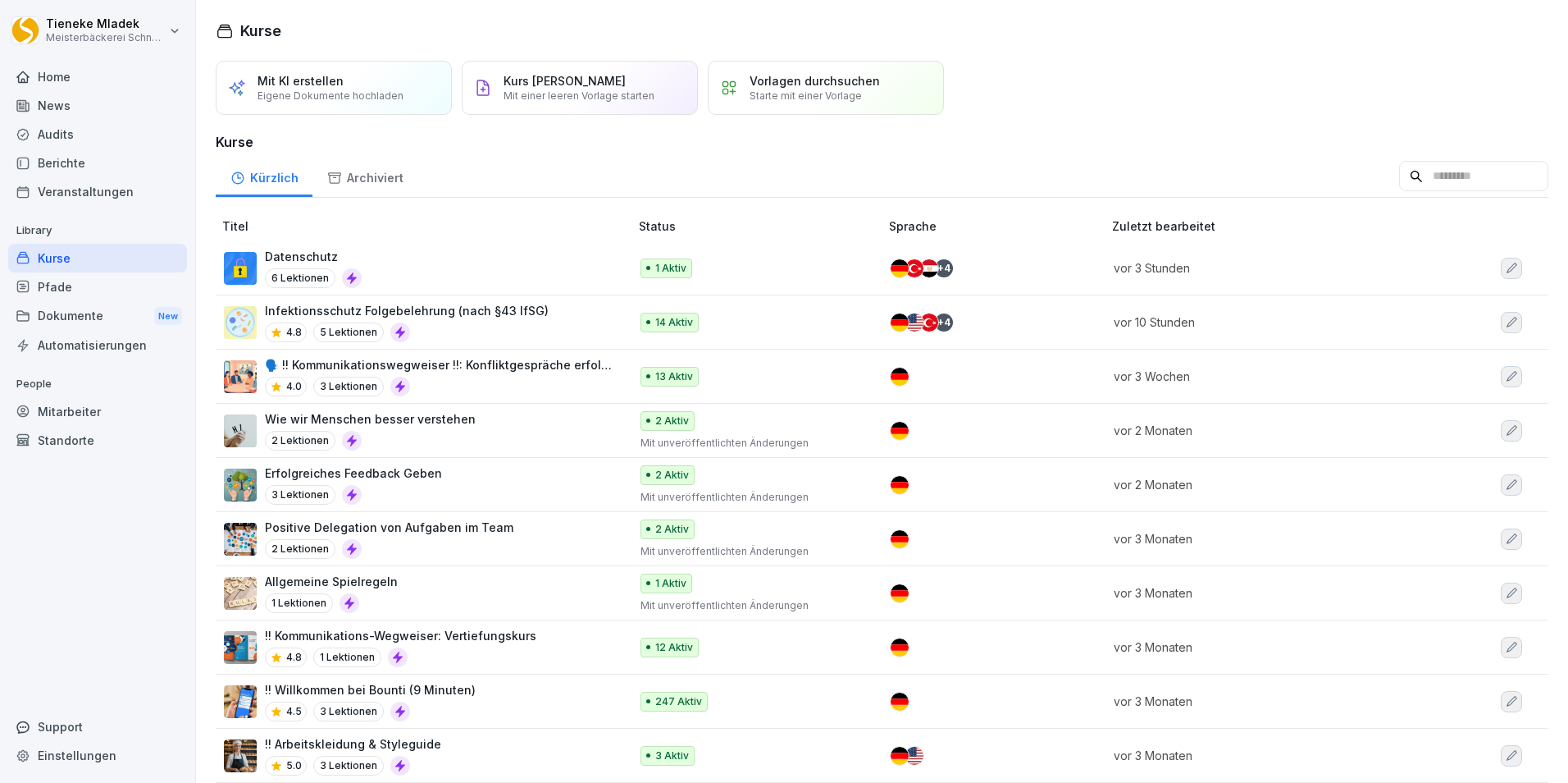
click at [495, 307] on p "Infektionsschutz Folgebelehrung (nach §43 IfSG)" at bounding box center [406, 311] width 284 height 18
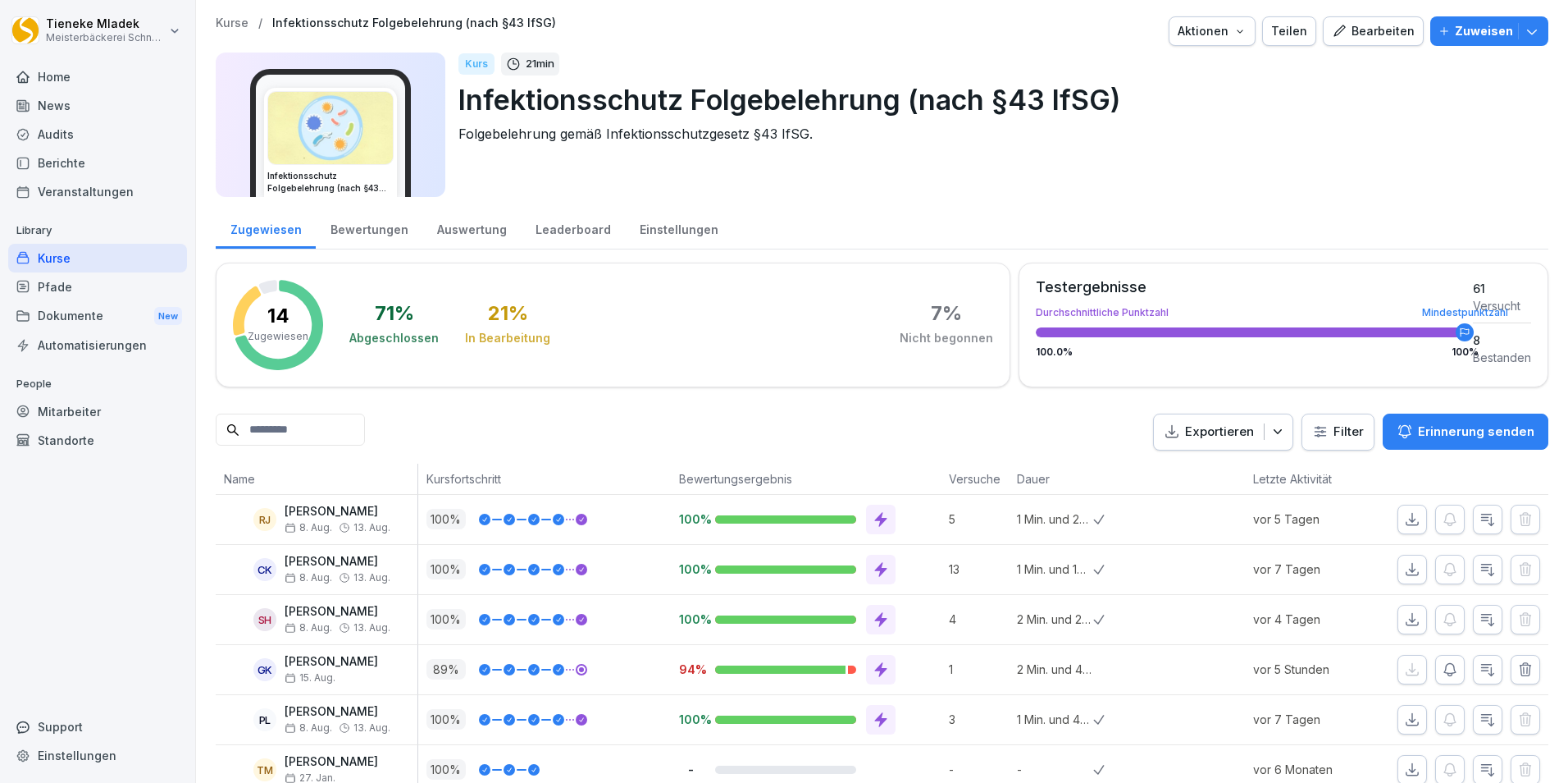
click at [1358, 31] on div "Bearbeiten" at bounding box center [1372, 31] width 83 height 19
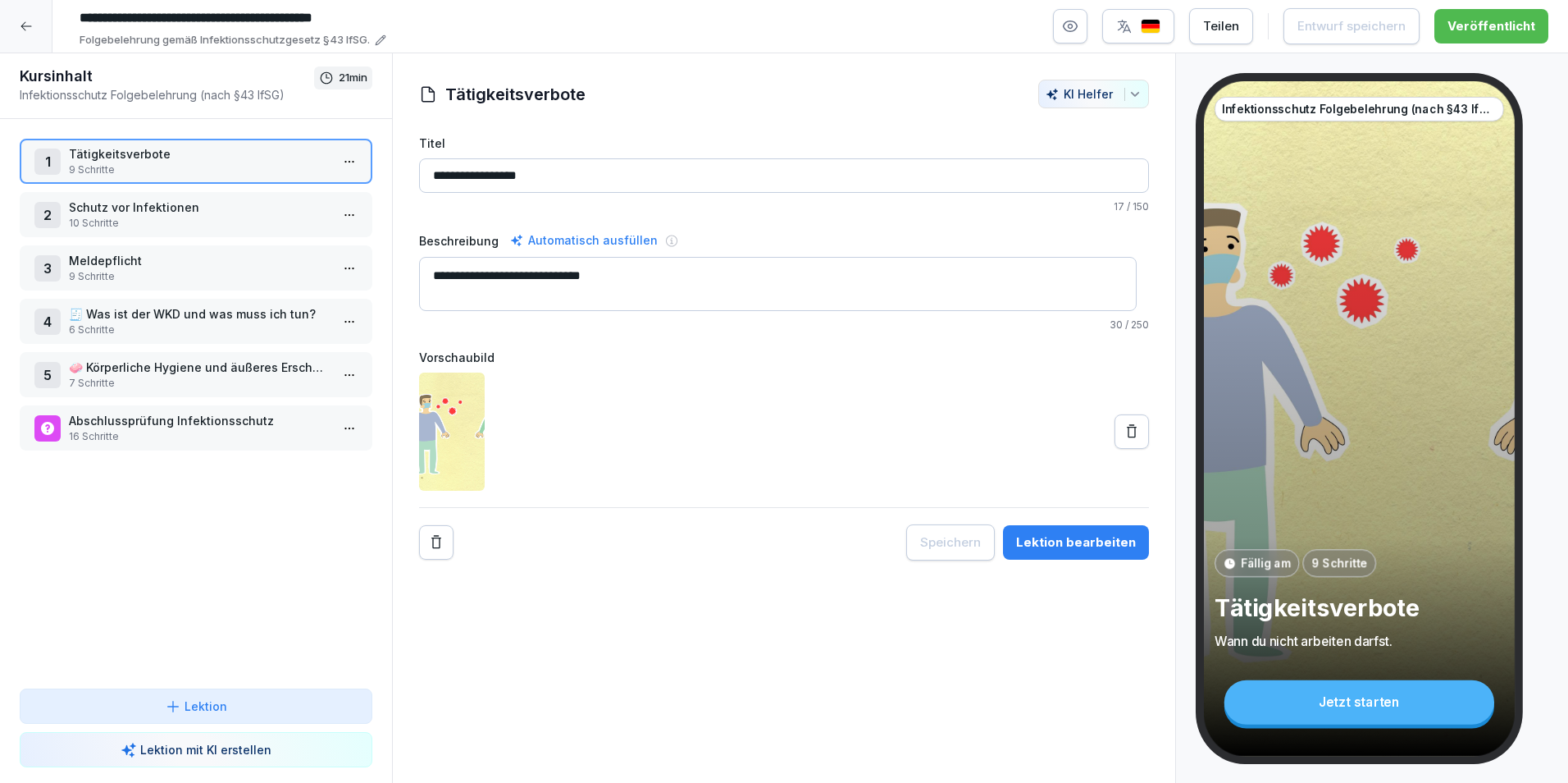
click at [186, 431] on p "16 Schritte" at bounding box center [200, 436] width 261 height 15
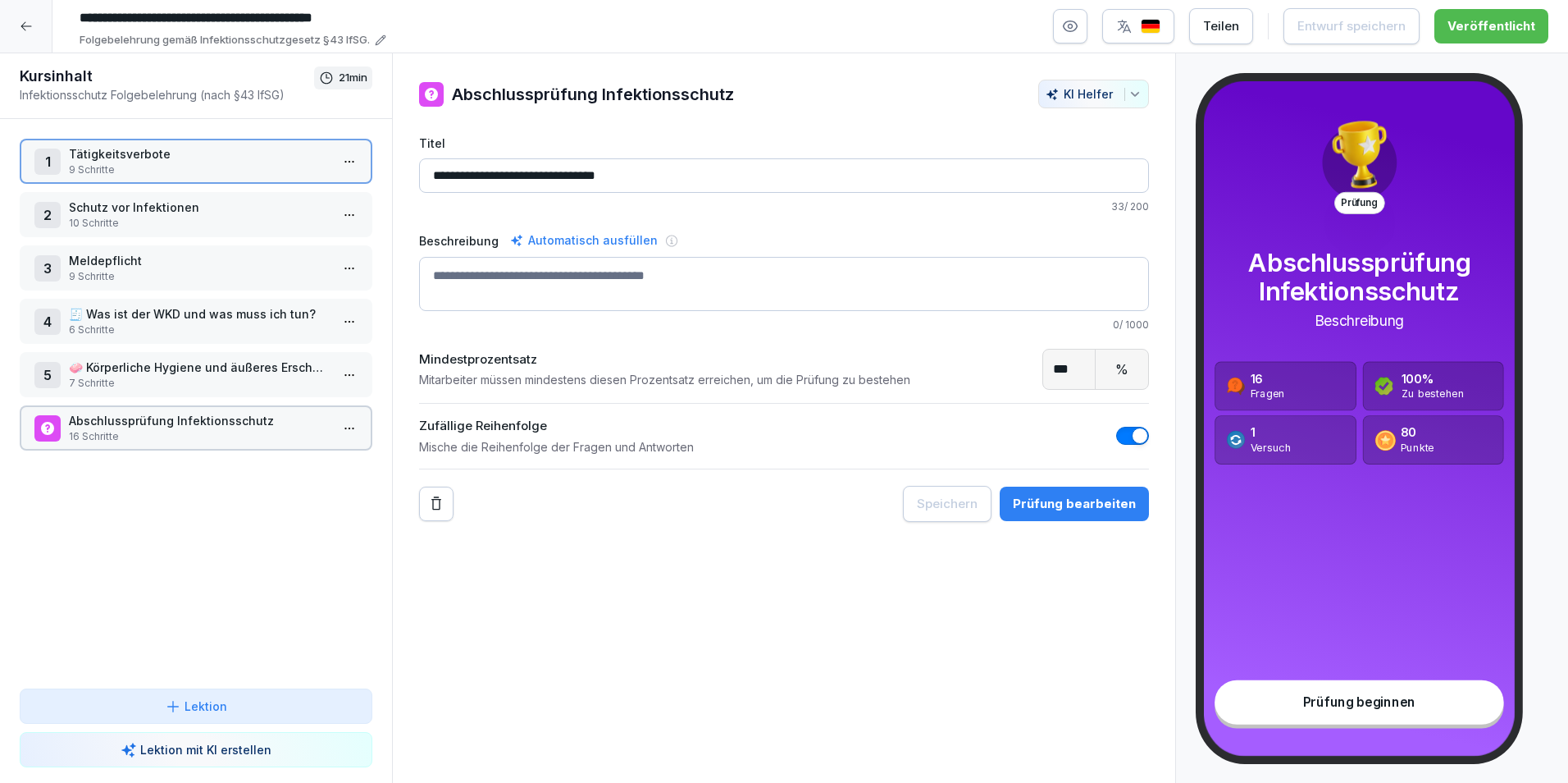
click at [187, 431] on p "16 Schritte" at bounding box center [200, 436] width 261 height 15
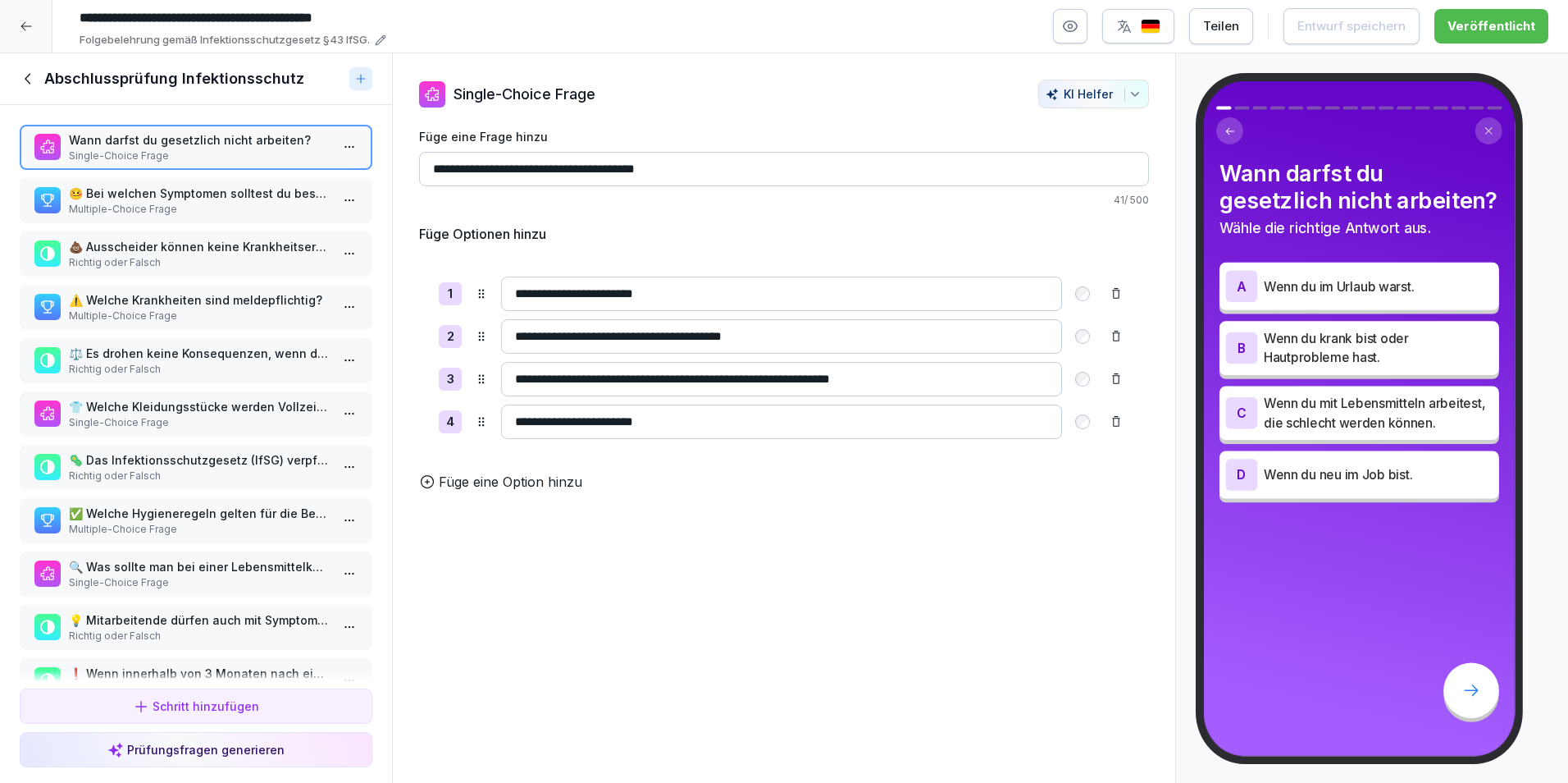
click at [166, 421] on p "Single-Choice Frage" at bounding box center [200, 422] width 261 height 15
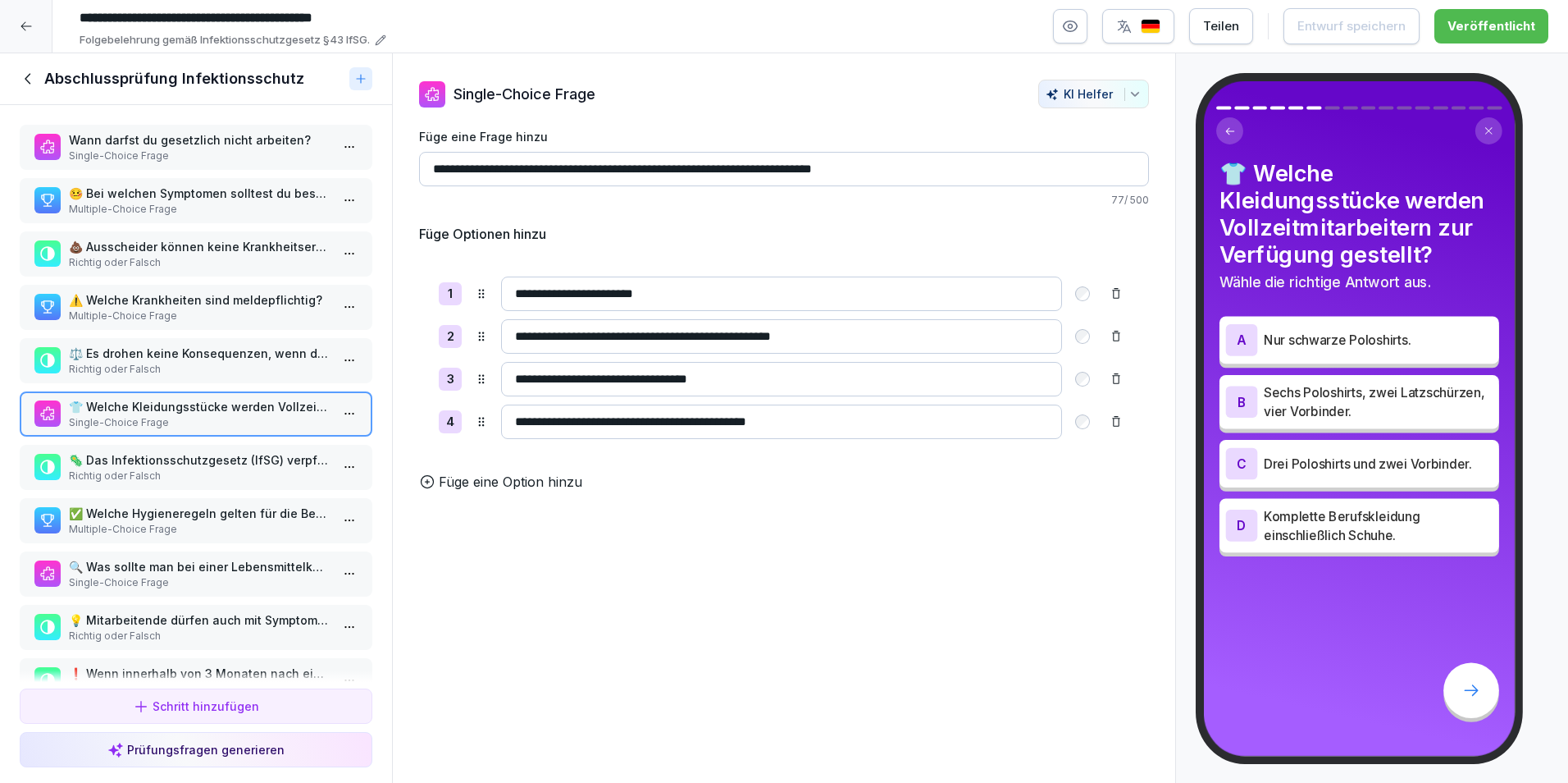
click at [182, 477] on p "Richtig oder Falsch" at bounding box center [200, 475] width 261 height 15
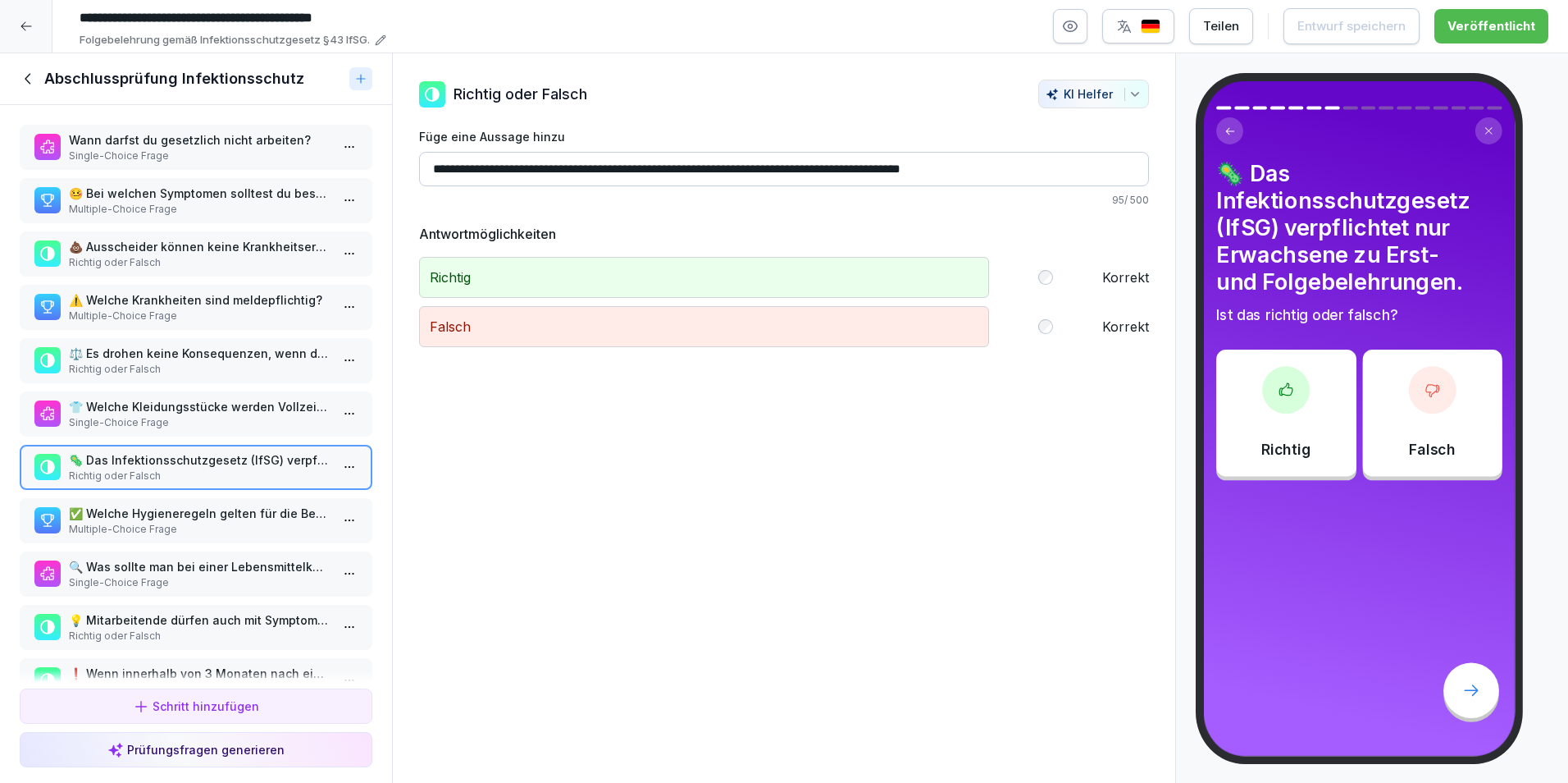
click at [743, 168] on input "**********" at bounding box center [784, 169] width 730 height 34
click at [820, 169] on input "**********" at bounding box center [784, 169] width 730 height 34
drag, startPoint x: 809, startPoint y: 169, endPoint x: 793, endPoint y: 171, distance: 16.1
click at [793, 171] on input "**********" at bounding box center [784, 169] width 730 height 34
drag, startPoint x: 819, startPoint y: 169, endPoint x: 721, endPoint y: 164, distance: 98.1
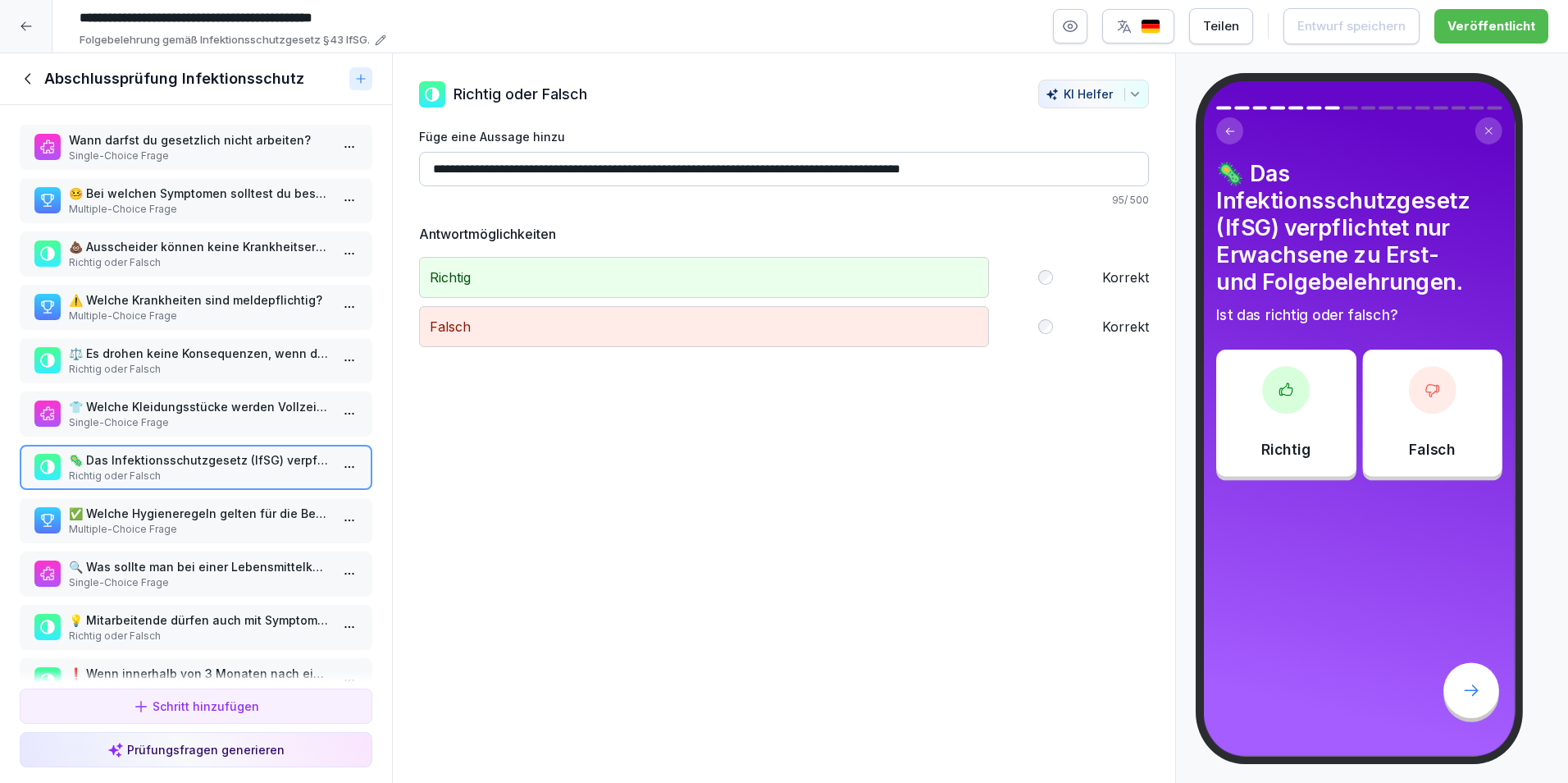
click at [721, 164] on input "**********" at bounding box center [784, 169] width 730 height 34
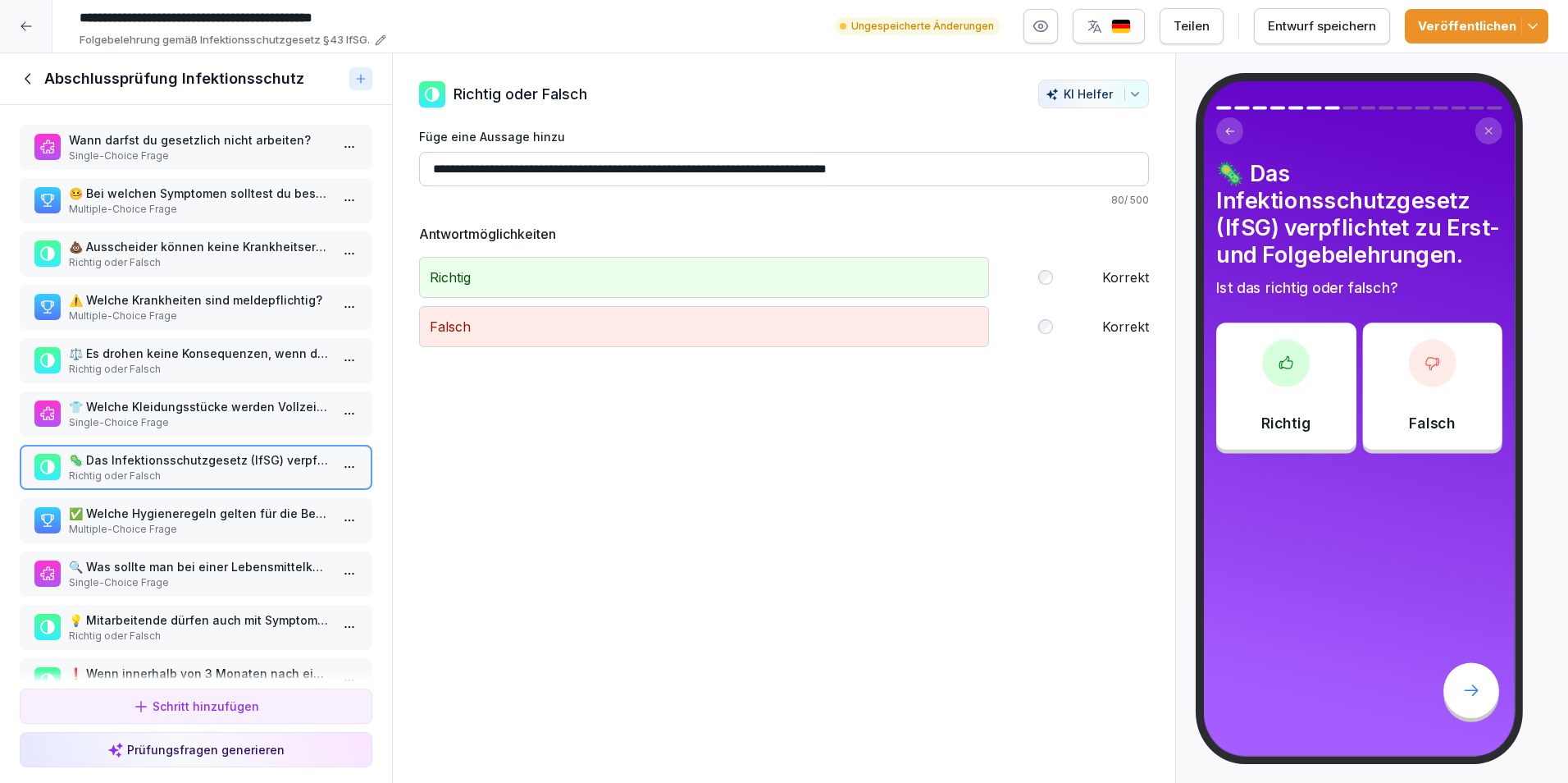
type input "**********"
click at [1354, 23] on div "Entwurf speichern" at bounding box center [1321, 26] width 108 height 19
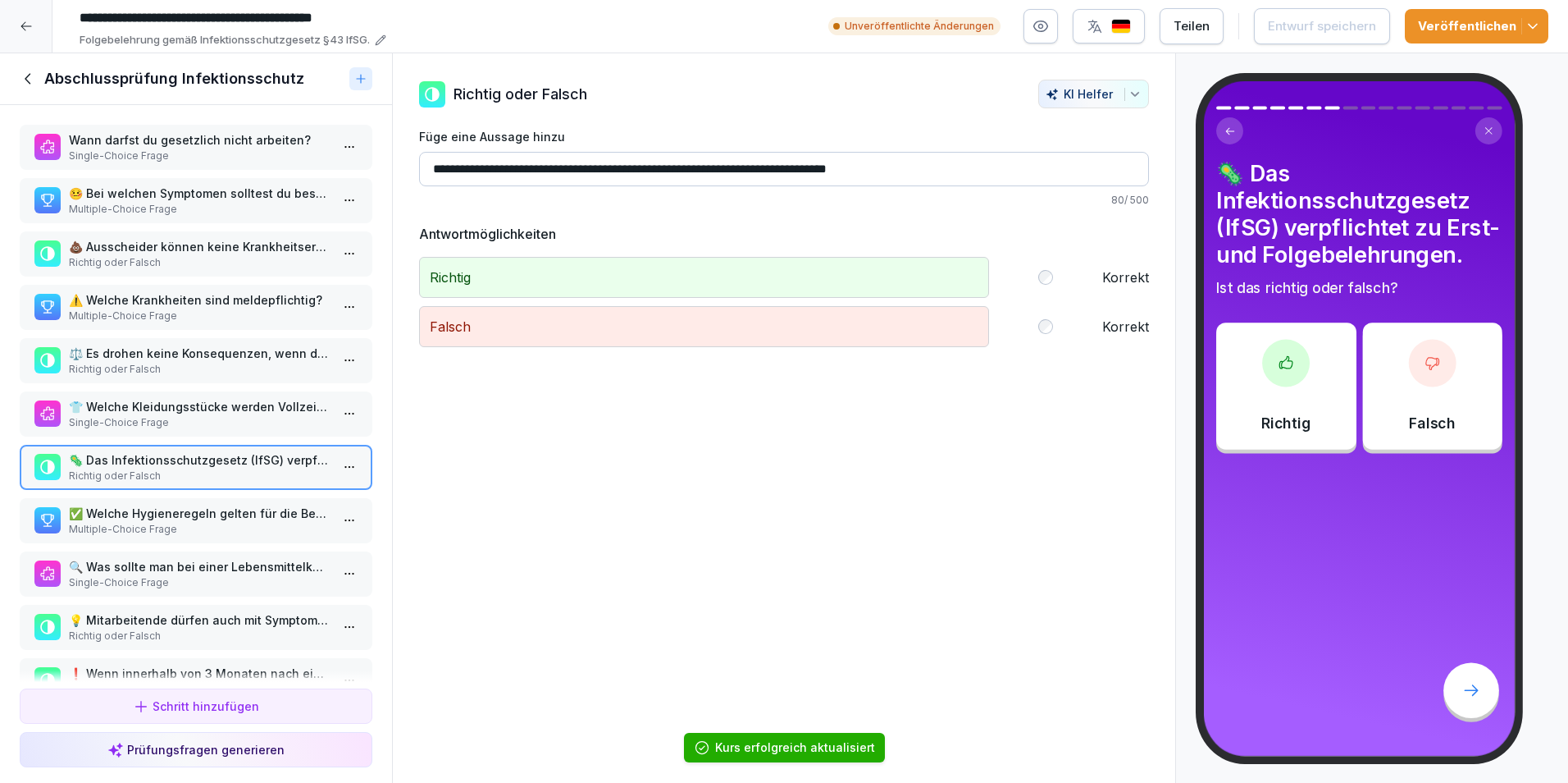
click at [1533, 23] on icon "button" at bounding box center [1532, 26] width 17 height 17
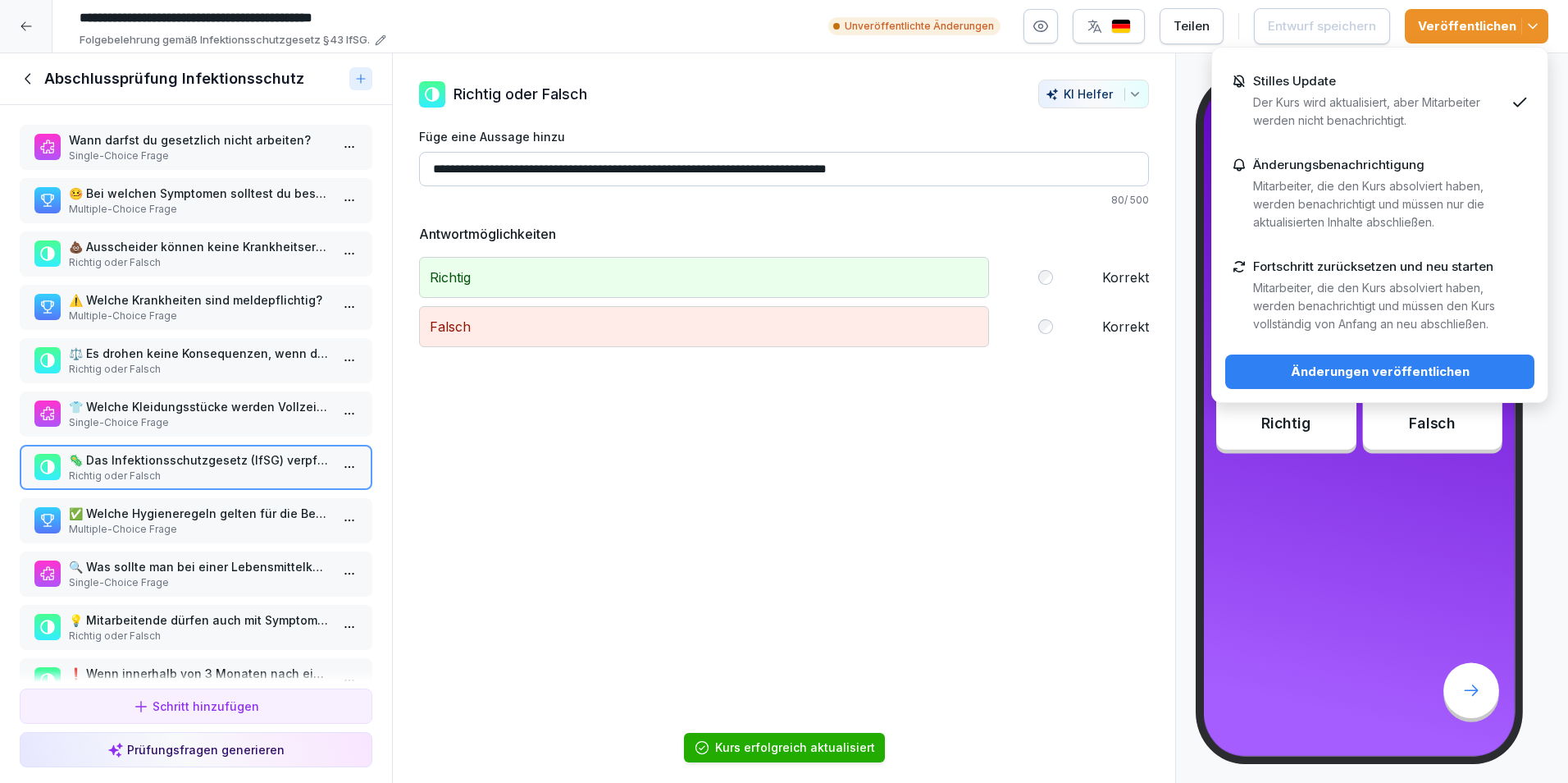
click at [1379, 364] on div "Änderungen veröffentlichen" at bounding box center [1380, 372] width 283 height 19
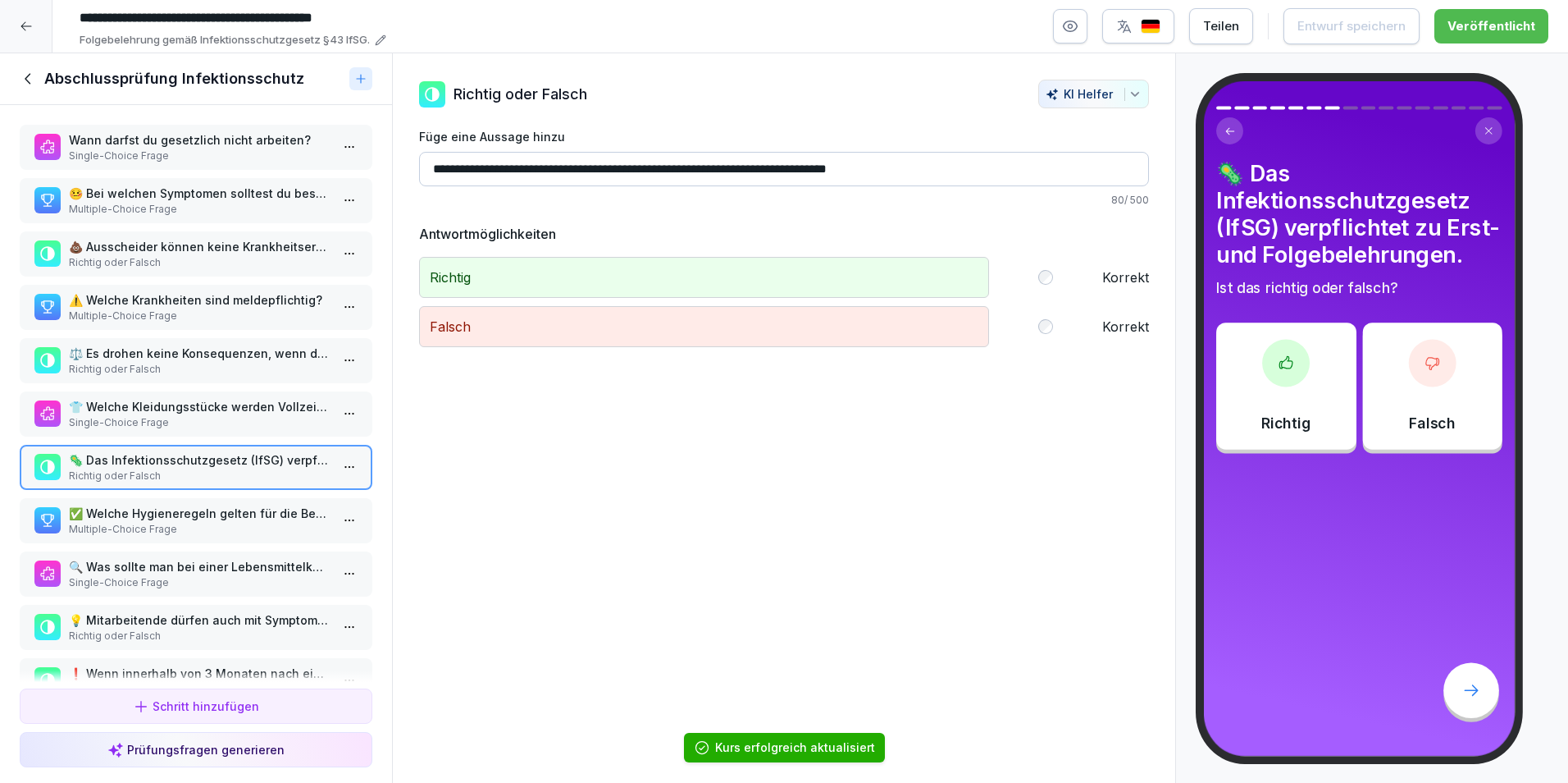
click at [28, 78] on icon at bounding box center [28, 79] width 19 height 19
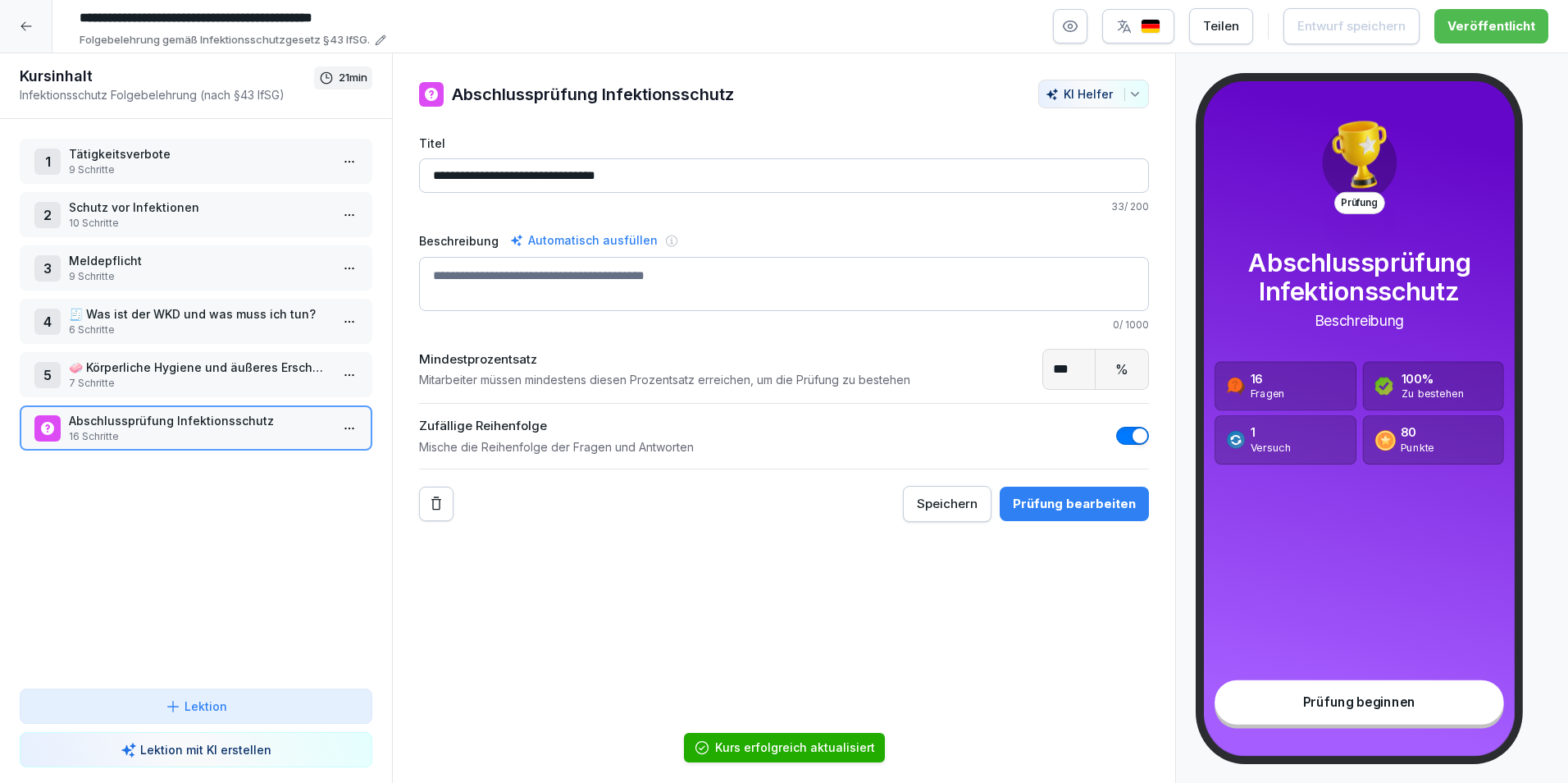
click at [22, 29] on icon at bounding box center [25, 25] width 13 height 13
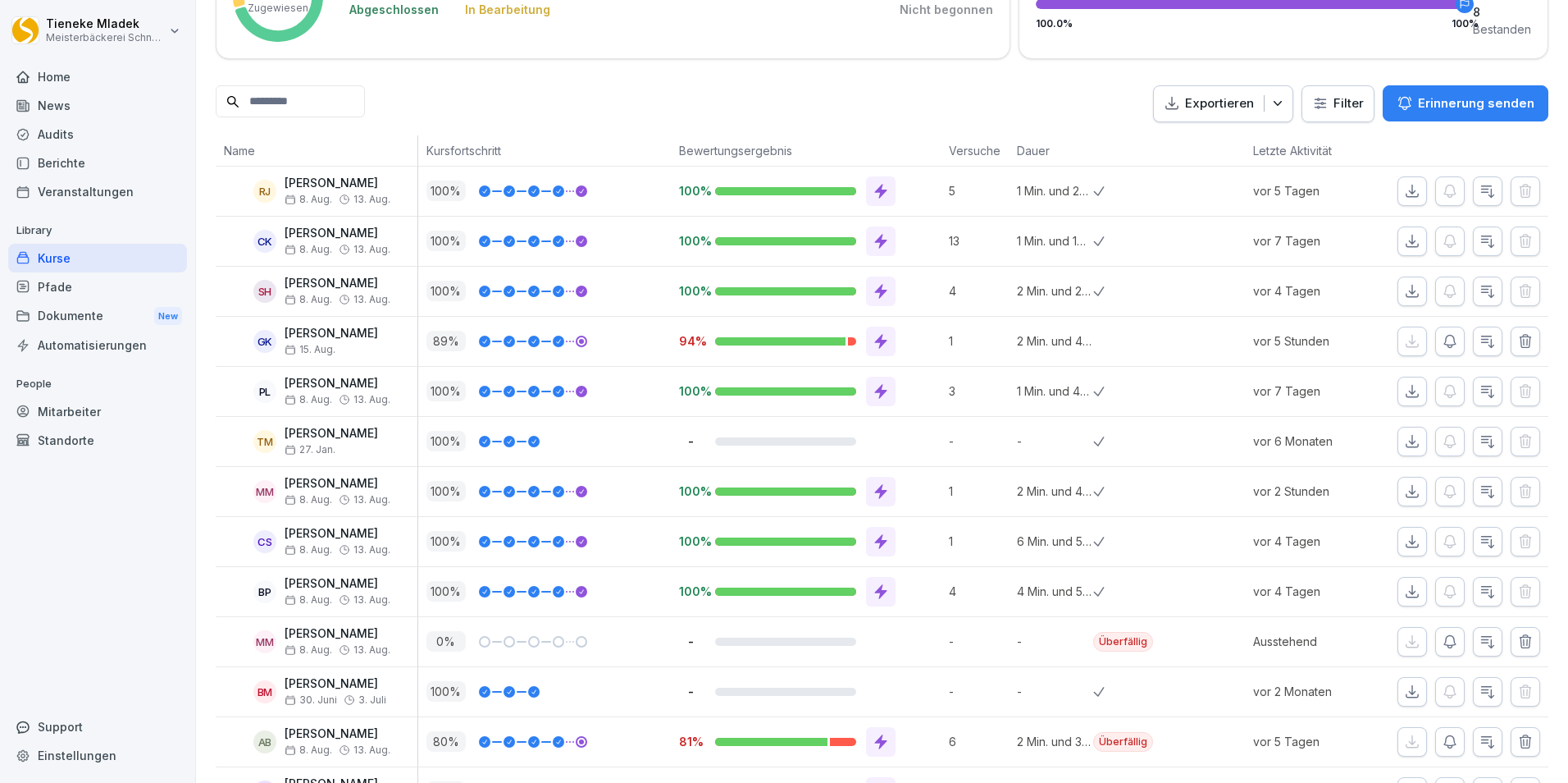
scroll to position [453, 0]
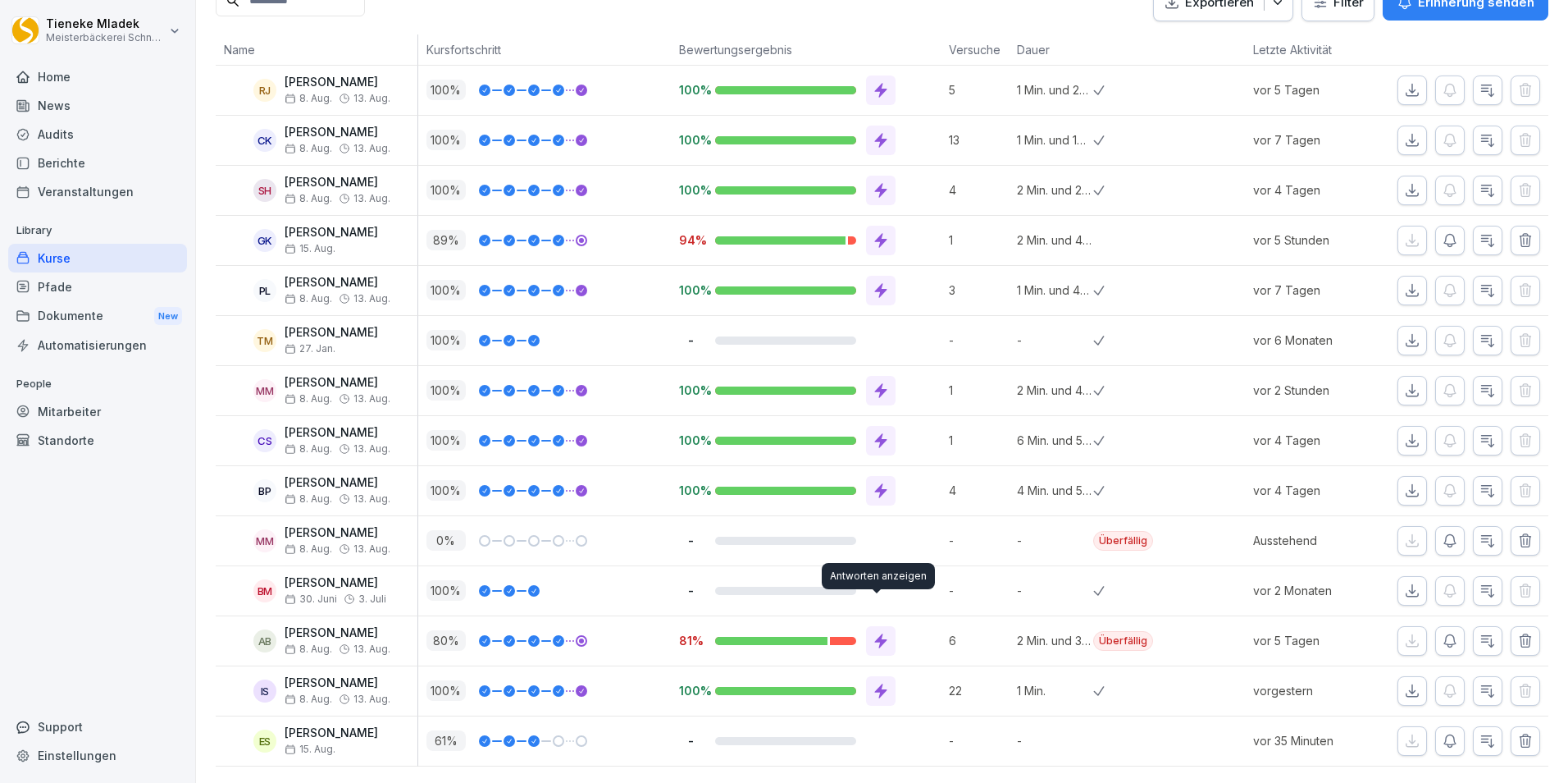
click at [876, 634] on icon at bounding box center [881, 641] width 13 height 15
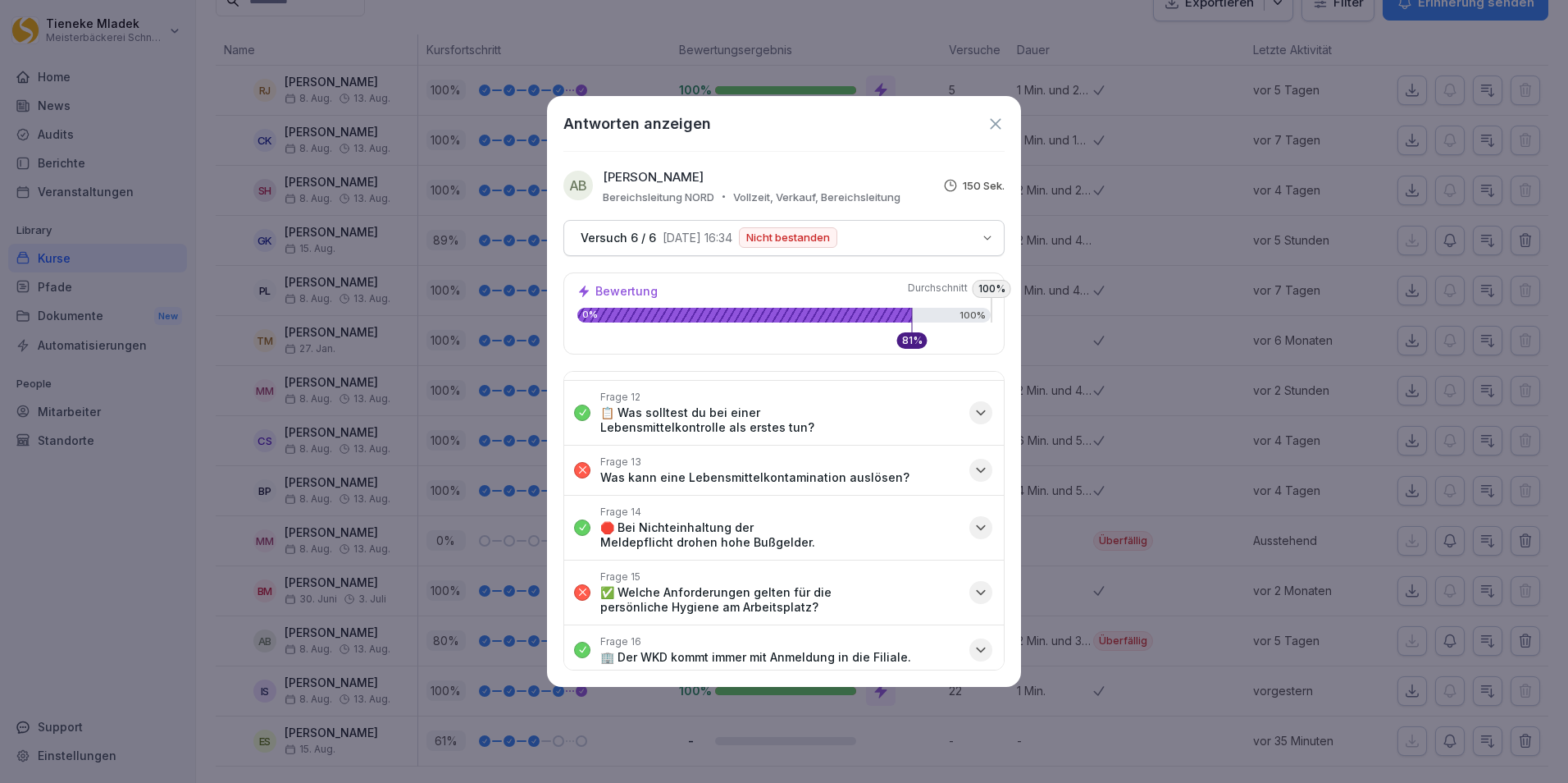
scroll to position [693, 0]
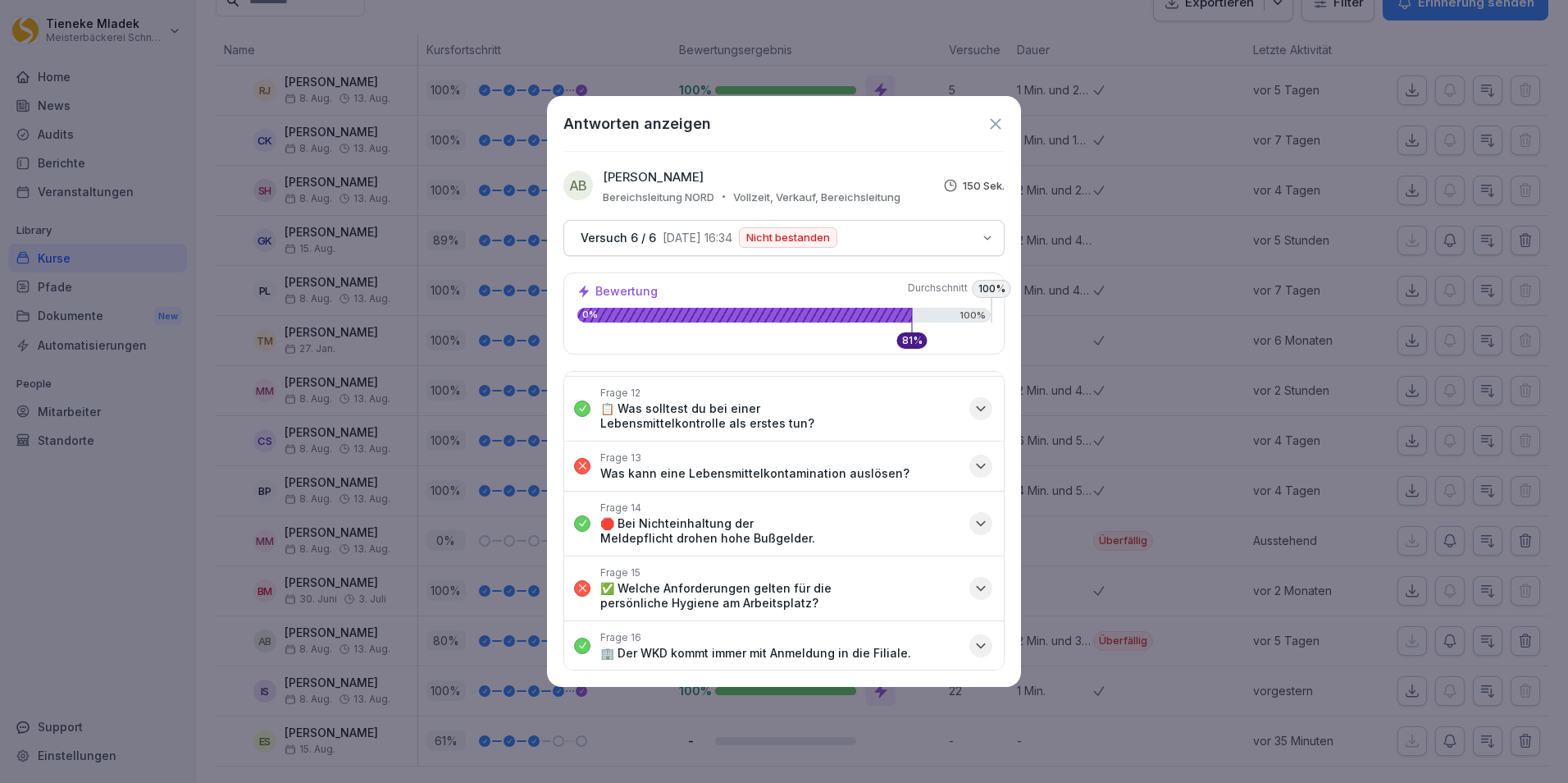
click at [1001, 122] on icon at bounding box center [995, 124] width 19 height 19
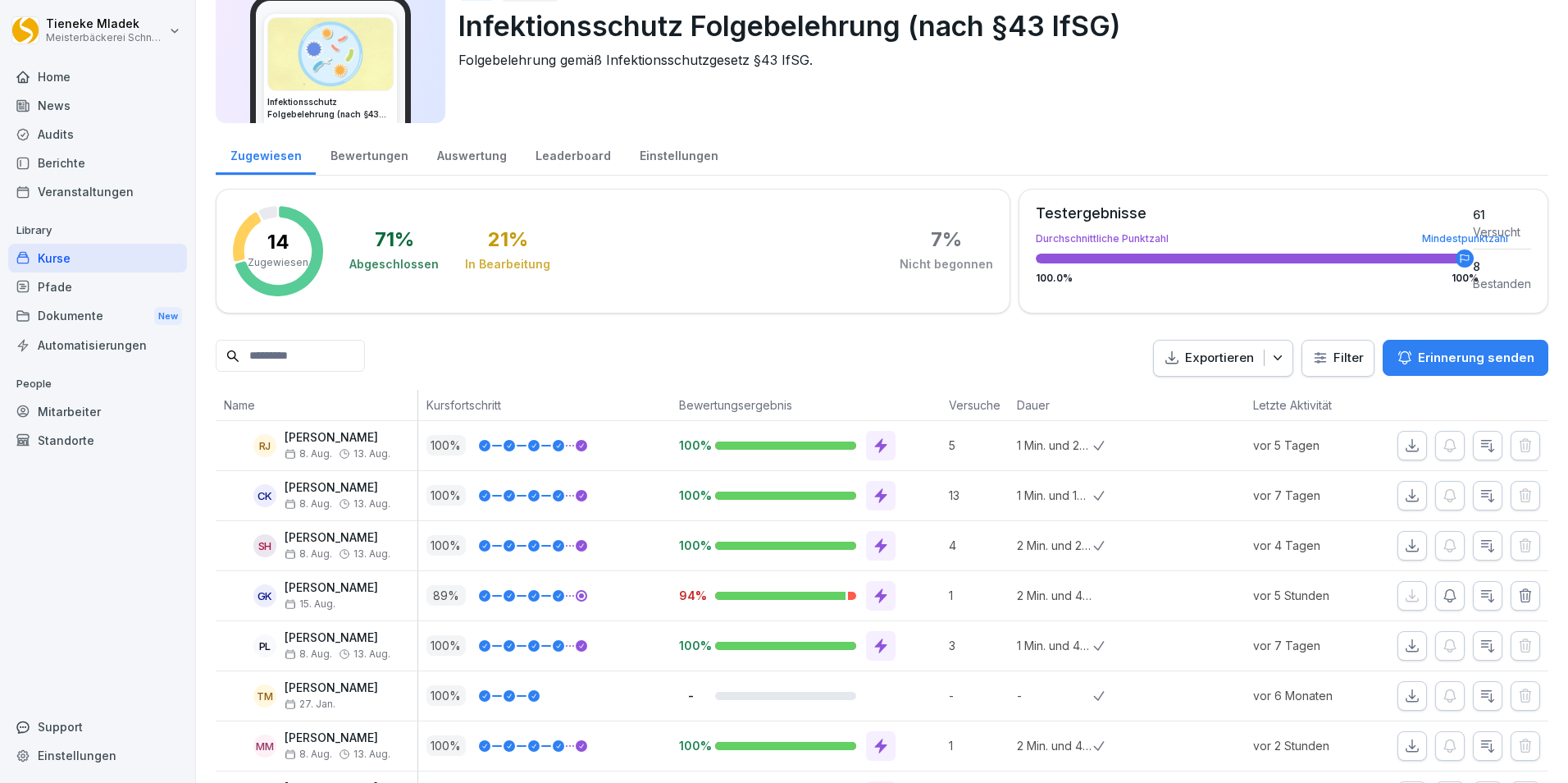
scroll to position [0, 0]
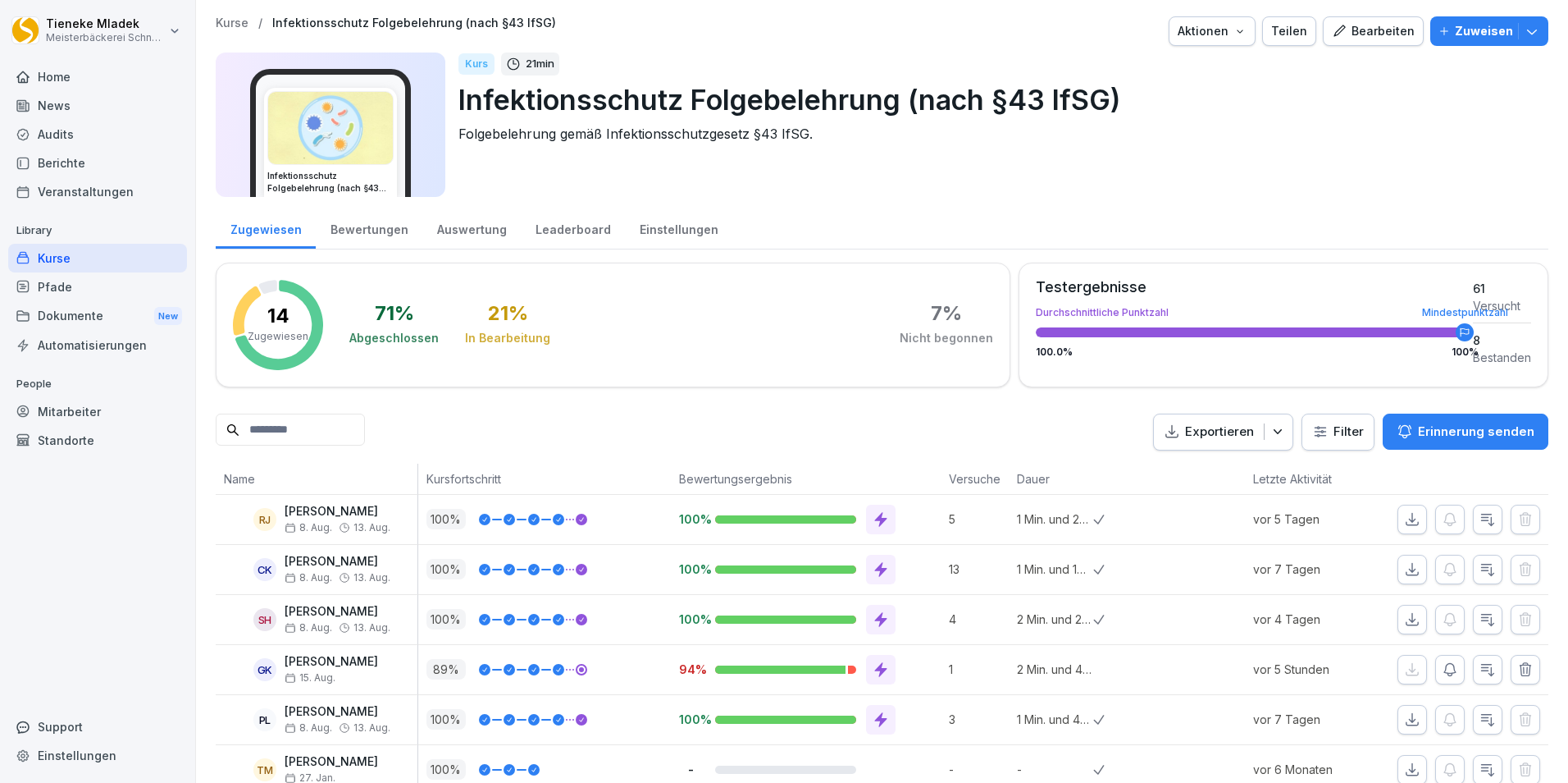
click at [1363, 38] on div "Bearbeiten" at bounding box center [1372, 31] width 83 height 19
